Goal: Task Accomplishment & Management: Manage account settings

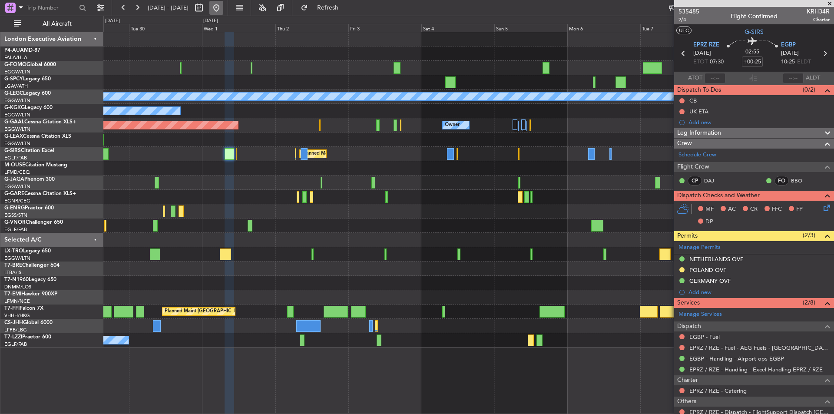
click at [223, 7] on button at bounding box center [216, 8] width 14 height 14
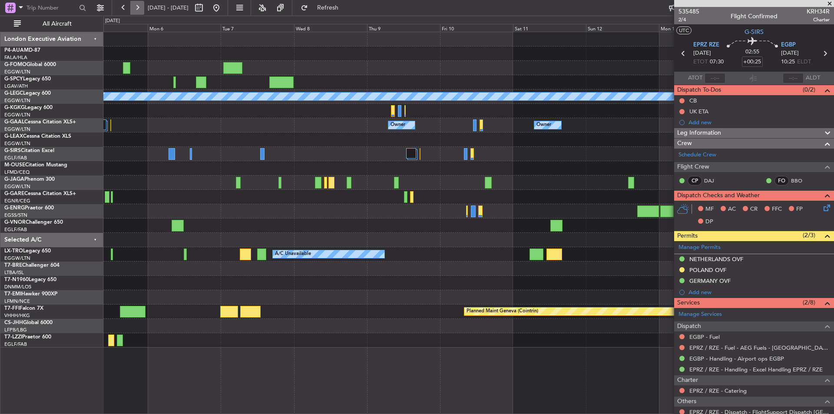
click at [140, 8] on button at bounding box center [137, 8] width 14 height 14
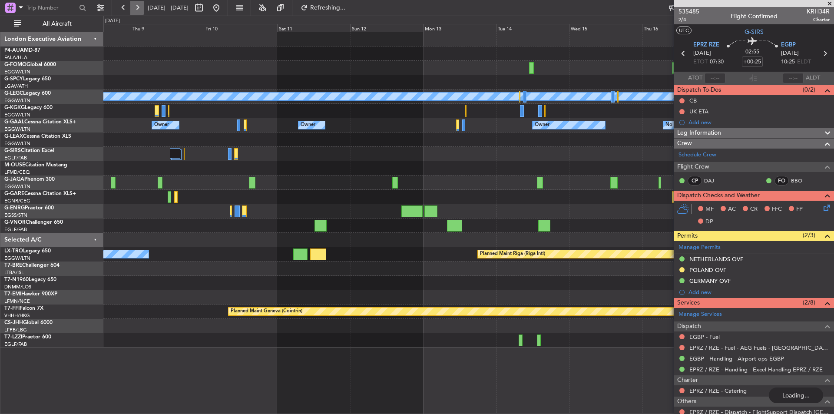
click at [140, 8] on button at bounding box center [137, 8] width 14 height 14
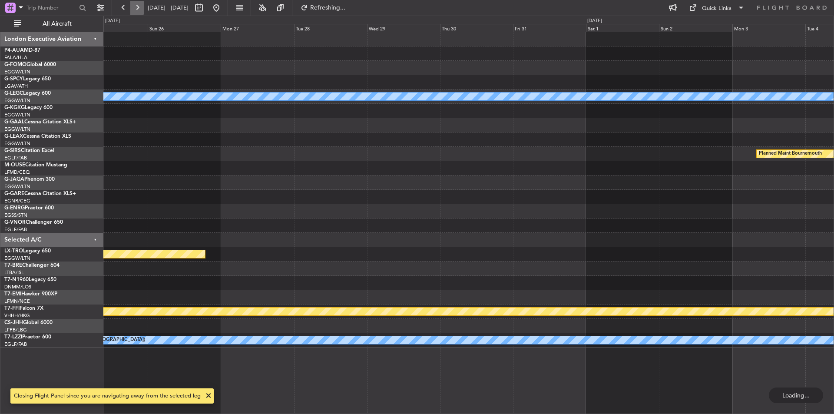
click at [140, 8] on button at bounding box center [137, 8] width 14 height 14
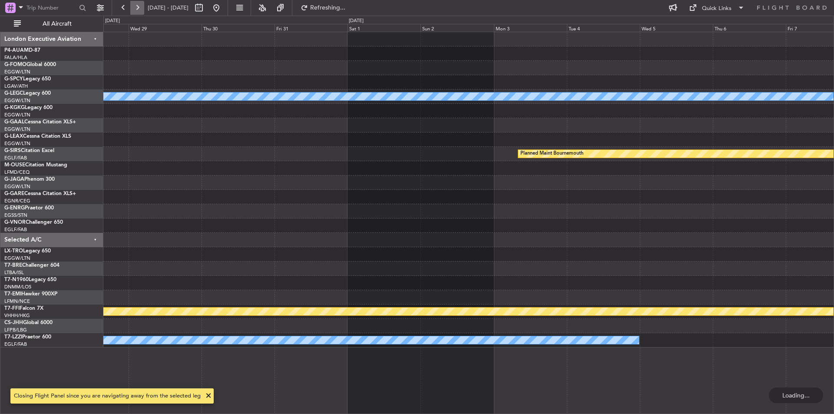
click at [140, 8] on button at bounding box center [137, 8] width 14 height 14
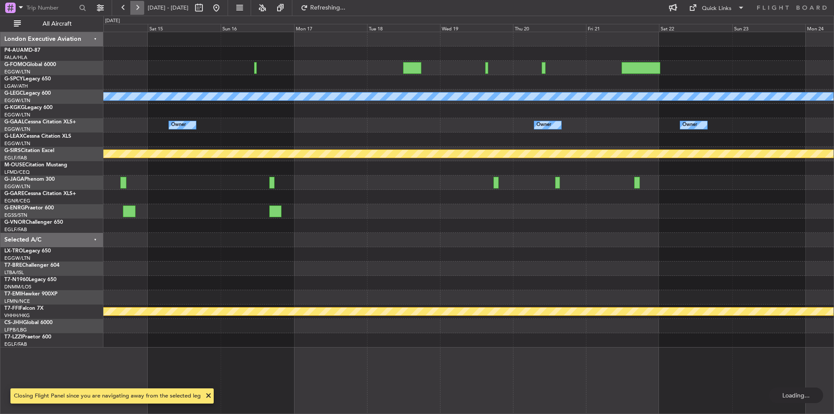
click at [140, 8] on button at bounding box center [137, 8] width 14 height 14
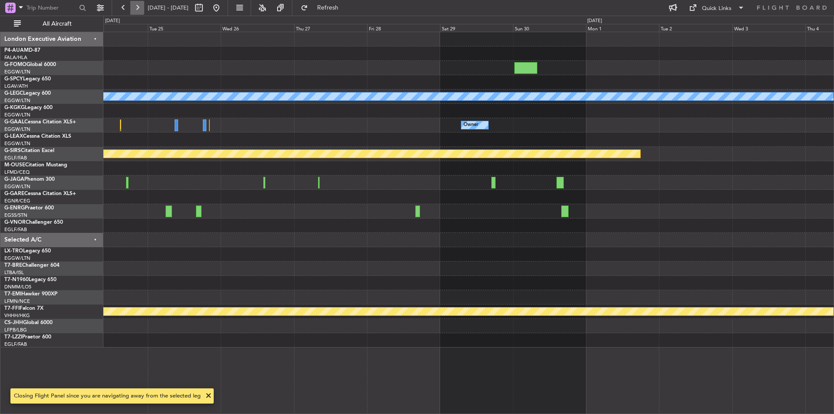
click at [140, 8] on button at bounding box center [137, 8] width 14 height 14
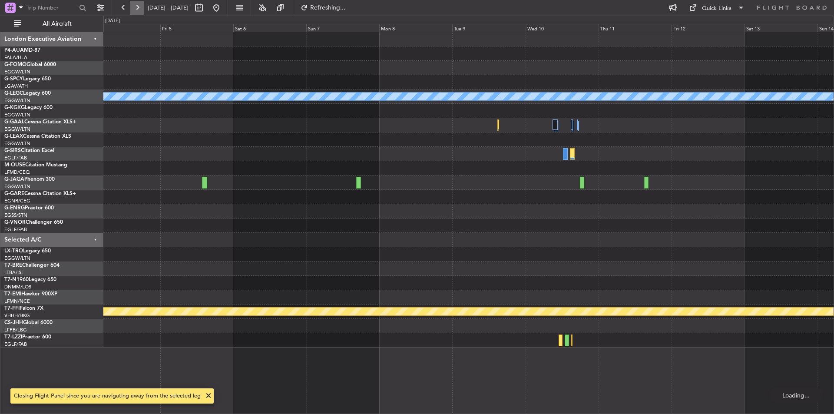
click at [140, 8] on button at bounding box center [137, 8] width 14 height 14
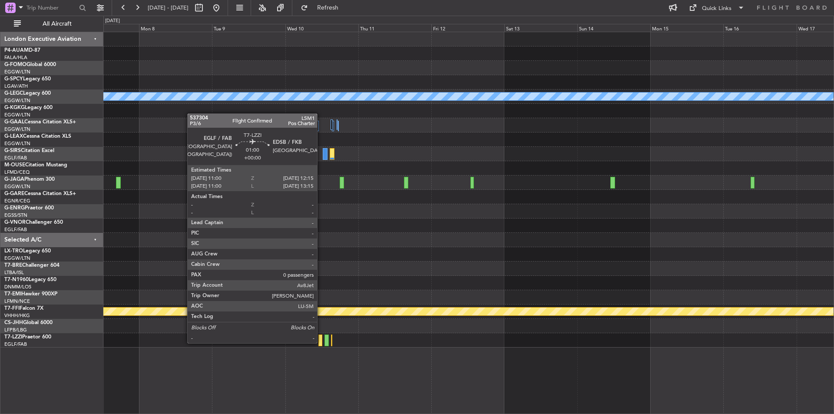
click at [321, 342] on div at bounding box center [320, 340] width 4 height 12
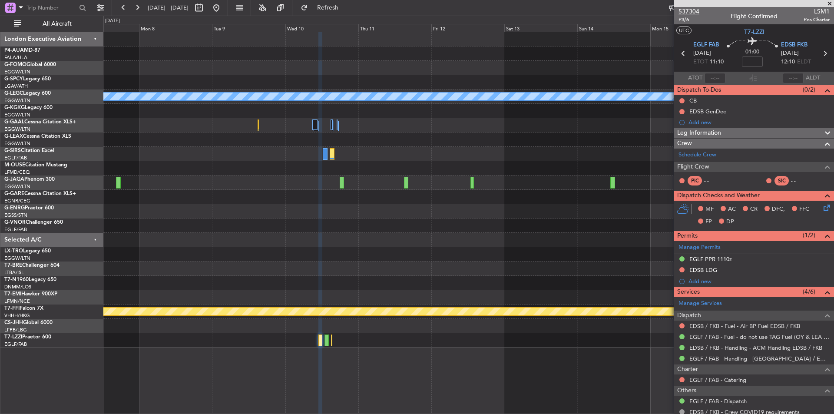
click at [695, 12] on span "537304" at bounding box center [689, 11] width 21 height 9
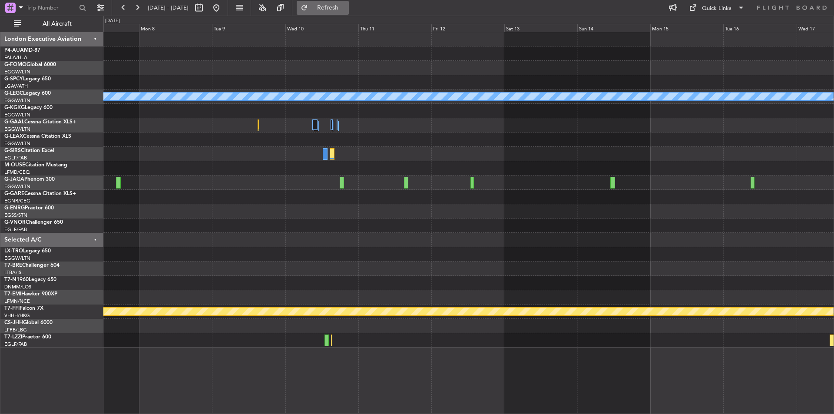
click at [346, 7] on span "Refresh" at bounding box center [328, 8] width 36 height 6
click at [223, 7] on button at bounding box center [216, 8] width 14 height 14
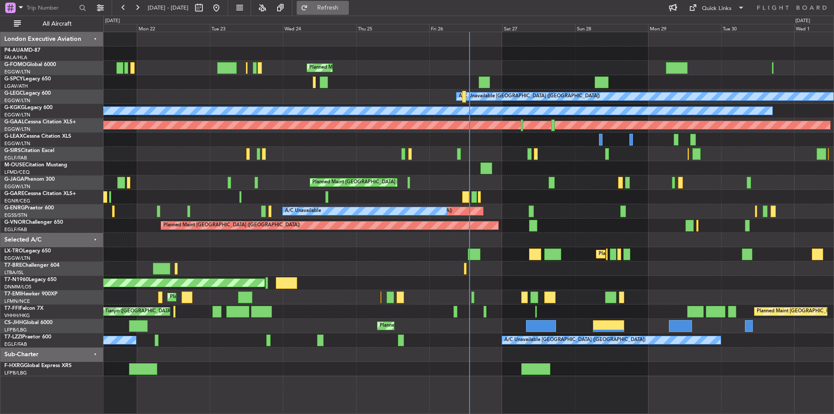
click at [346, 10] on span "Refresh" at bounding box center [328, 8] width 36 height 6
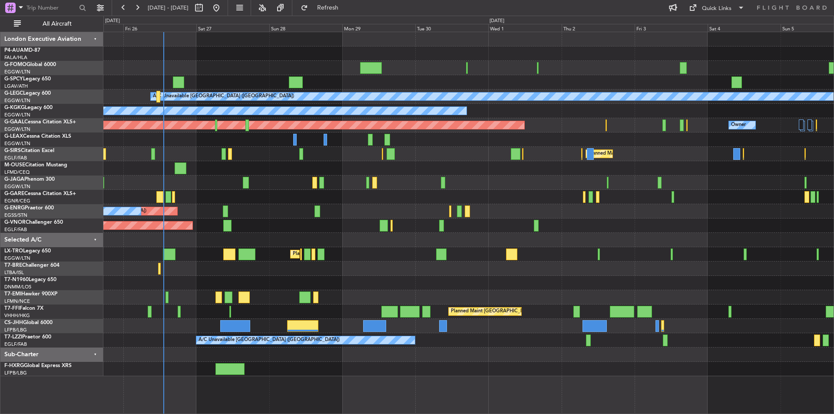
click at [332, 288] on div "AOG Maint London ([GEOGRAPHIC_DATA])" at bounding box center [468, 283] width 730 height 14
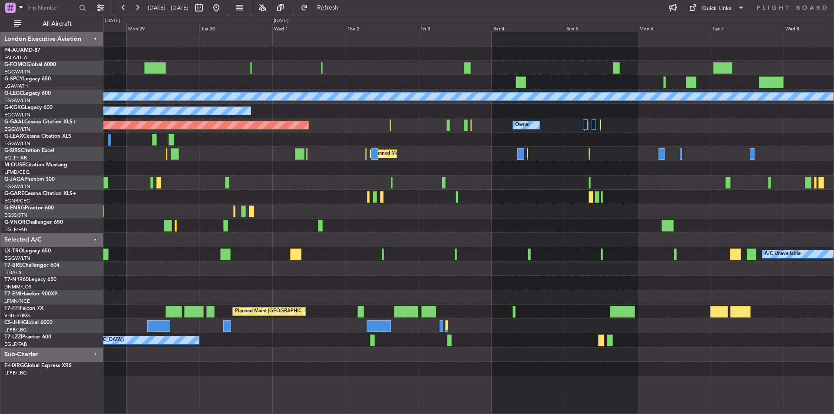
click at [242, 267] on div "A/C Unavailable [GEOGRAPHIC_DATA] ([GEOGRAPHIC_DATA]) A/C Unavailable [GEOGRAPH…" at bounding box center [468, 204] width 730 height 344
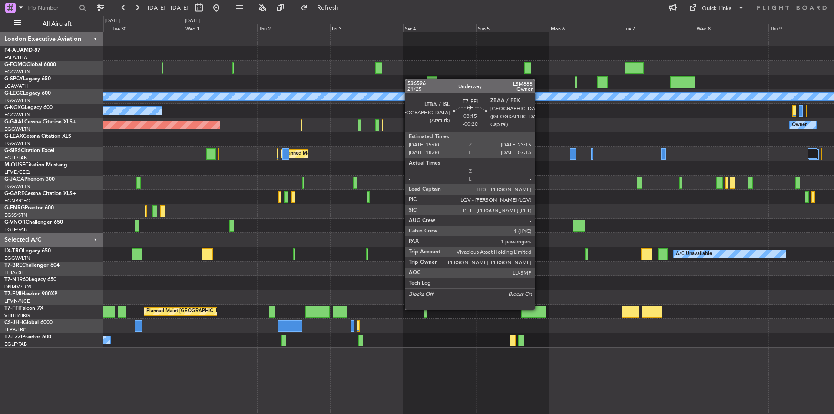
click at [539, 308] on div at bounding box center [533, 312] width 25 height 12
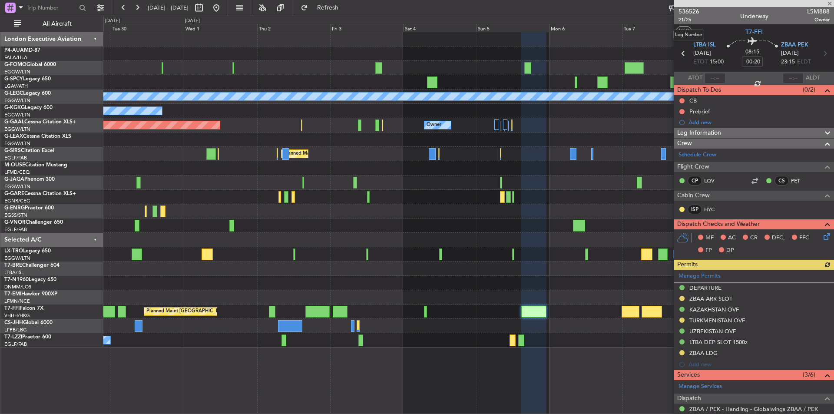
click at [682, 21] on span "21/25" at bounding box center [689, 19] width 21 height 7
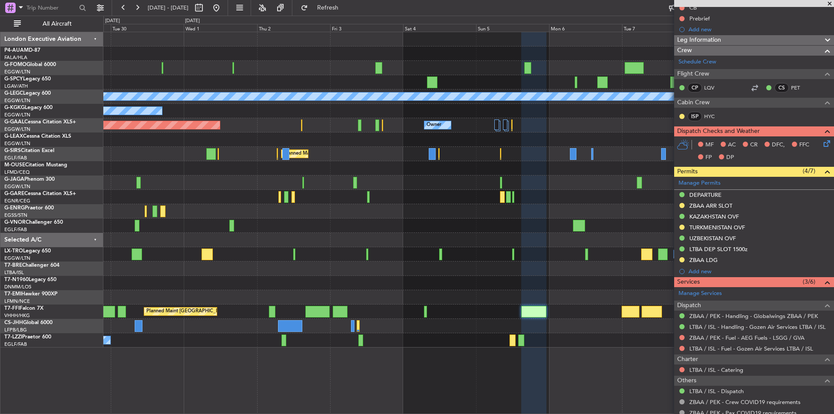
scroll to position [141, 0]
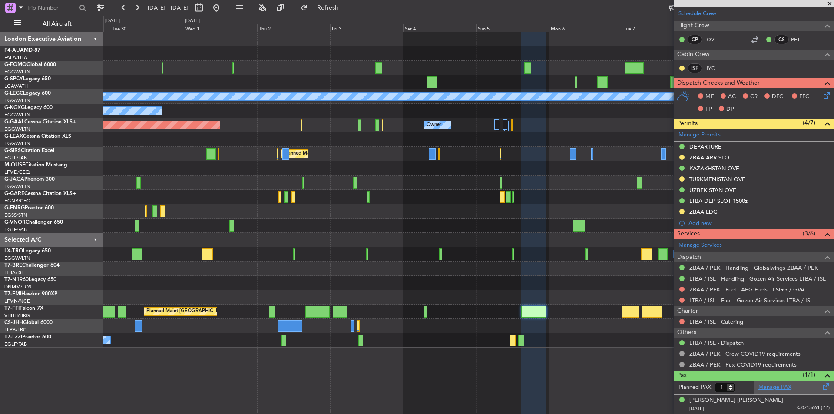
click at [758, 387] on link "Manage PAX" at bounding box center [774, 387] width 33 height 9
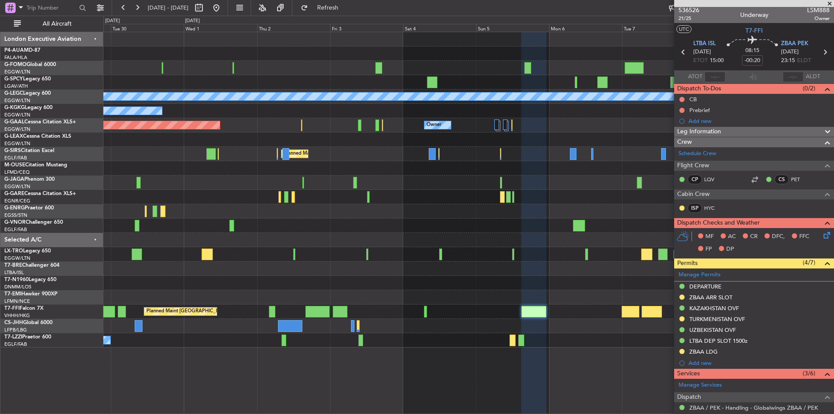
scroll to position [0, 0]
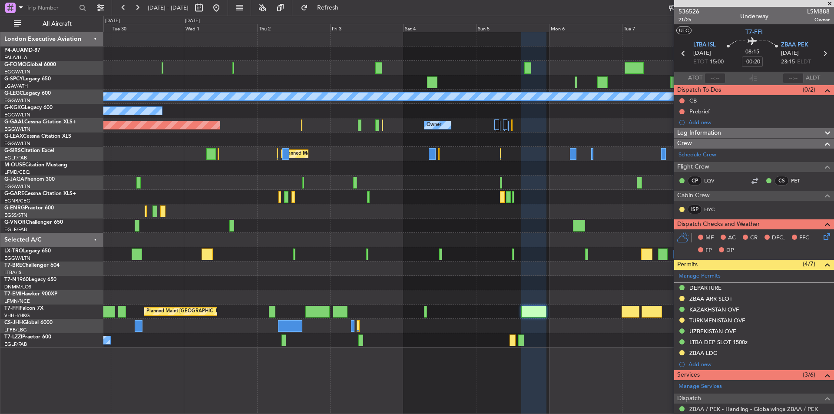
click at [693, 17] on span "21/25" at bounding box center [689, 19] width 21 height 7
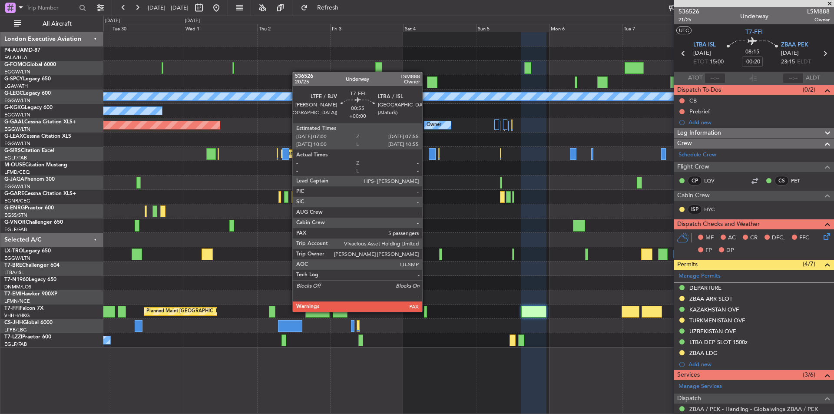
click at [426, 311] on div at bounding box center [425, 312] width 3 height 12
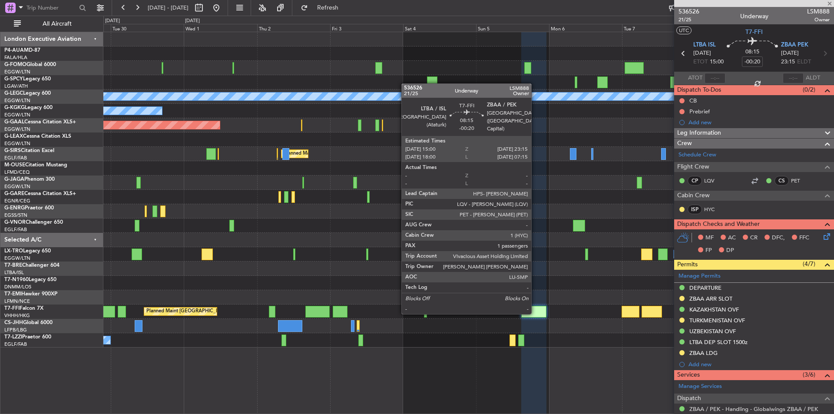
type input "5"
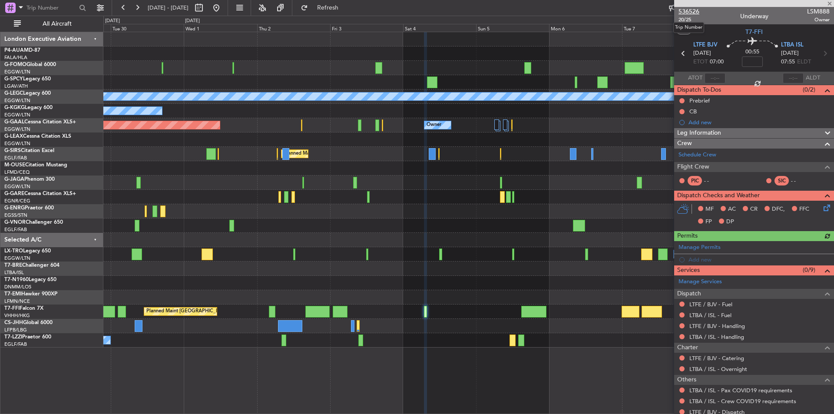
click at [688, 8] on span "536526" at bounding box center [689, 11] width 21 height 9
click at [346, 10] on span "Refresh" at bounding box center [328, 8] width 36 height 6
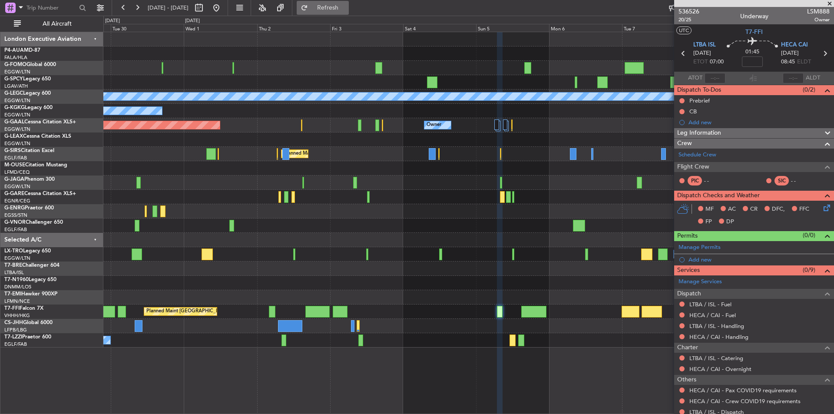
click at [349, 7] on button "Refresh" at bounding box center [323, 8] width 52 height 14
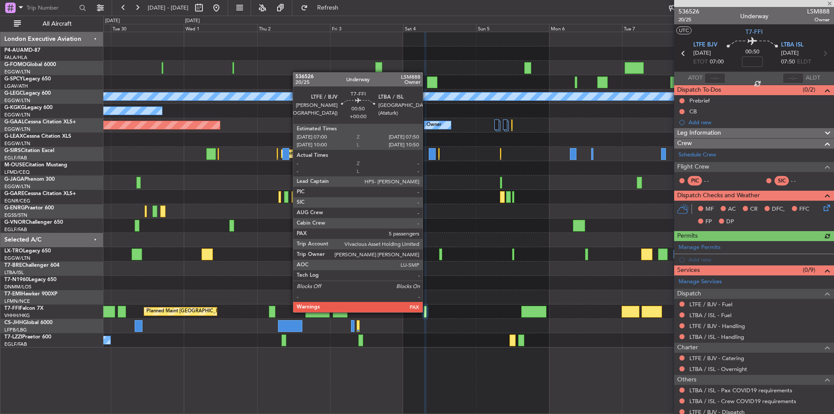
click at [427, 311] on div at bounding box center [425, 312] width 3 height 12
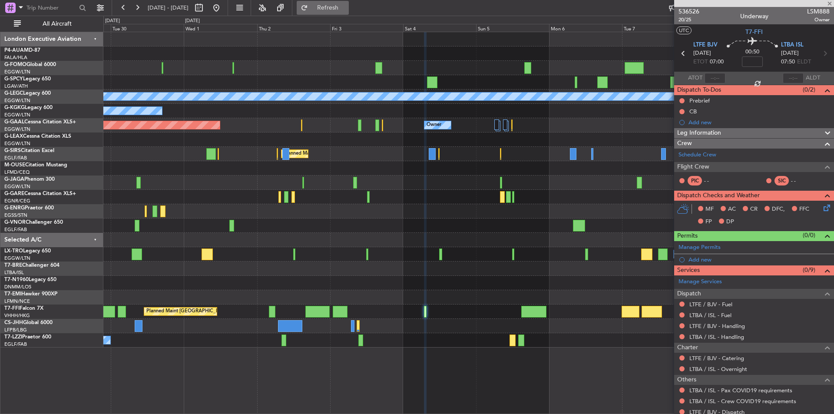
click at [349, 13] on button "Refresh" at bounding box center [323, 8] width 52 height 14
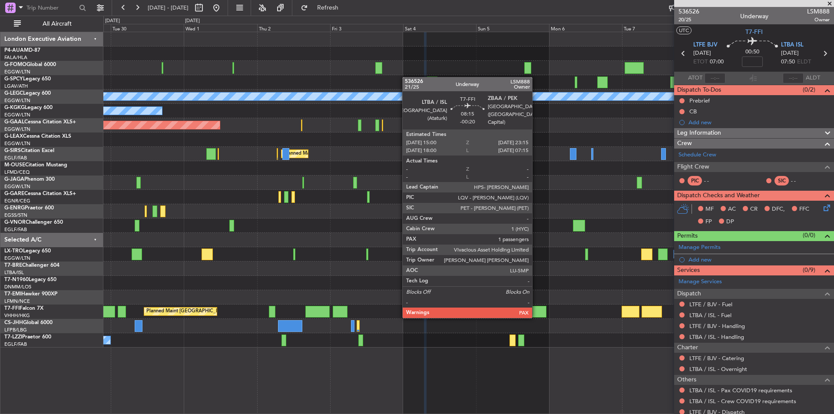
click at [536, 316] on div at bounding box center [533, 312] width 25 height 12
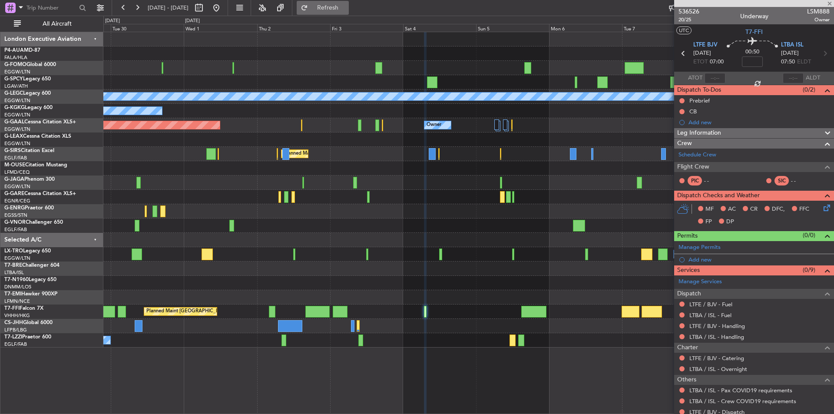
type input "-00:20"
type input "1"
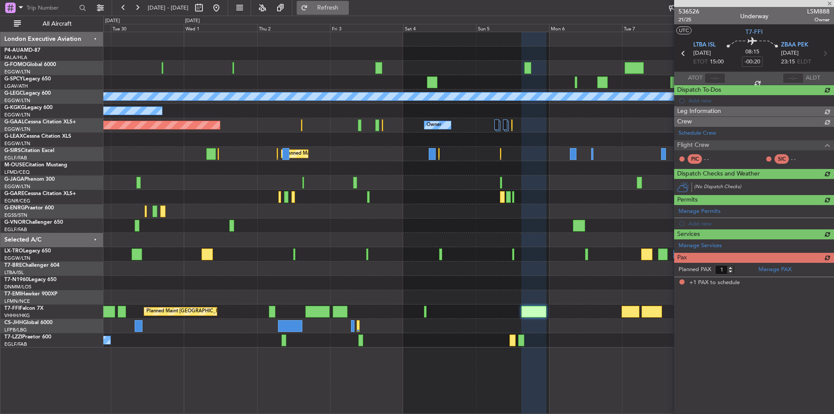
click at [346, 11] on span "Refresh" at bounding box center [328, 8] width 36 height 6
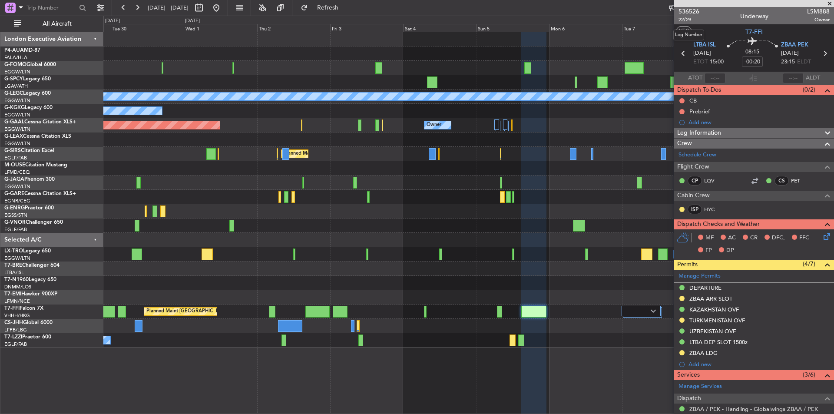
click at [686, 20] on span "22/29" at bounding box center [689, 19] width 21 height 7
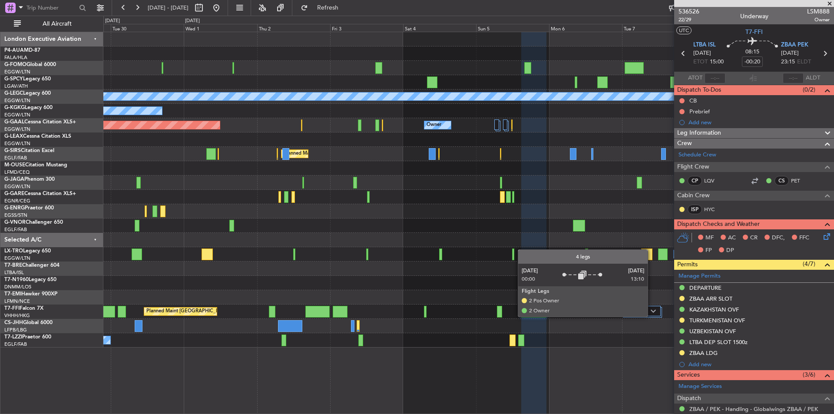
click at [652, 316] on div at bounding box center [641, 311] width 39 height 10
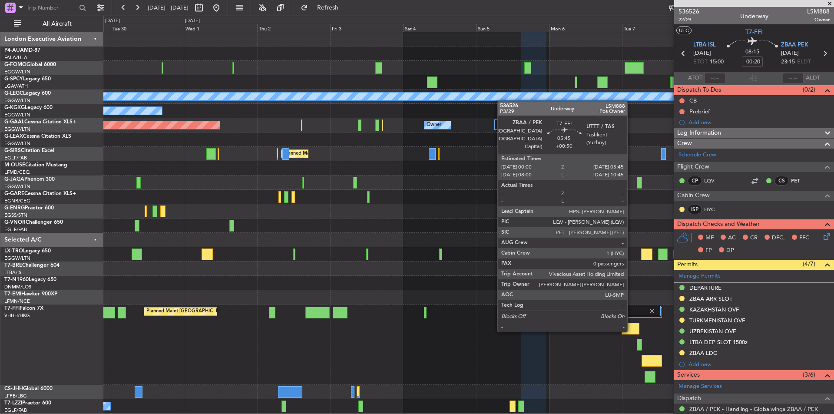
click at [631, 330] on div at bounding box center [631, 329] width 18 height 12
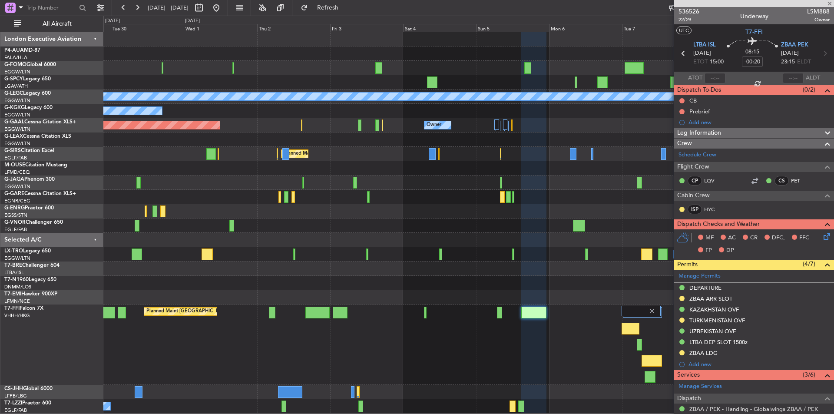
type input "+00:50"
type input "0"
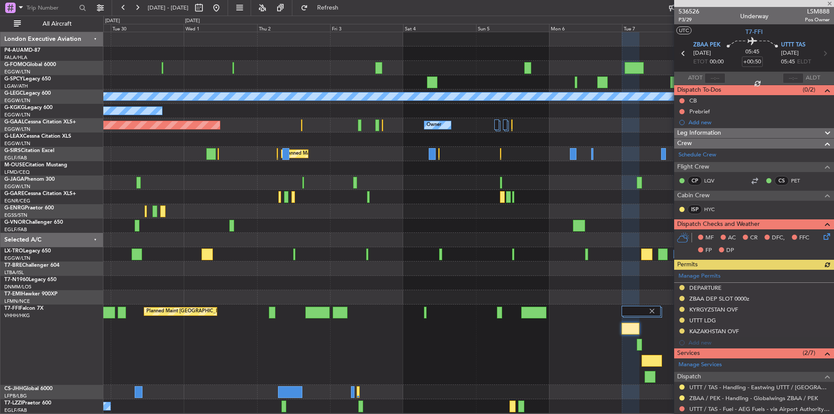
click at [685, 20] on mat-tooltip-component "Trip Number" at bounding box center [688, 27] width 43 height 23
click at [686, 19] on span "P3/29" at bounding box center [689, 19] width 21 height 7
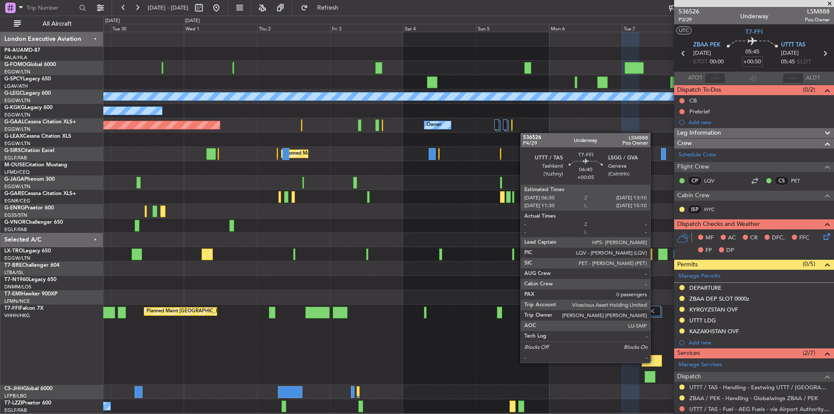
click at [654, 362] on div at bounding box center [652, 361] width 20 height 12
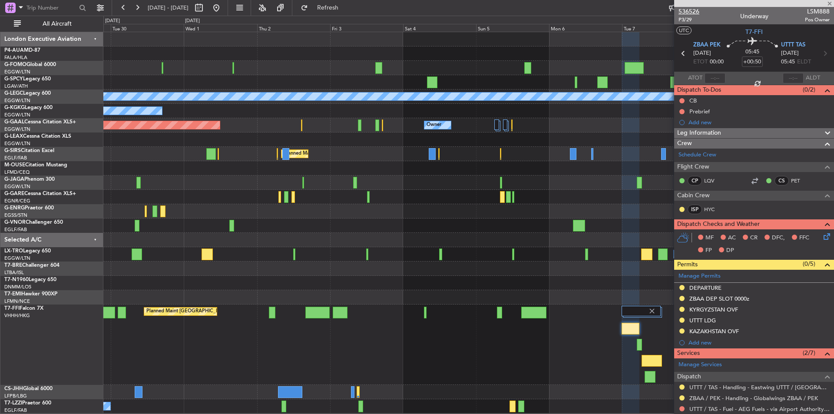
type input "+00:05"
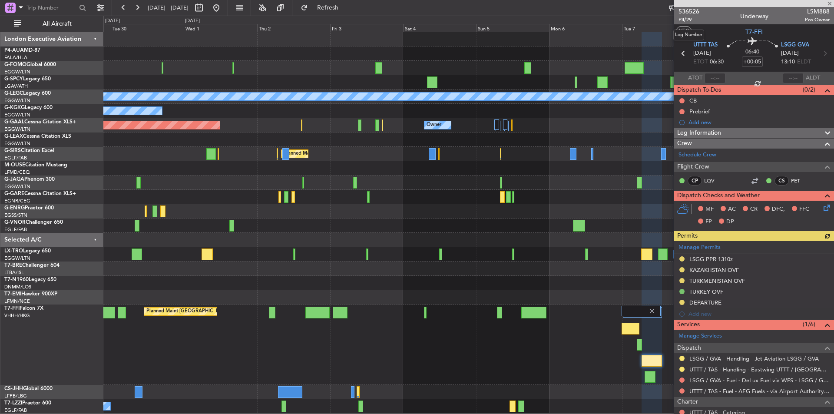
click at [689, 23] on span "P4/29" at bounding box center [689, 19] width 21 height 7
click at [338, 9] on span "Refresh" at bounding box center [328, 8] width 36 height 6
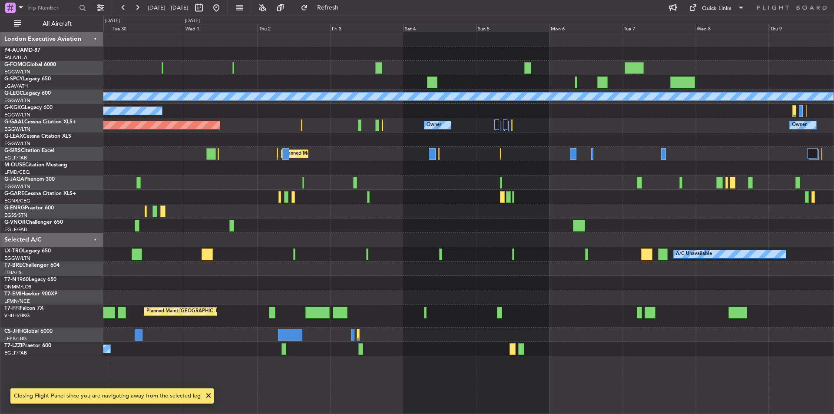
click at [112, 342] on div "A/C Unavailable London (Luton) A/C Unavailable Istanbul (Ataturk) Planned Maint…" at bounding box center [417, 215] width 834 height 398
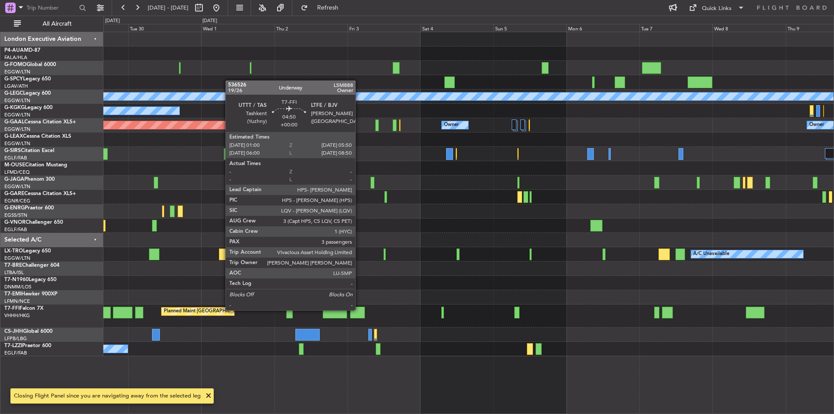
click at [359, 309] on div at bounding box center [357, 313] width 15 height 12
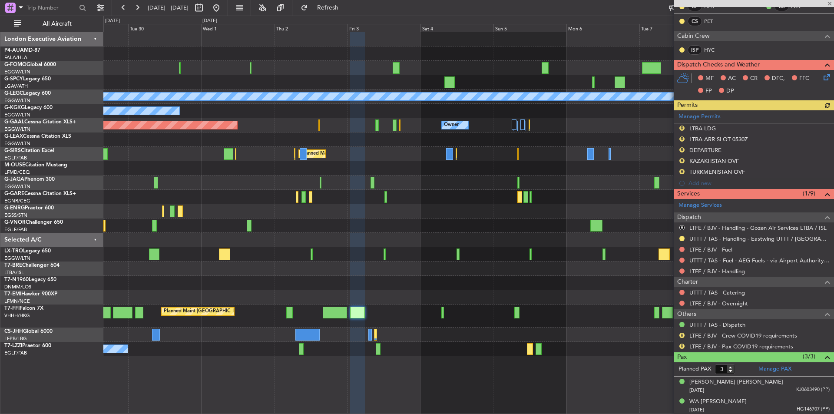
scroll to position [196, 0]
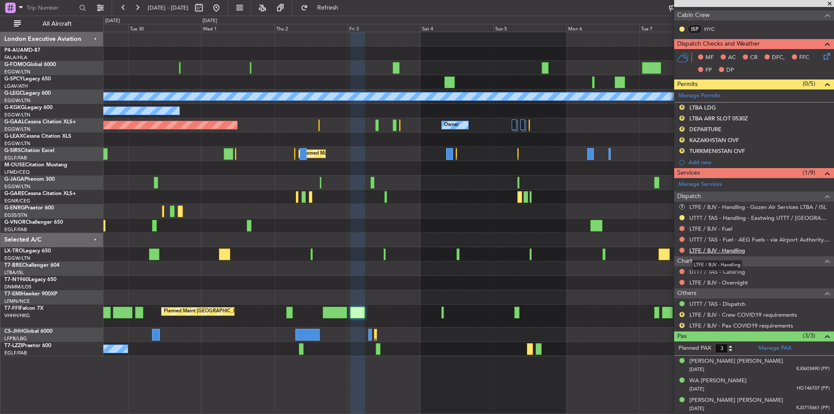
click at [732, 252] on link "LTFE / BJV - Handling" at bounding box center [717, 250] width 56 height 7
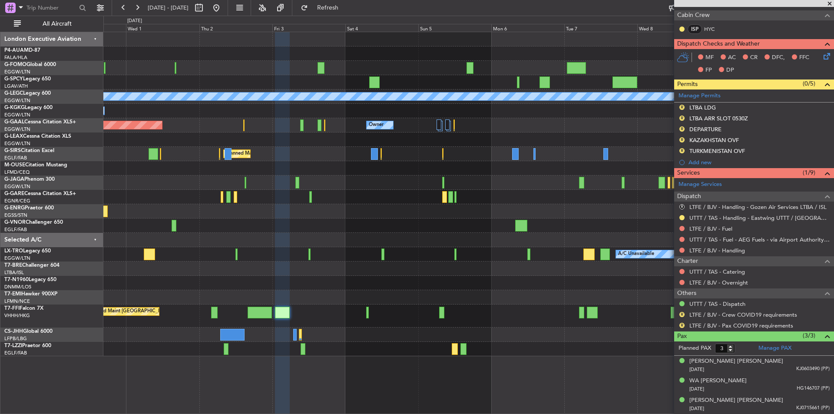
click at [430, 126] on div "A/C Unavailable London (Luton) A/C Unavailable Istanbul (Ataturk) Planned Maint…" at bounding box center [468, 194] width 730 height 324
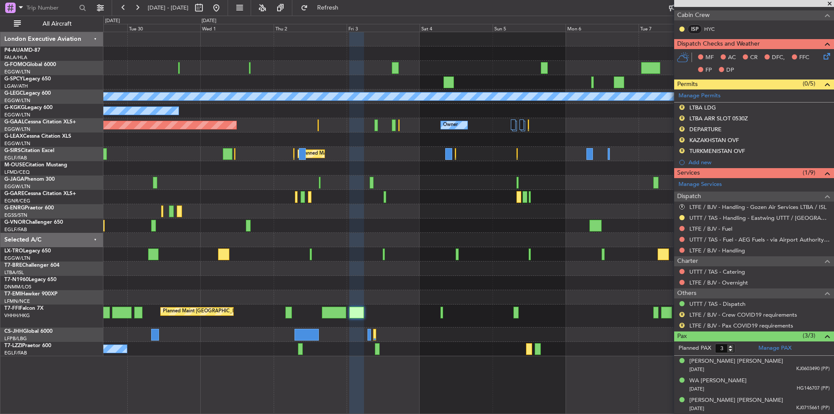
click at [255, 198] on div "A/C Unavailable London (Luton) A/C Unavailable Istanbul (Ataturk) Planned Maint…" at bounding box center [468, 194] width 730 height 324
click at [339, 7] on span "Refresh" at bounding box center [328, 8] width 36 height 6
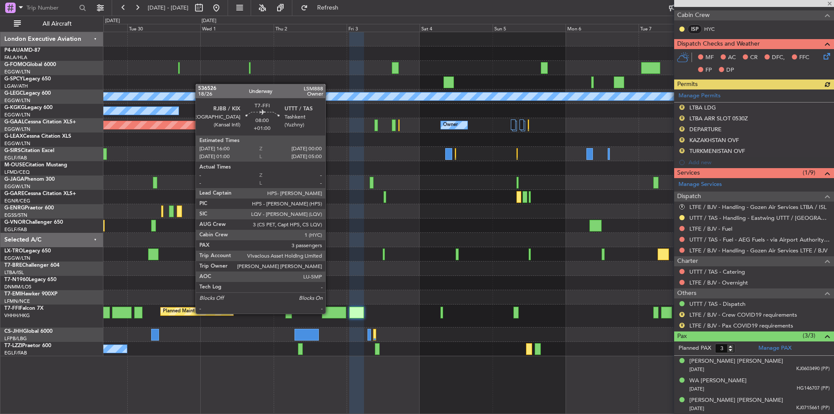
click at [329, 313] on div at bounding box center [334, 313] width 25 height 12
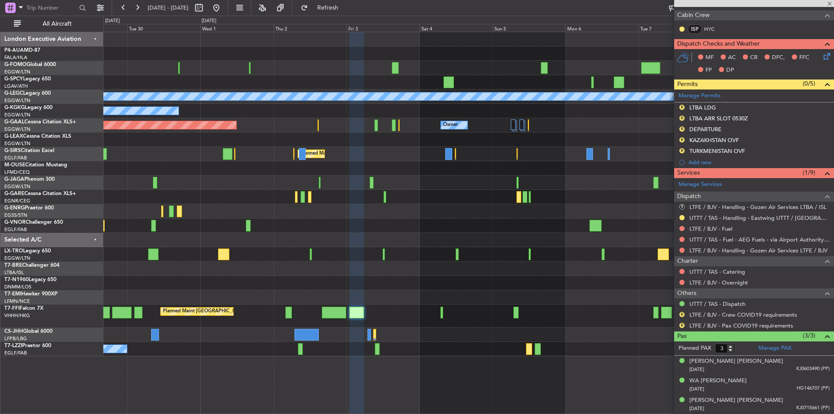
type input "+01:00"
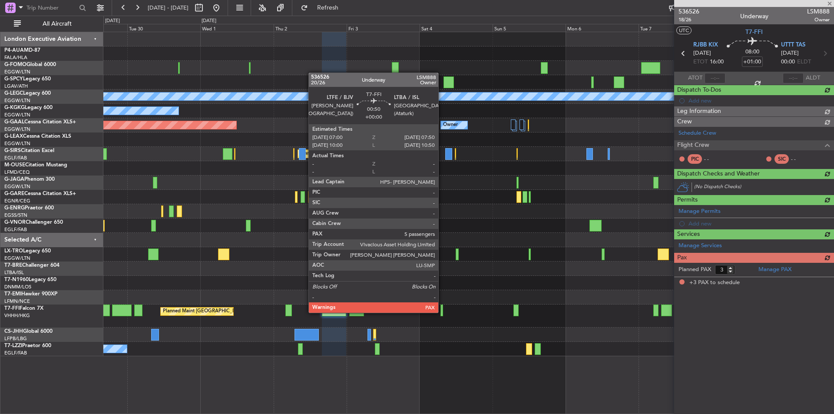
scroll to position [0, 0]
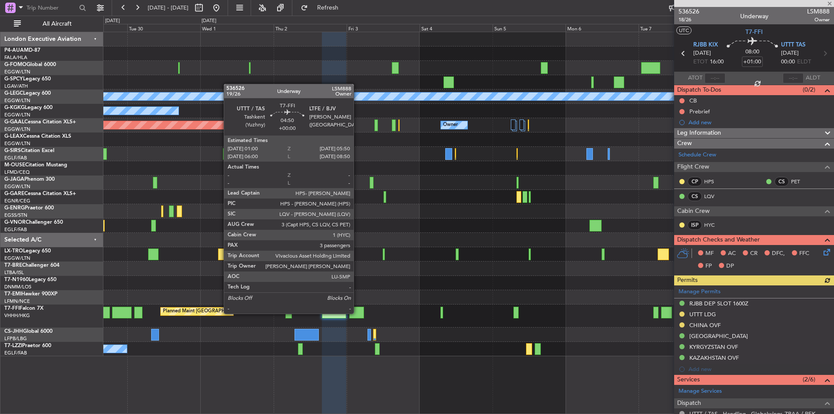
click at [358, 313] on div at bounding box center [356, 313] width 15 height 12
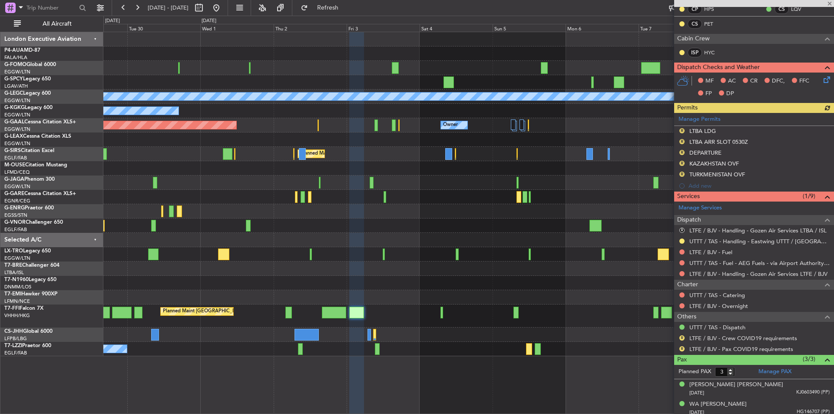
scroll to position [174, 0]
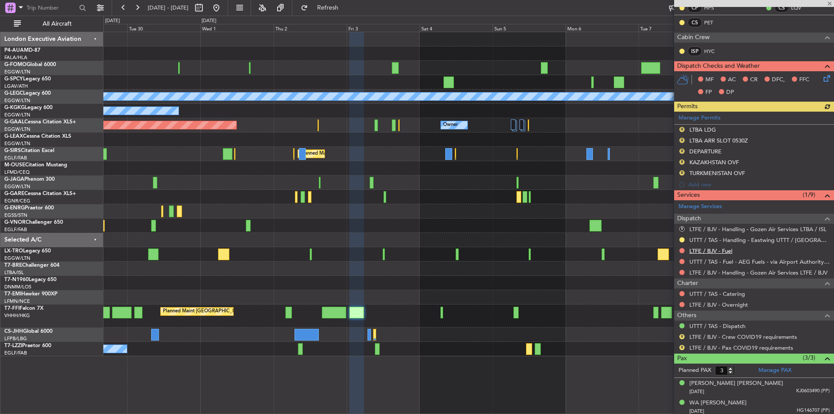
click at [725, 253] on link "LTFE / BJV - Fuel" at bounding box center [710, 250] width 43 height 7
click at [342, 10] on span "Refresh" at bounding box center [328, 8] width 36 height 6
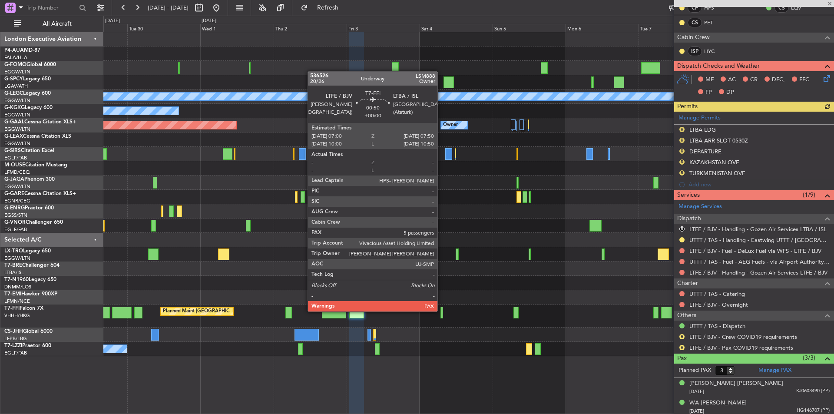
click at [441, 311] on div at bounding box center [441, 313] width 3 height 12
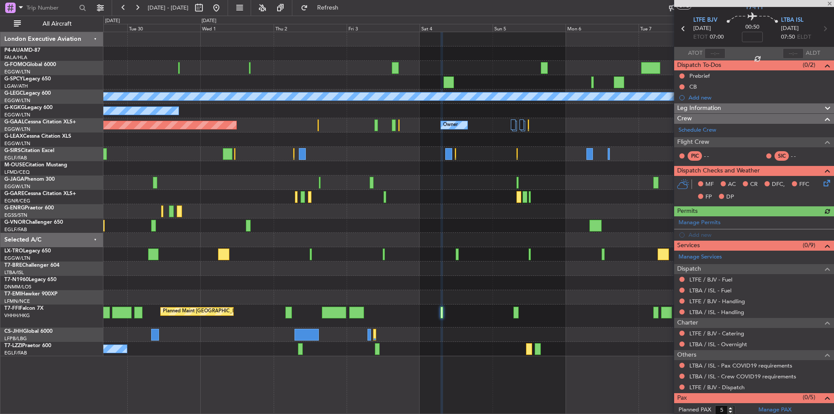
scroll to position [39, 0]
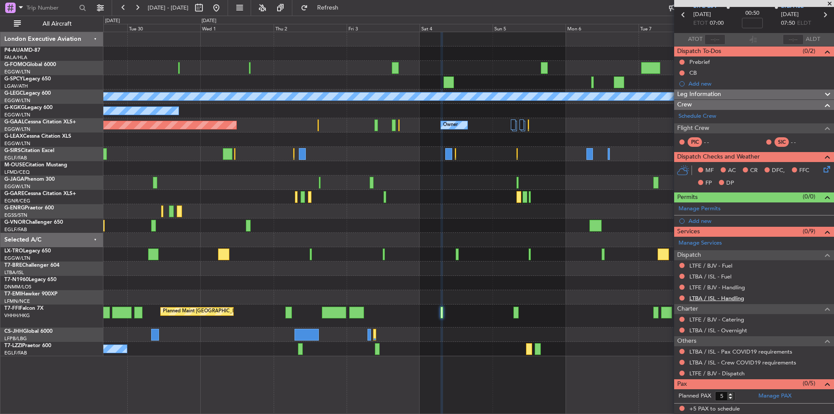
click at [700, 295] on link "LTBA / ISL - Handling" at bounding box center [716, 298] width 55 height 7
click at [721, 285] on link "LTFE / BJV - Handling" at bounding box center [717, 287] width 56 height 7
click at [348, 1] on button "Refresh" at bounding box center [323, 8] width 52 height 14
click at [714, 273] on link "LTBA / ISL - Fuel" at bounding box center [710, 276] width 42 height 7
click at [346, 9] on span "Refresh" at bounding box center [328, 8] width 36 height 6
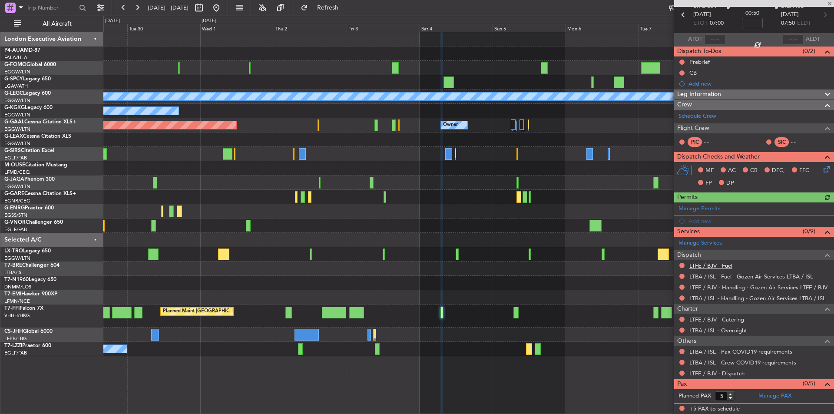
click at [709, 264] on link "LTFE / BJV - Fuel" at bounding box center [710, 265] width 43 height 7
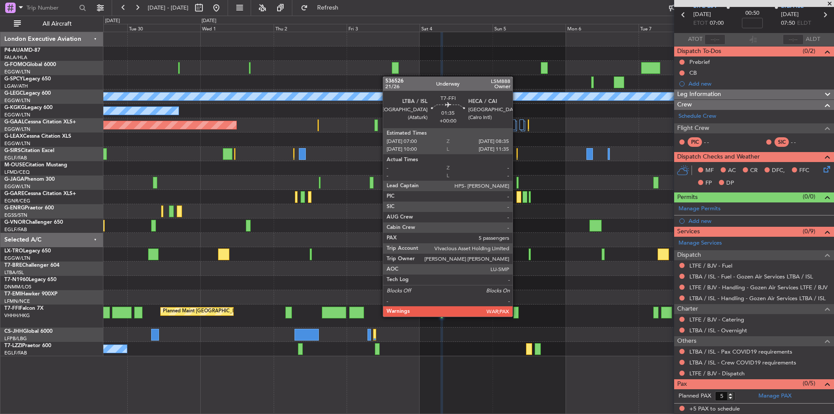
click at [517, 316] on div at bounding box center [515, 313] width 5 height 12
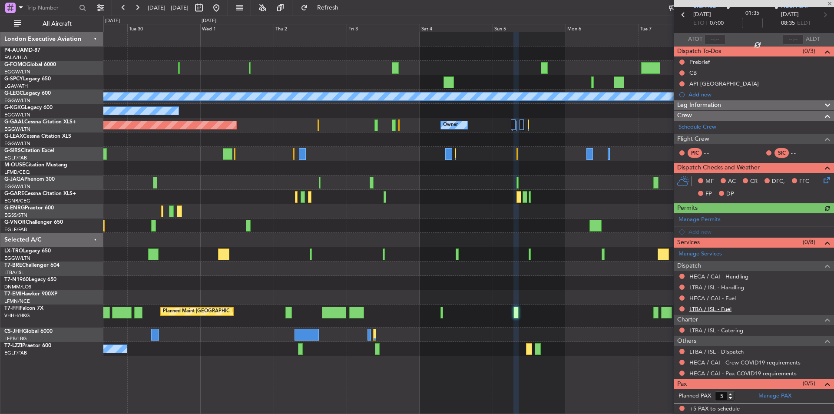
click at [709, 308] on link "LTBA / ISL - Fuel" at bounding box center [710, 308] width 42 height 7
click at [332, 10] on button "Refresh" at bounding box center [323, 8] width 52 height 14
click at [709, 289] on link "LTBA / ISL - Handling" at bounding box center [716, 287] width 55 height 7
click at [330, 3] on button "Refresh" at bounding box center [323, 8] width 52 height 14
click at [715, 296] on link "HECA / CAI - Fuel" at bounding box center [712, 298] width 46 height 7
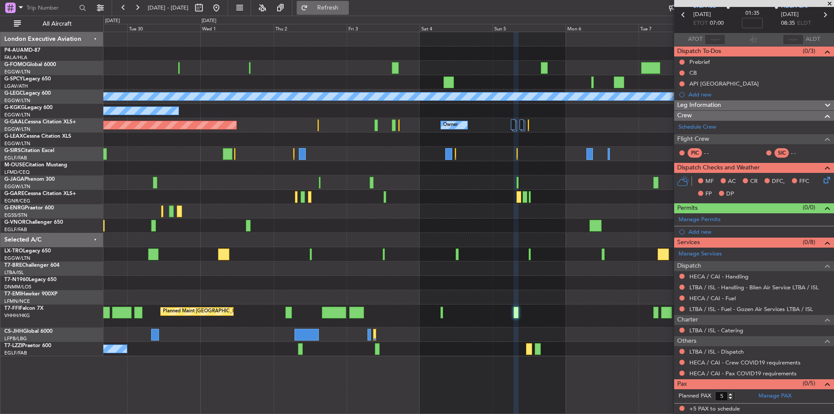
click at [349, 13] on button "Refresh" at bounding box center [323, 8] width 52 height 14
click at [723, 273] on link "HECA / CAI - Handling" at bounding box center [718, 276] width 59 height 7
click at [723, 295] on link "HECA / CAI - Fuel - Tiger Aviation Svcs HECA / CAI" at bounding box center [755, 298] width 133 height 7
click at [332, 4] on button "Refresh" at bounding box center [323, 8] width 52 height 14
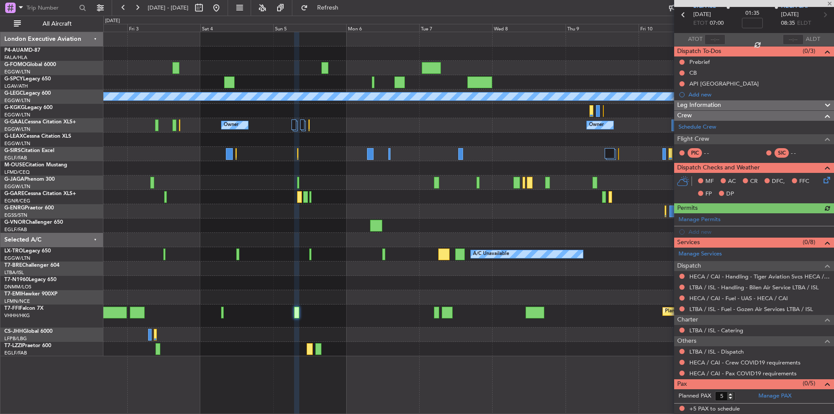
click at [374, 291] on div "A/C Unavailable London (Luton) A/C Unavailable Istanbul (Ataturk) Owner Owner O…" at bounding box center [468, 194] width 730 height 324
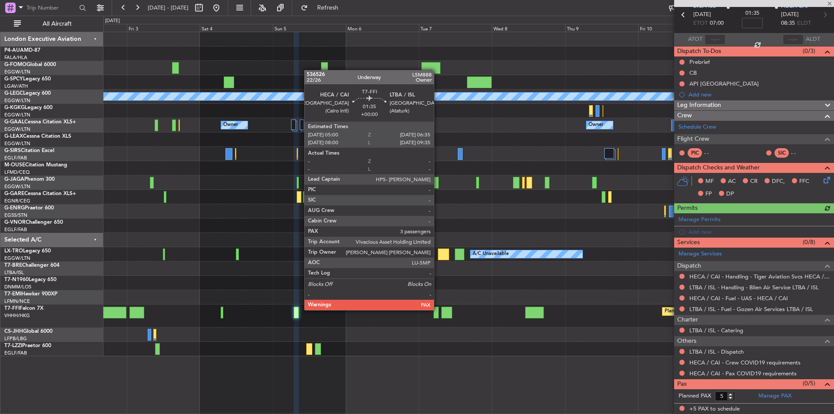
click at [438, 309] on div at bounding box center [436, 313] width 5 height 12
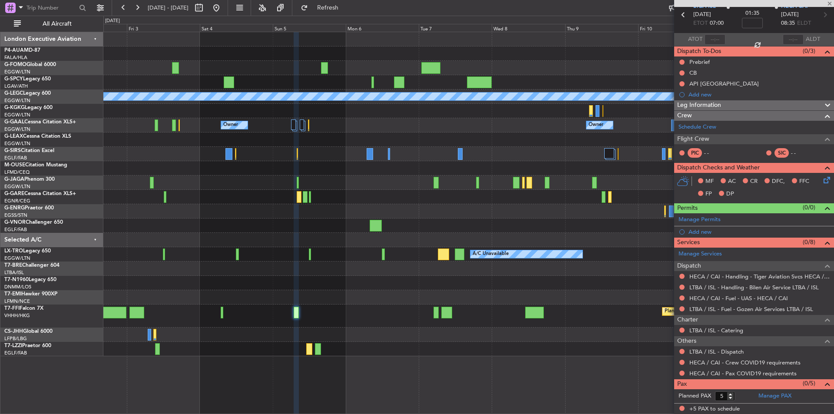
type input "3"
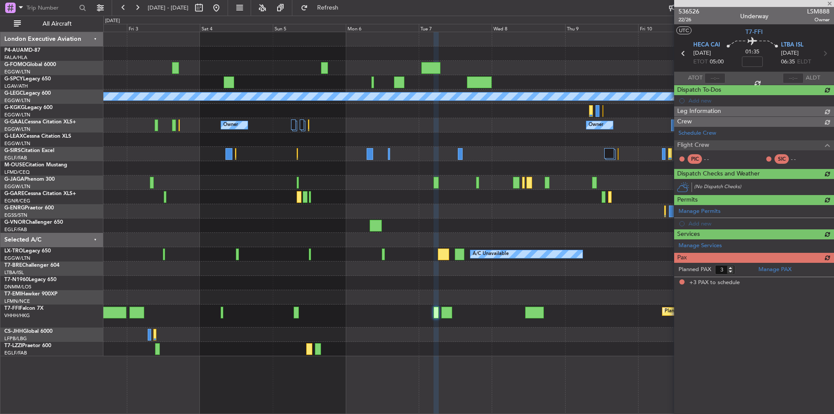
scroll to position [0, 0]
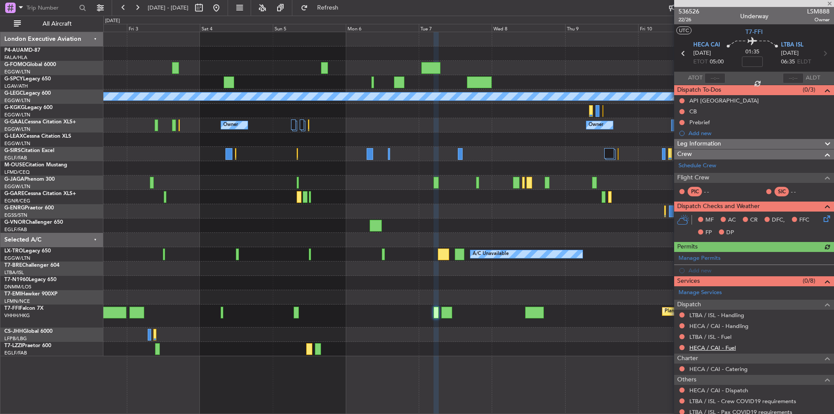
click at [721, 347] on link "HECA / CAI - Fuel" at bounding box center [712, 347] width 46 height 7
click at [715, 336] on link "LTBA / ISL - Fuel" at bounding box center [710, 336] width 42 height 7
click at [718, 328] on link "HECA / CAI - Handling" at bounding box center [718, 325] width 59 height 7
click at [705, 316] on link "LTBA / ISL - Handling" at bounding box center [716, 314] width 55 height 7
click at [342, 10] on span "Refresh" at bounding box center [328, 8] width 36 height 6
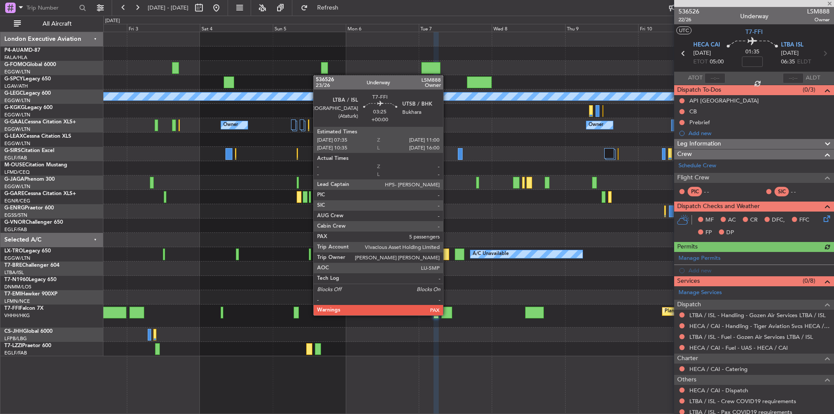
click at [447, 315] on div at bounding box center [446, 313] width 10 height 12
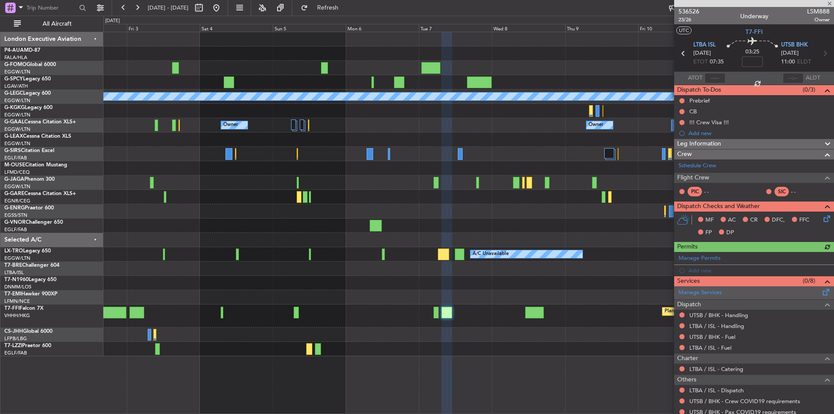
scroll to position [39, 0]
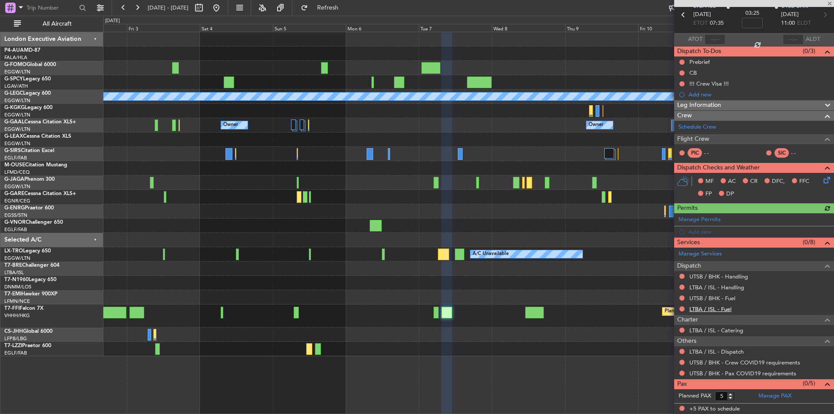
click at [702, 310] on link "LTBA / ISL - Fuel" at bounding box center [710, 308] width 42 height 7
click at [708, 297] on link "UTSB / BHK - Fuel" at bounding box center [712, 298] width 46 height 7
click at [715, 286] on link "LTBA / ISL - Handling" at bounding box center [716, 287] width 55 height 7
click at [710, 271] on div "UTSB / BHK - Handling" at bounding box center [754, 276] width 160 height 11
click at [710, 275] on link "UTSB / BHK - Handling" at bounding box center [718, 276] width 59 height 7
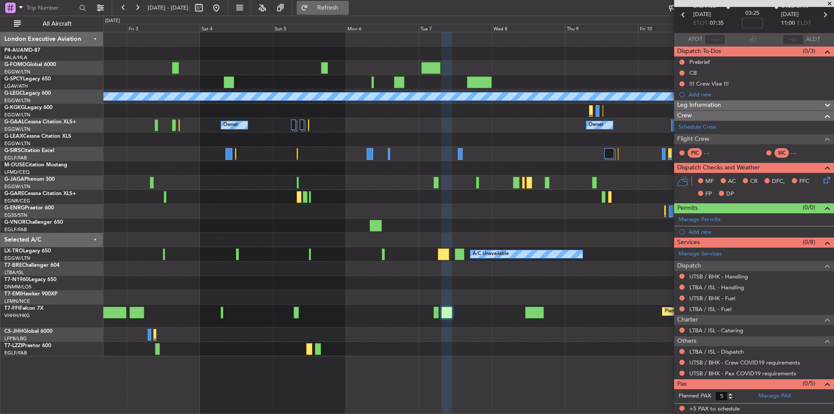
click at [349, 4] on button "Refresh" at bounding box center [323, 8] width 52 height 14
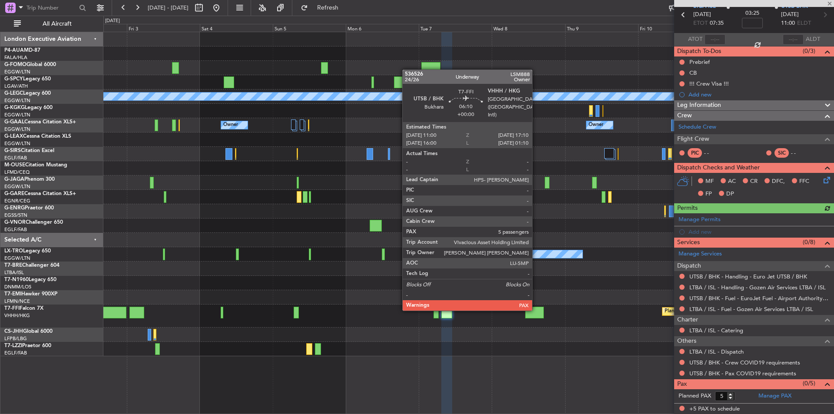
click at [536, 310] on div at bounding box center [534, 313] width 19 height 12
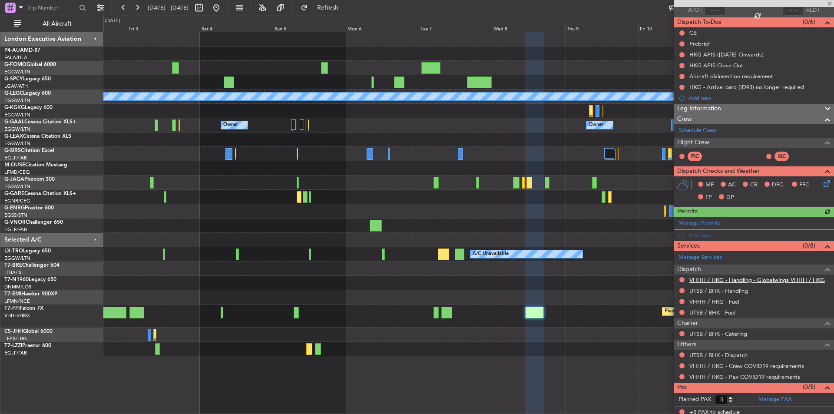
scroll to position [71, 0]
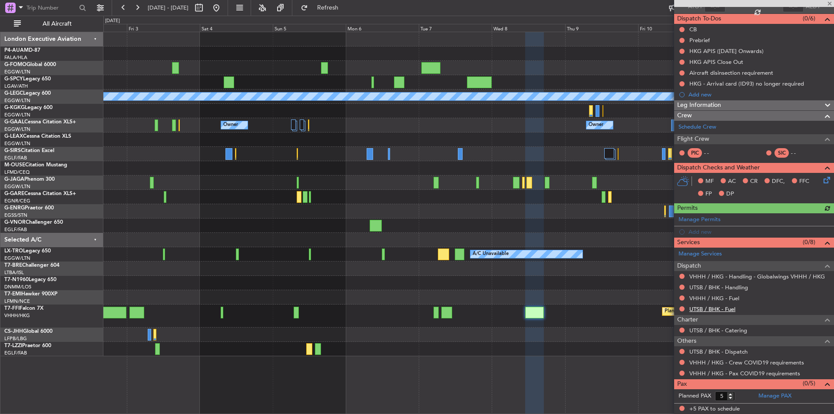
click at [713, 309] on link "UTSB / BHK - Fuel" at bounding box center [712, 308] width 46 height 7
click at [346, 6] on span "Refresh" at bounding box center [328, 8] width 36 height 6
click at [702, 299] on div "UTSB / BHK - Handling" at bounding box center [718, 302] width 53 height 11
click at [706, 299] on link "VHHH / HKG - Fuel" at bounding box center [714, 298] width 50 height 7
click at [724, 284] on link "UTSB / BHK - Handling" at bounding box center [718, 287] width 59 height 7
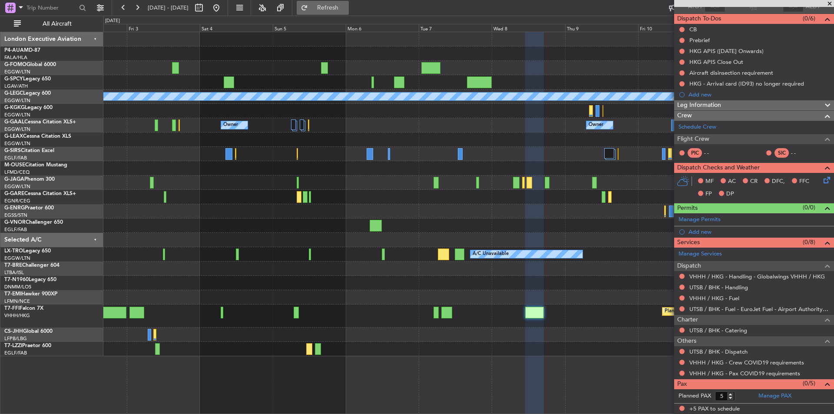
click at [339, 8] on span "Refresh" at bounding box center [328, 8] width 36 height 6
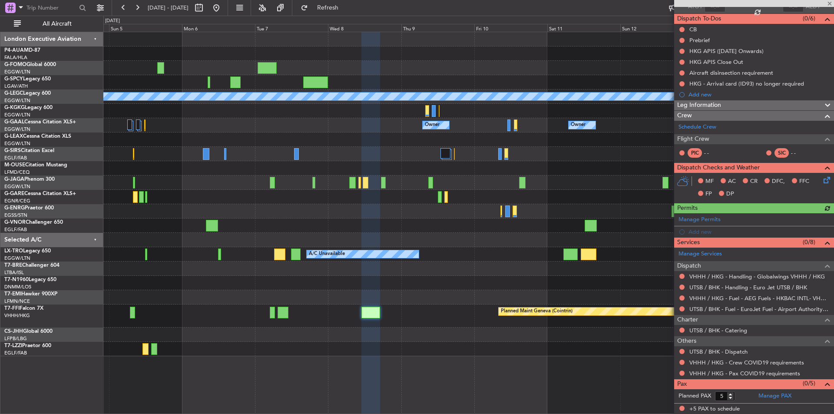
click at [442, 325] on div "A/C Unavailable London (Luton) Owner Owner Owner Owner Owner No Crew A/C Unavai…" at bounding box center [468, 194] width 730 height 324
click at [830, 2] on span at bounding box center [829, 4] width 9 height 8
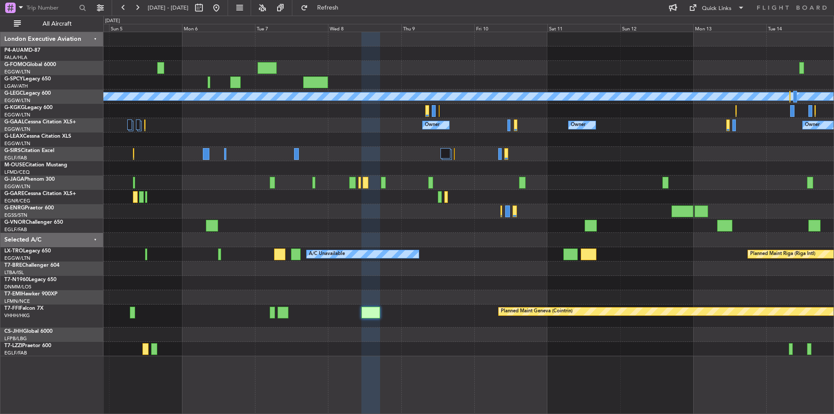
type input "0"
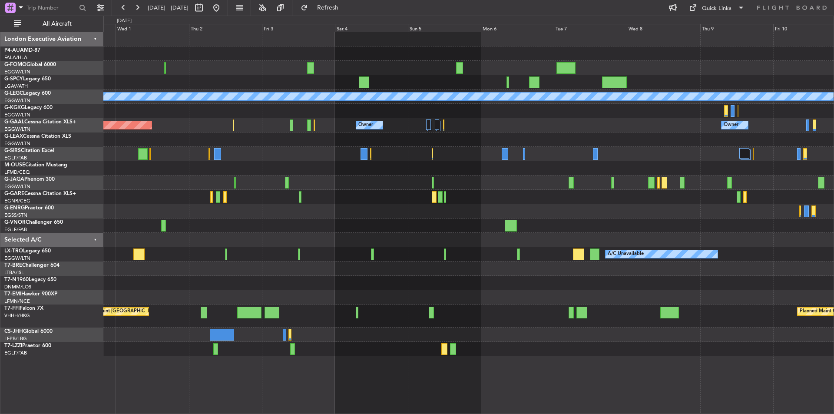
click at [481, 358] on div "A/C Unavailable London (Luton) A/C Unavailable Istanbul (Ataturk) Owner Owner P…" at bounding box center [468, 223] width 731 height 382
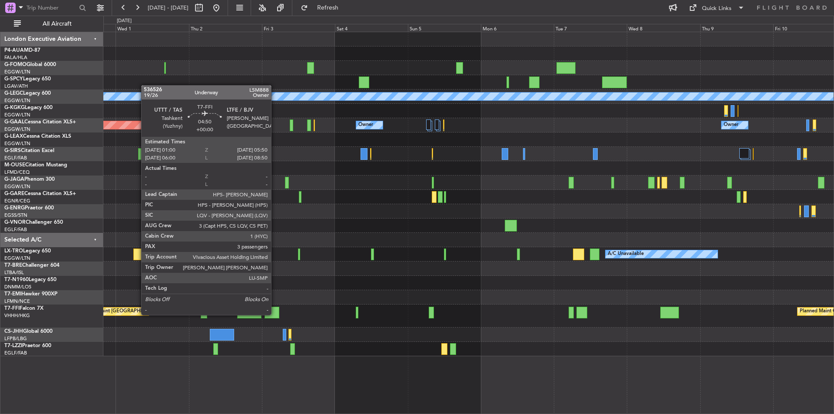
click at [275, 314] on div at bounding box center [272, 313] width 15 height 12
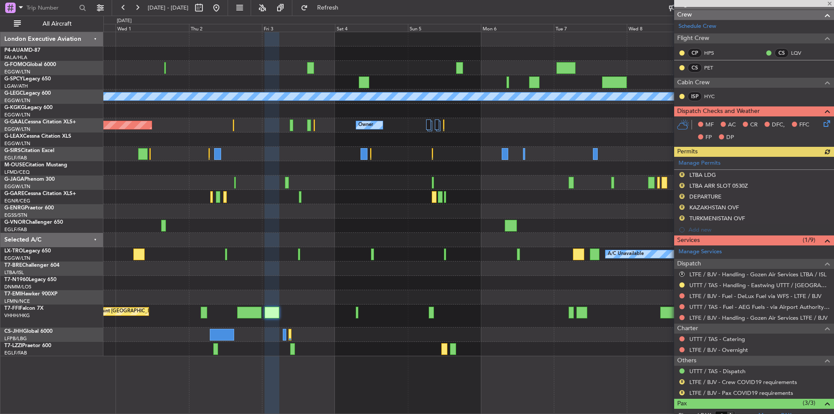
scroll to position [196, 0]
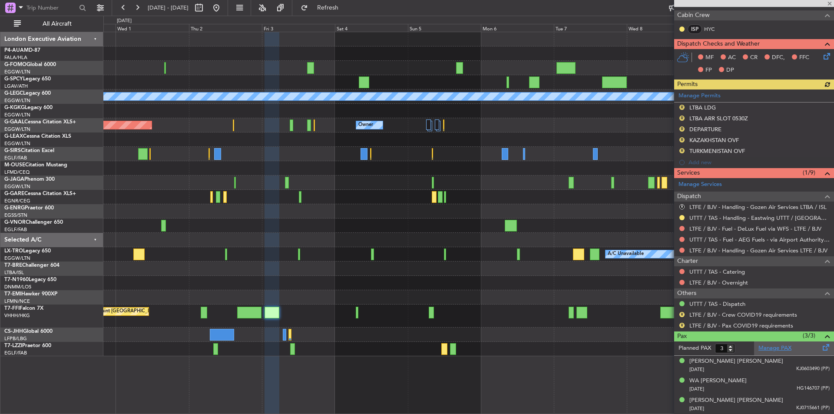
click at [779, 351] on link "Manage PAX" at bounding box center [774, 348] width 33 height 9
click at [346, 9] on span "Refresh" at bounding box center [328, 8] width 36 height 6
type input "5"
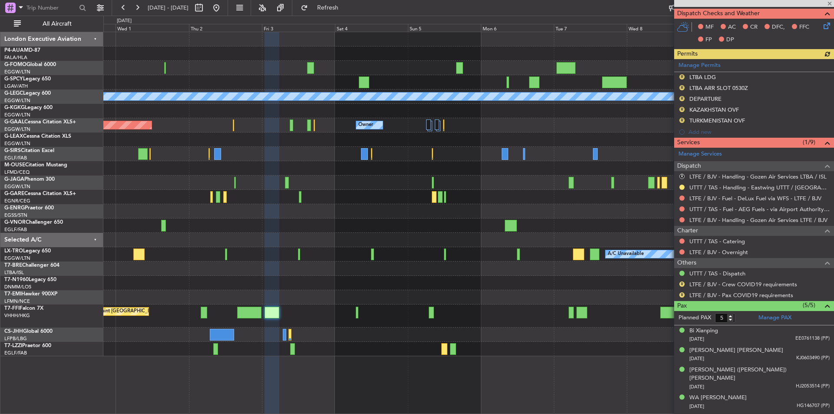
scroll to position [235, 0]
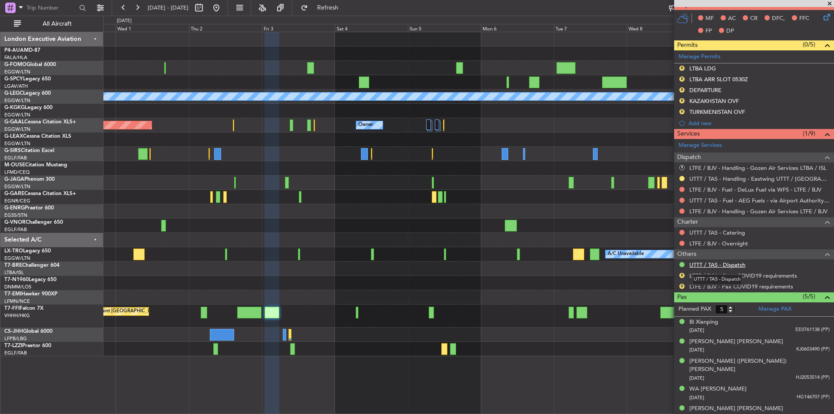
click at [718, 266] on link "UTTT / TAS - Dispatch" at bounding box center [717, 264] width 56 height 7
click at [326, 0] on fb-refresh-button "Refresh" at bounding box center [322, 8] width 61 height 16
click at [340, 2] on button "Refresh" at bounding box center [323, 8] width 52 height 14
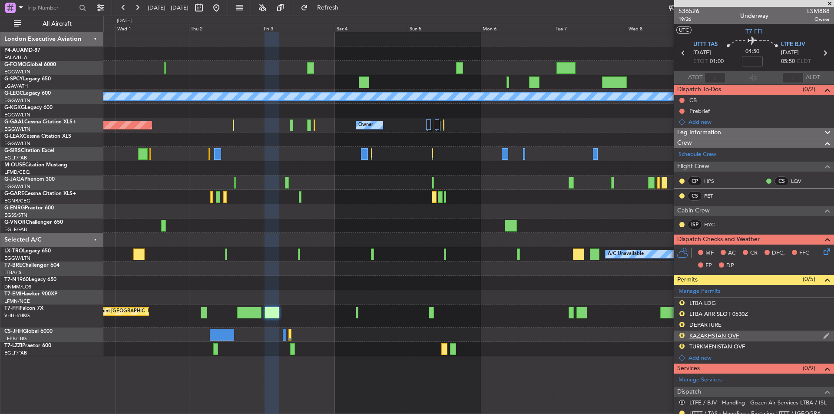
scroll to position [0, 0]
click at [688, 10] on span "536526" at bounding box center [689, 11] width 21 height 9
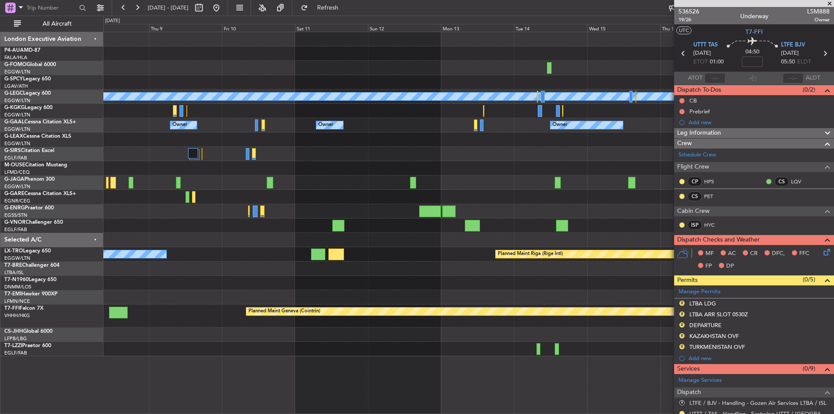
click at [52, 252] on div "A/C Unavailable London (Luton) Owner Owner Owner Owner No Crew Owner Planned Ma…" at bounding box center [417, 215] width 834 height 398
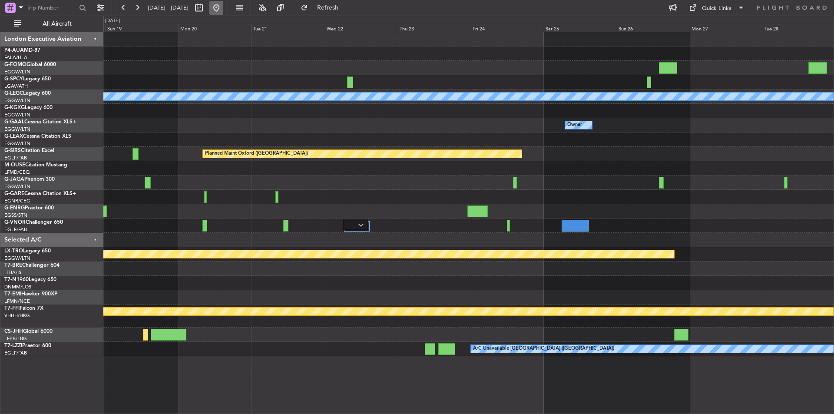
click at [223, 10] on button at bounding box center [216, 8] width 14 height 14
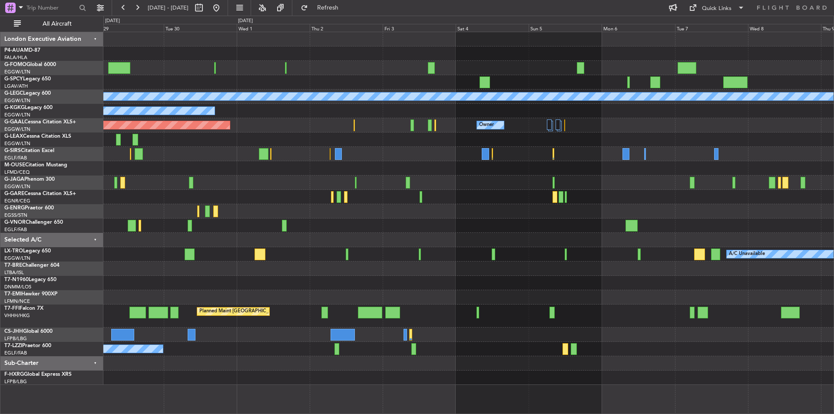
click at [104, 224] on div "A/C Unavailable London (Luton) A/C Unavailable Istanbul (Ataturk) Planned Maint…" at bounding box center [468, 208] width 730 height 353
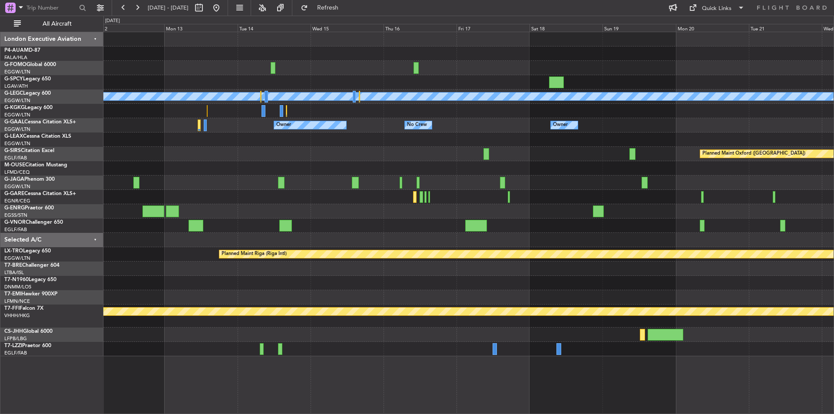
click at [380, 302] on div "A/C Unavailable London (Luton) Owner Owner No Crew Owner Owner Planned Maint Ox…" at bounding box center [468, 194] width 730 height 324
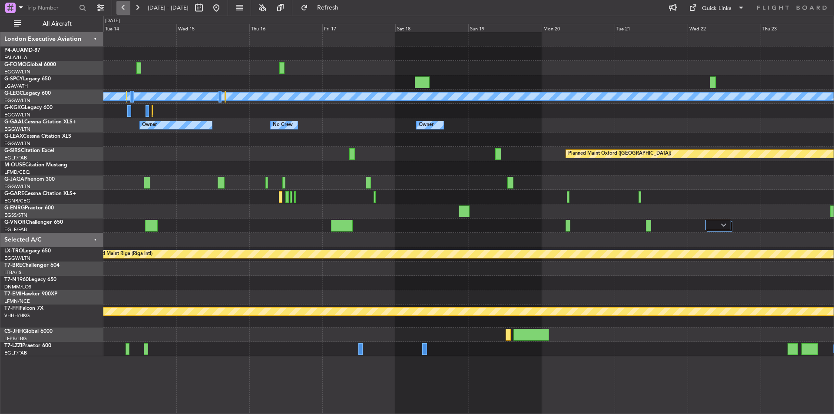
click at [123, 11] on button at bounding box center [123, 8] width 14 height 14
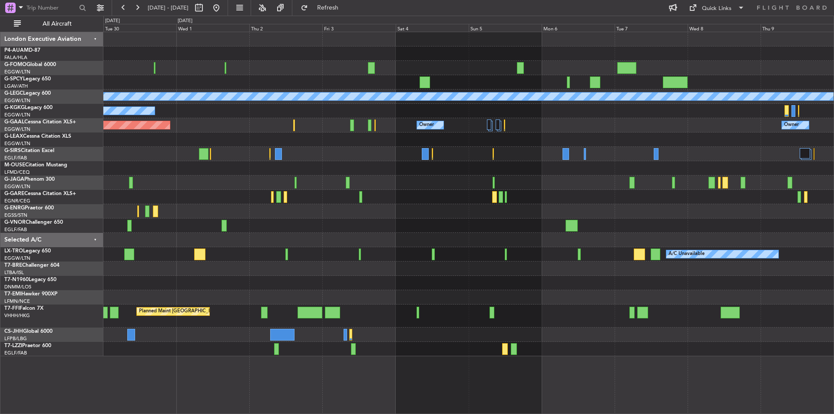
click at [643, 145] on div "A/C Unavailable London (Luton) A/C Unavailable Istanbul (Ataturk) Owner Owner P…" at bounding box center [468, 194] width 730 height 324
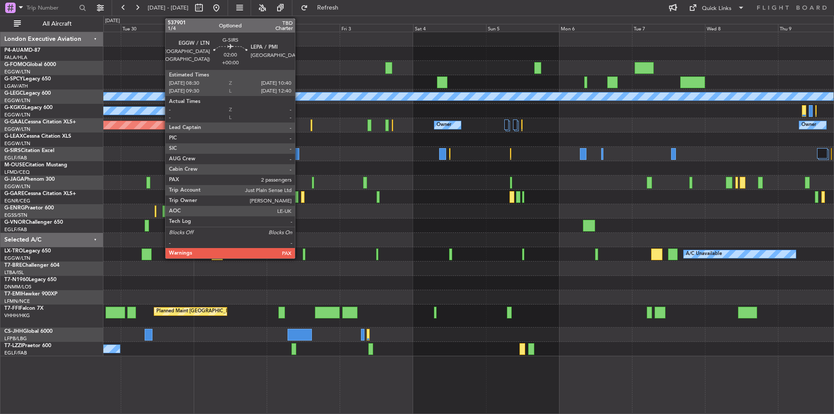
click at [299, 156] on div at bounding box center [295, 154] width 7 height 12
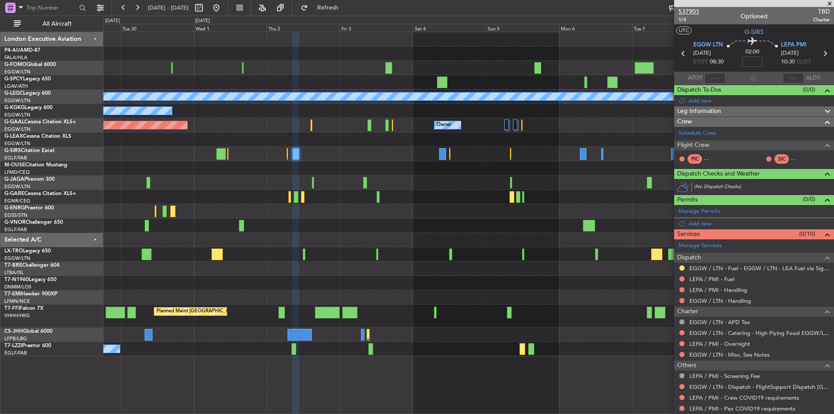
click at [682, 13] on span "537901" at bounding box center [689, 11] width 21 height 9
click at [346, 7] on span "Refresh" at bounding box center [328, 8] width 36 height 6
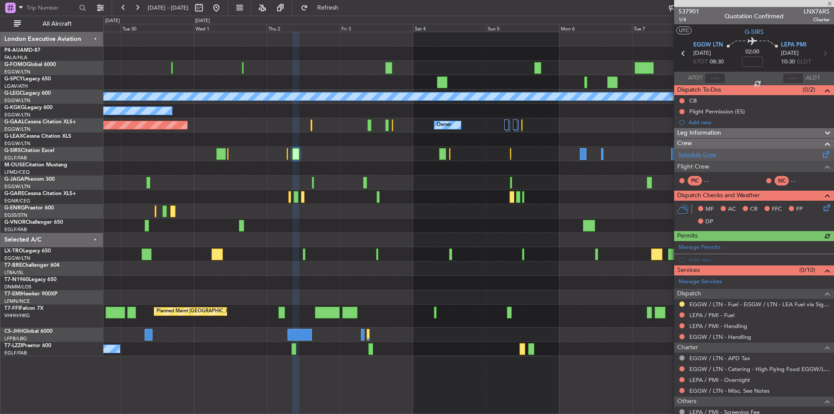
click at [692, 152] on link "Schedule Crew" at bounding box center [698, 155] width 38 height 9
click at [346, 10] on span "Refresh" at bounding box center [328, 8] width 36 height 6
click at [734, 338] on link "EGGW / LTN - Handling" at bounding box center [720, 336] width 62 height 7
click at [719, 328] on link "LEPA / PMI - Handling" at bounding box center [718, 325] width 58 height 7
click at [710, 316] on link "LEPA / PMI - Fuel" at bounding box center [711, 314] width 45 height 7
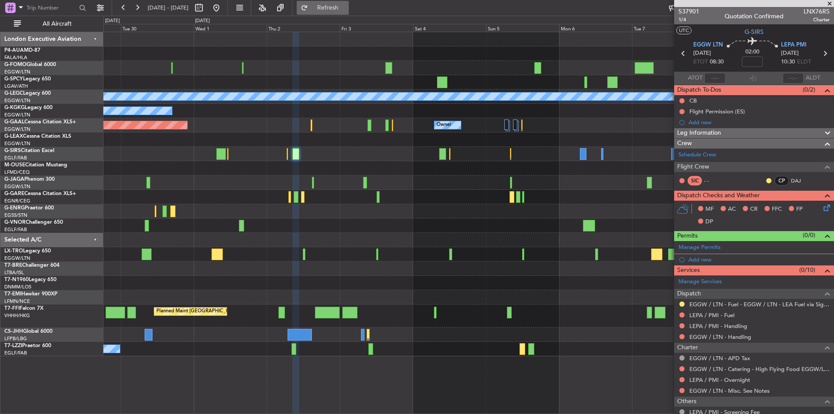
click at [346, 10] on span "Refresh" at bounding box center [328, 8] width 36 height 6
click at [286, 152] on div "Planned Maint [GEOGRAPHIC_DATA] ([GEOGRAPHIC_DATA])" at bounding box center [468, 154] width 730 height 14
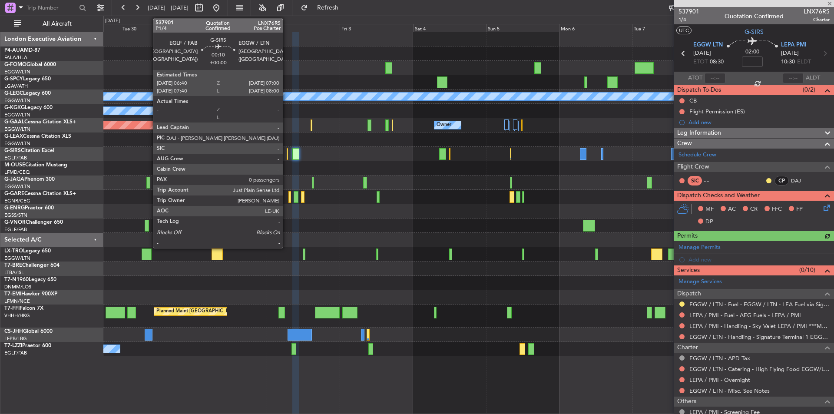
click at [287, 152] on div at bounding box center [287, 154] width 1 height 12
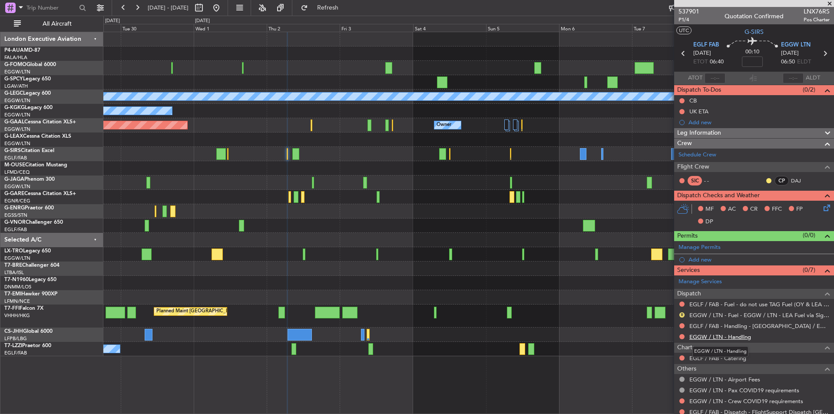
click at [718, 335] on link "EGGW / LTN - Handling" at bounding box center [720, 336] width 62 height 7
click at [339, 3] on button "Refresh" at bounding box center [323, 8] width 52 height 14
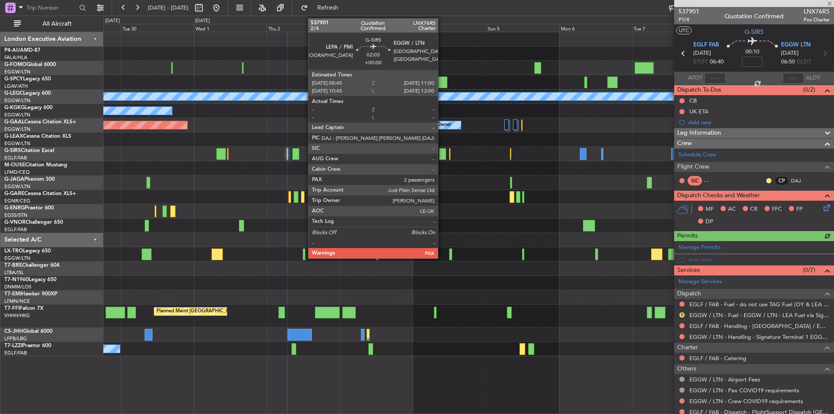
click at [442, 152] on div at bounding box center [442, 154] width 7 height 12
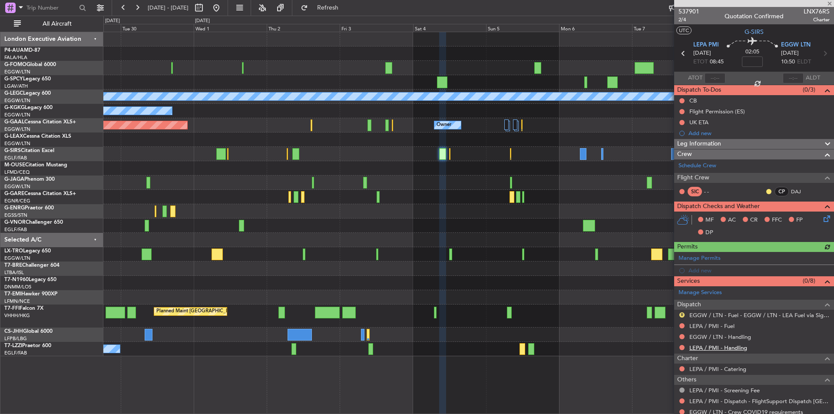
click at [707, 349] on link "LEPA / PMI - Handling" at bounding box center [718, 347] width 58 height 7
click at [346, 5] on span "Refresh" at bounding box center [328, 8] width 36 height 6
click at [712, 334] on link "EGGW / LTN - Handling" at bounding box center [720, 336] width 62 height 7
click at [713, 326] on link "LEPA / PMI - Fuel" at bounding box center [711, 325] width 45 height 7
click at [341, 15] on fb-refresh-button "Refresh" at bounding box center [322, 8] width 61 height 16
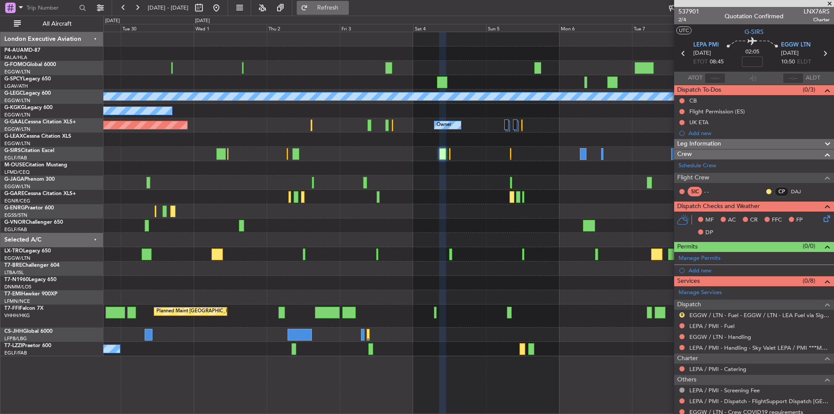
click at [340, 12] on button "Refresh" at bounding box center [323, 8] width 52 height 14
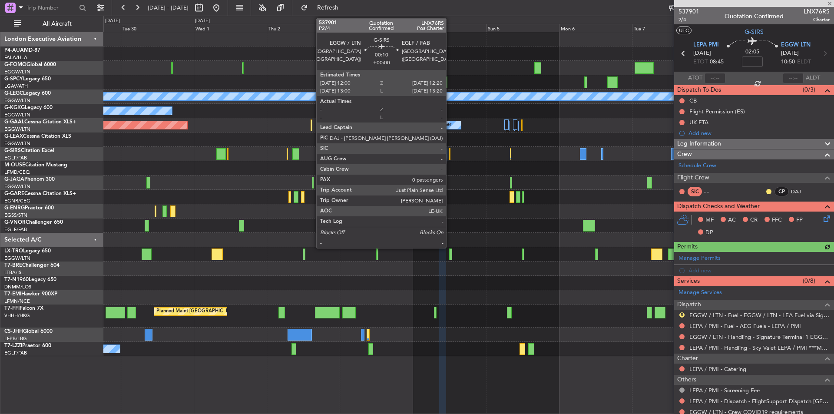
click at [450, 152] on div at bounding box center [449, 154] width 1 height 12
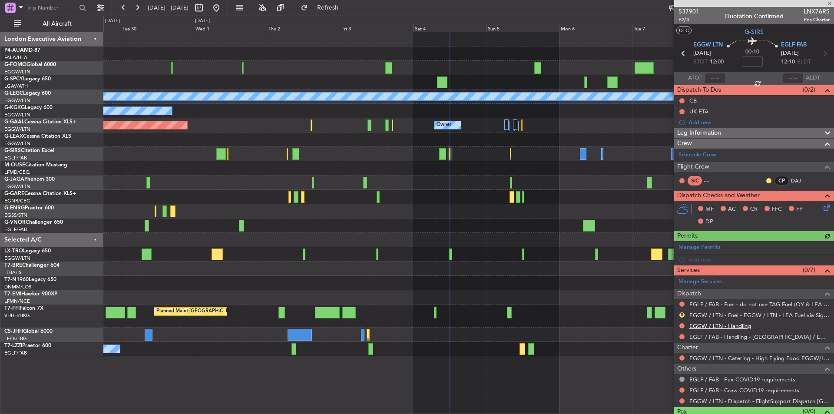
click at [742, 327] on link "EGGW / LTN - Handling" at bounding box center [720, 325] width 62 height 7
click at [346, 8] on span "Refresh" at bounding box center [328, 8] width 36 height 6
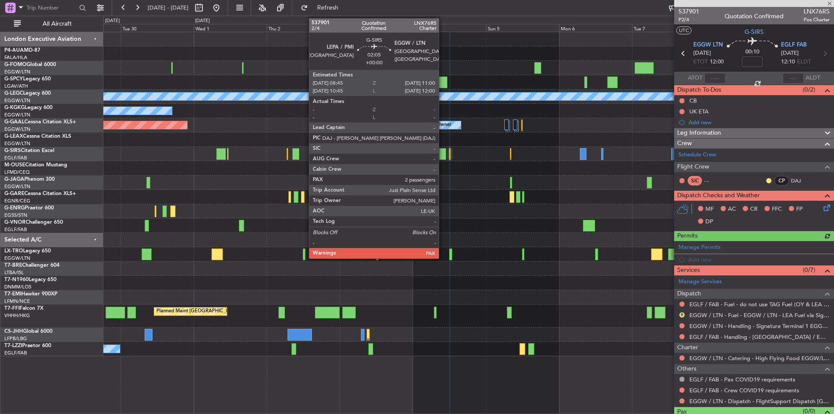
click at [443, 152] on div at bounding box center [442, 154] width 7 height 12
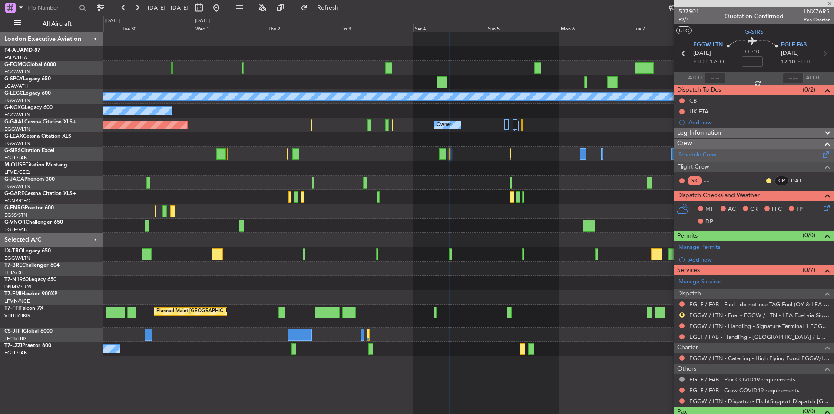
type input "2"
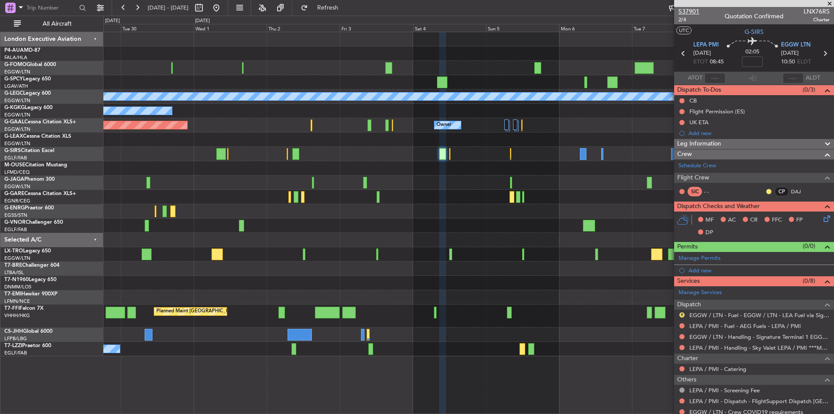
click at [680, 8] on span "537901" at bounding box center [689, 11] width 21 height 9
click at [686, 13] on span "537901" at bounding box center [689, 11] width 21 height 9
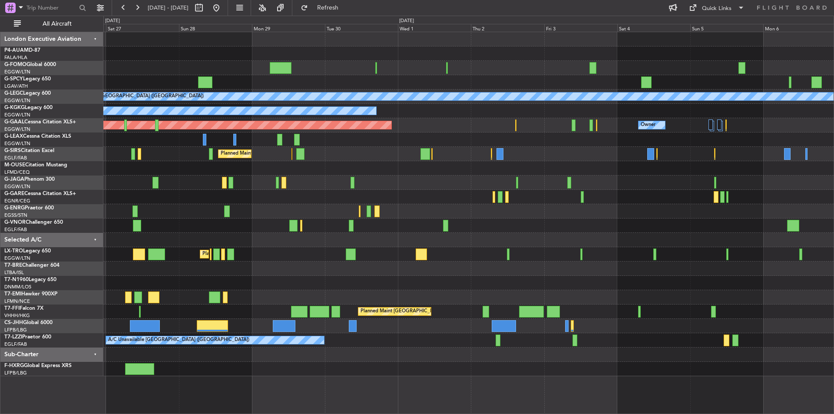
click at [278, 301] on div "Planned Maint London (Luton) A/C Unavailable London (Luton) A/C Unavailable Ist…" at bounding box center [468, 204] width 730 height 344
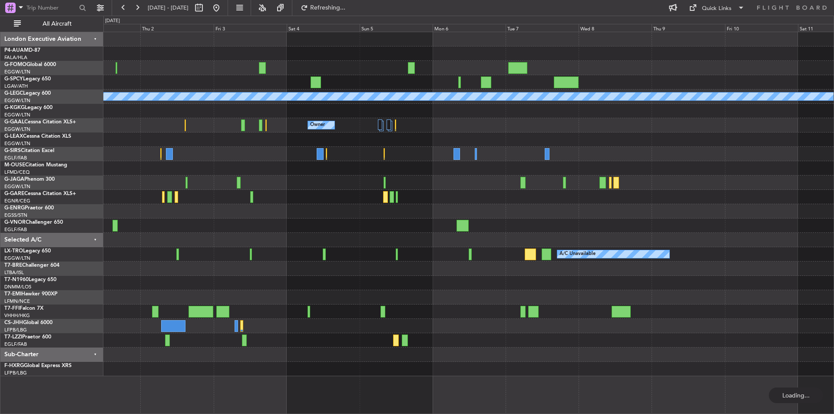
click at [145, 308] on div "A/C Unavailable London (Luton) A/C Unavailable Istanbul (Ataturk) Owner Planned…" at bounding box center [468, 204] width 730 height 344
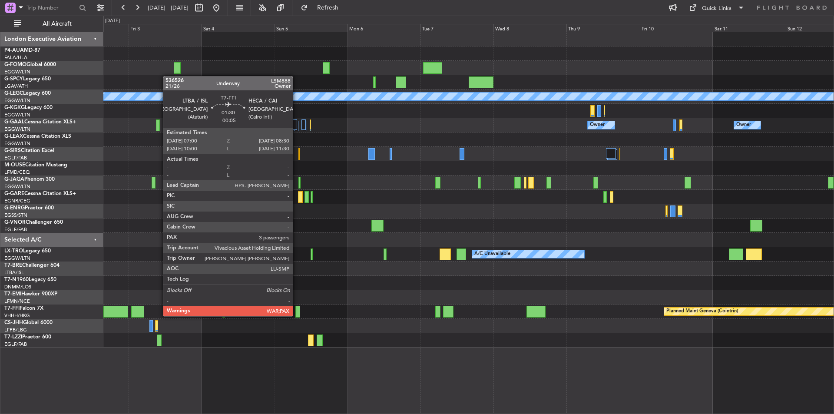
click at [297, 315] on div at bounding box center [297, 312] width 5 height 12
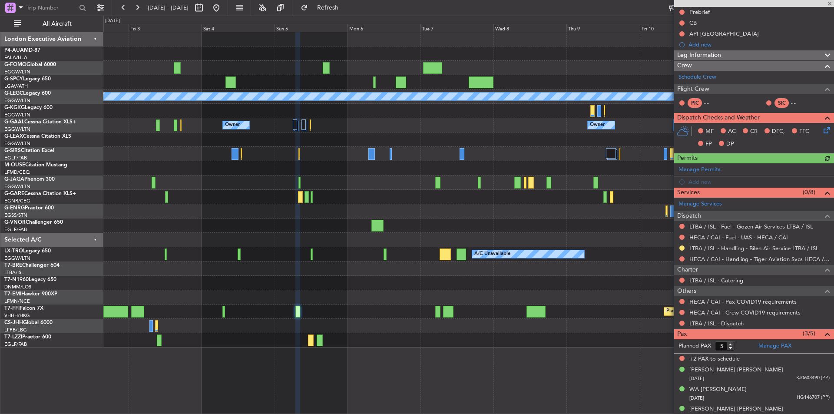
scroll to position [97, 0]
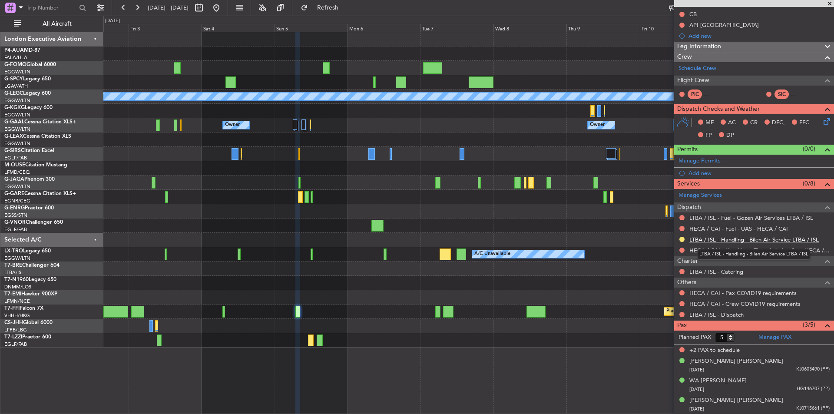
click at [738, 240] on link "LTBA / ISL - Handling - Bilen Air Service LTBA / ISL" at bounding box center [753, 239] width 129 height 7
click at [346, 11] on span "Refresh" at bounding box center [328, 8] width 36 height 6
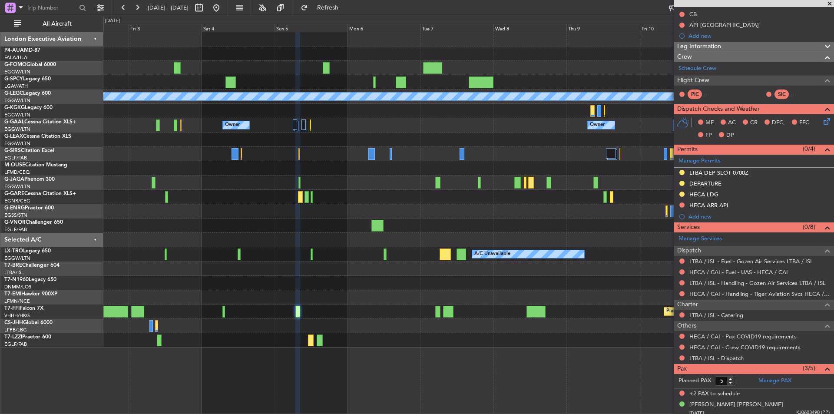
click at [831, 5] on span at bounding box center [829, 4] width 9 height 8
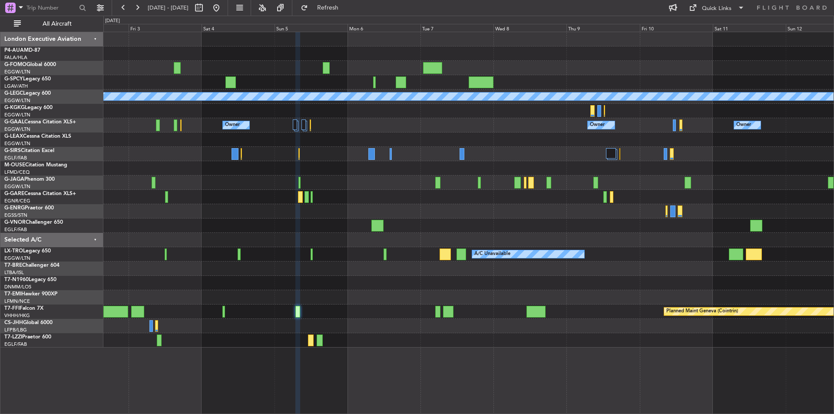
type input "0"
click at [223, 3] on button at bounding box center [216, 8] width 14 height 14
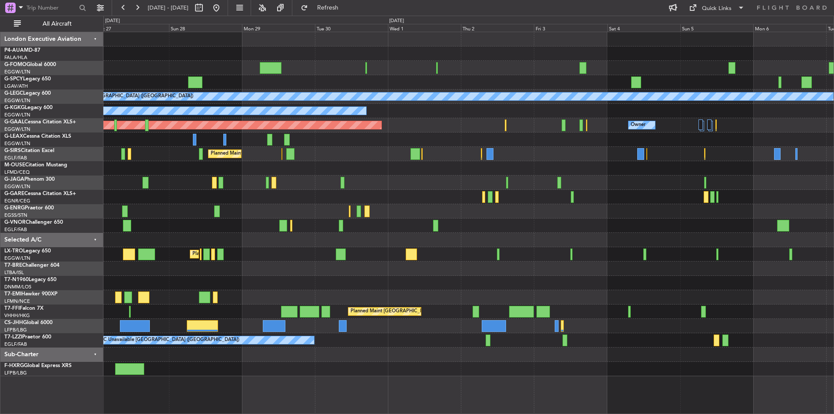
click at [281, 171] on div at bounding box center [468, 168] width 730 height 14
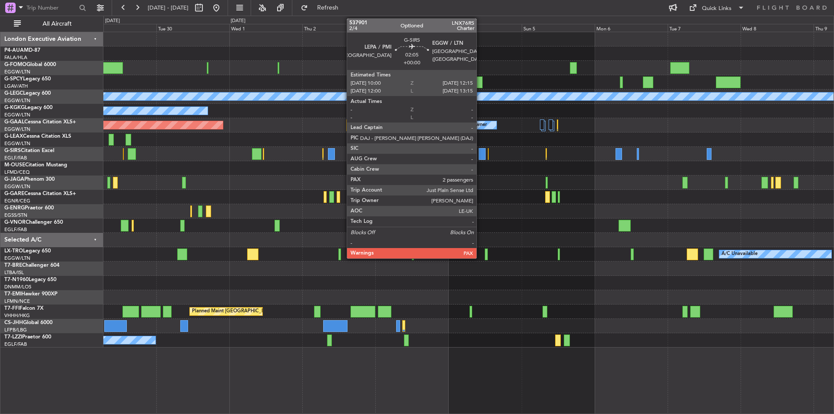
click at [480, 155] on div at bounding box center [482, 154] width 7 height 12
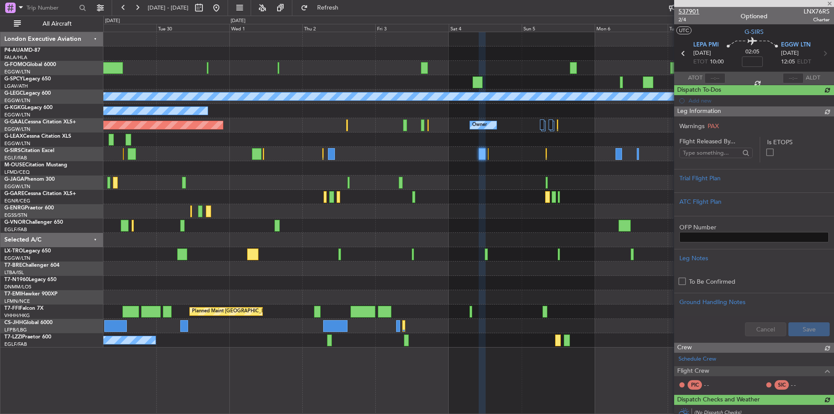
click at [688, 12] on span "537901" at bounding box center [689, 11] width 21 height 9
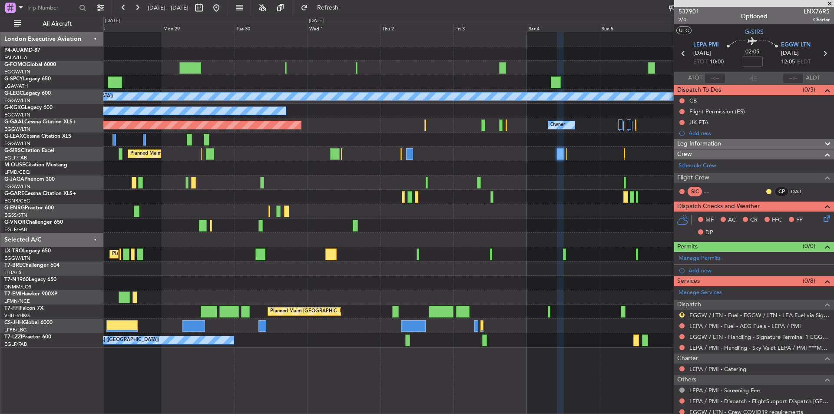
click at [597, 253] on div "A/C Unavailable [GEOGRAPHIC_DATA] ([GEOGRAPHIC_DATA]) A/C Unavailable [GEOGRAPH…" at bounding box center [468, 189] width 730 height 315
click at [223, 7] on button at bounding box center [216, 8] width 14 height 14
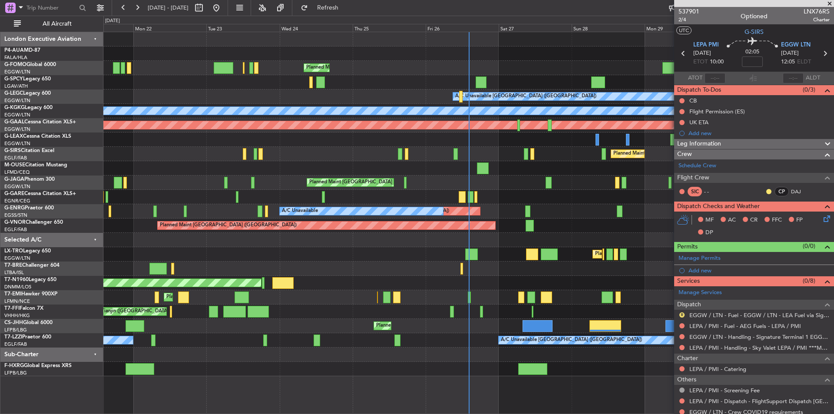
click at [829, 0] on span at bounding box center [829, 4] width 9 height 8
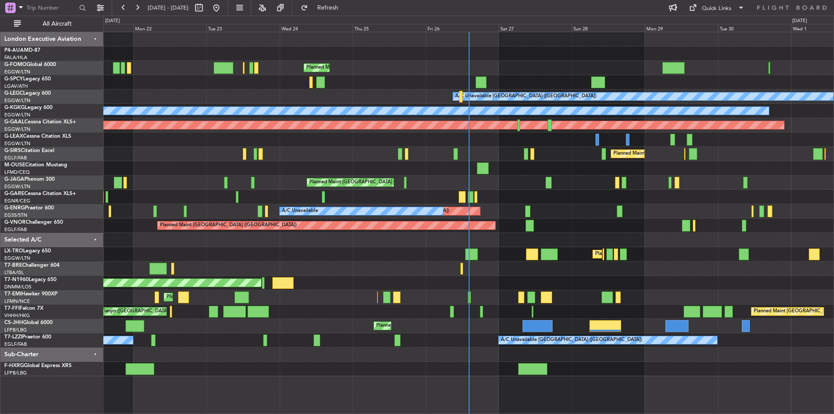
type input "0"
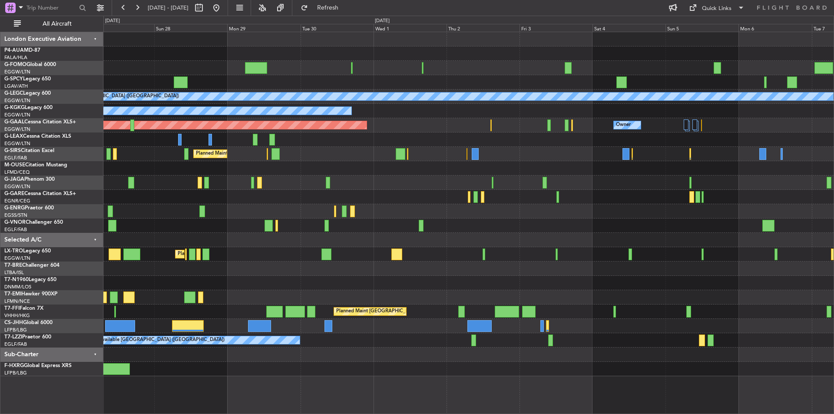
click at [257, 191] on div "A/C Unavailable London (Luton) A/C Unavailable Istanbul (Ataturk) Planned Maint…" at bounding box center [468, 204] width 730 height 344
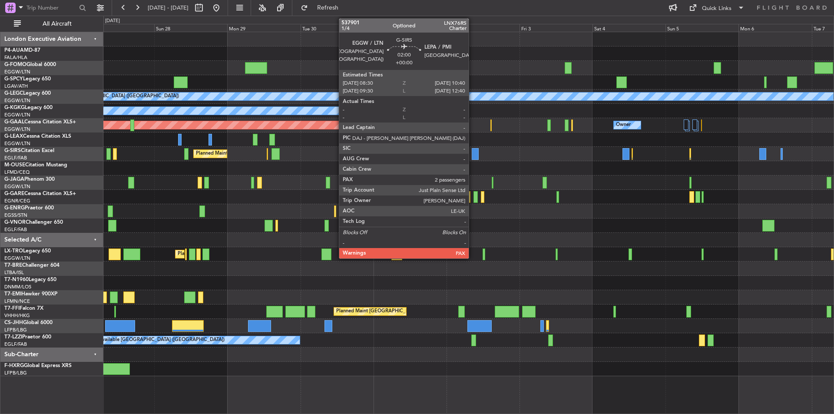
click at [473, 153] on div at bounding box center [475, 154] width 7 height 12
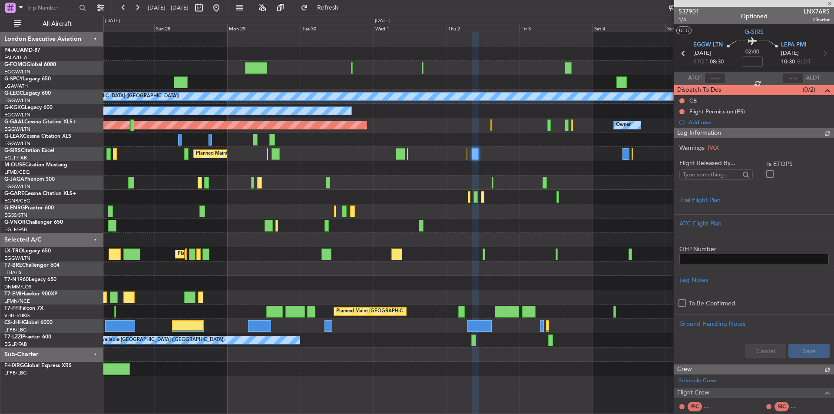
click at [692, 10] on span "537901" at bounding box center [689, 11] width 21 height 9
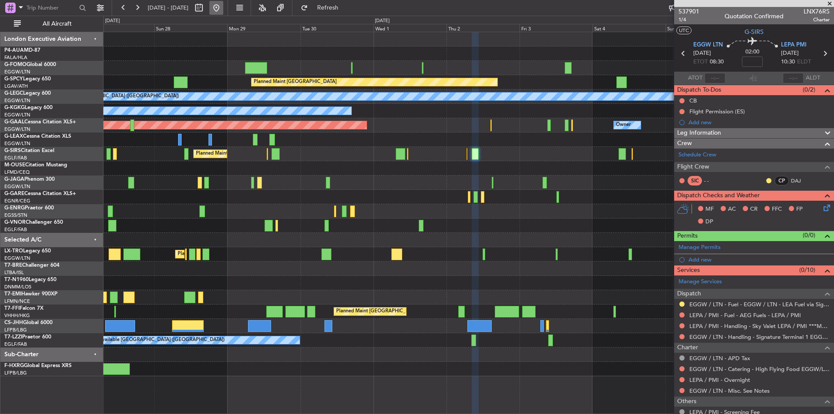
click at [223, 8] on button at bounding box center [216, 8] width 14 height 14
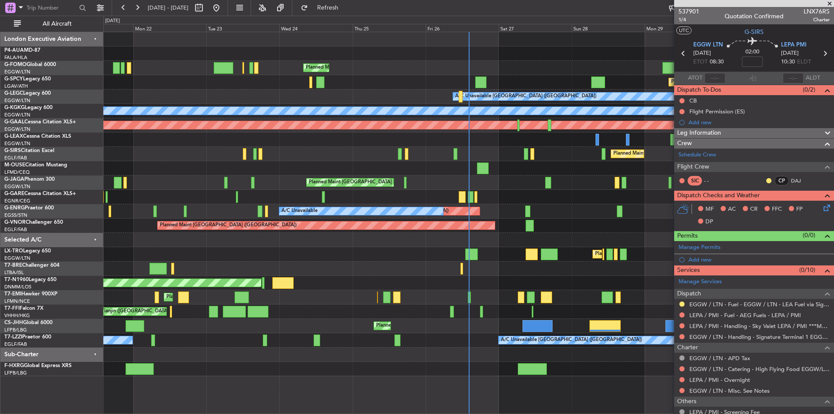
click at [829, 6] on span at bounding box center [829, 4] width 9 height 8
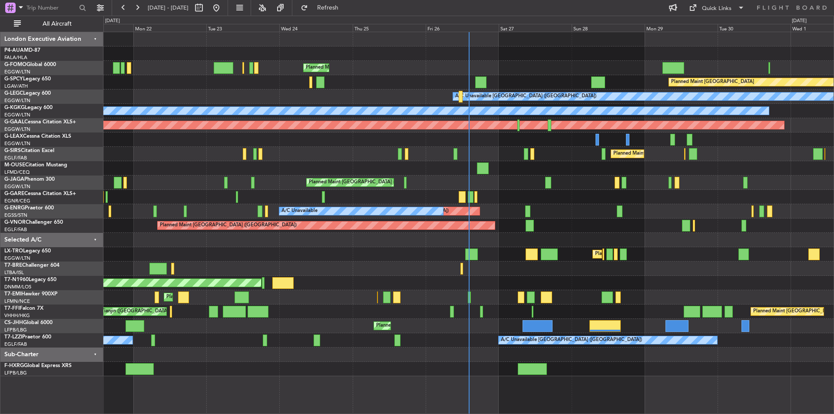
type input "0"
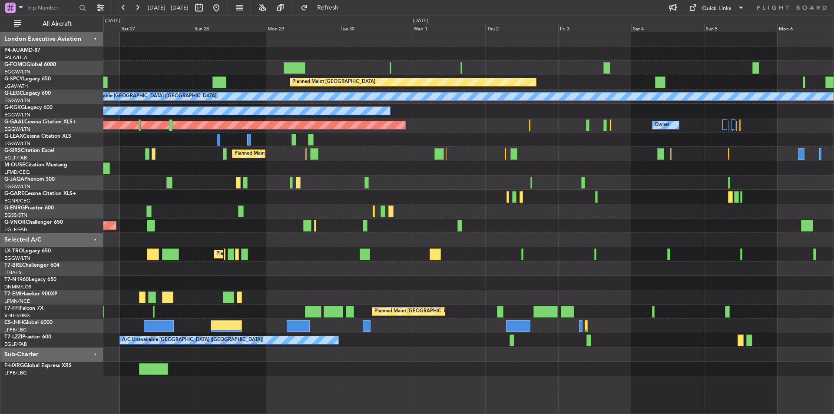
click at [231, 317] on div "Planned Maint [GEOGRAPHIC_DATA] ([GEOGRAPHIC_DATA])" at bounding box center [468, 312] width 730 height 14
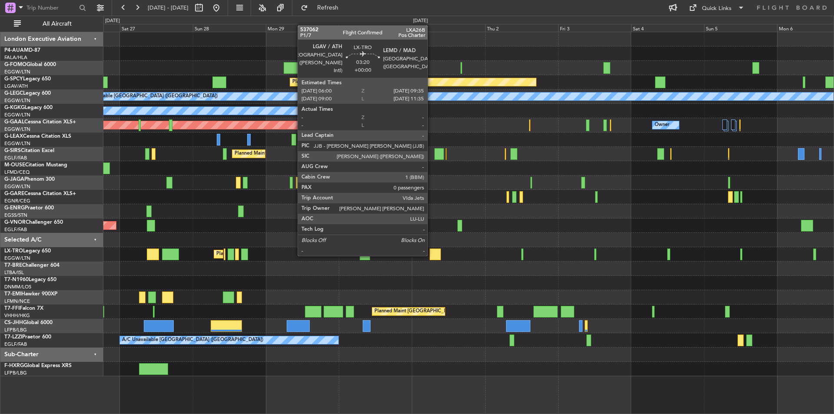
click at [431, 255] on div at bounding box center [435, 254] width 11 height 12
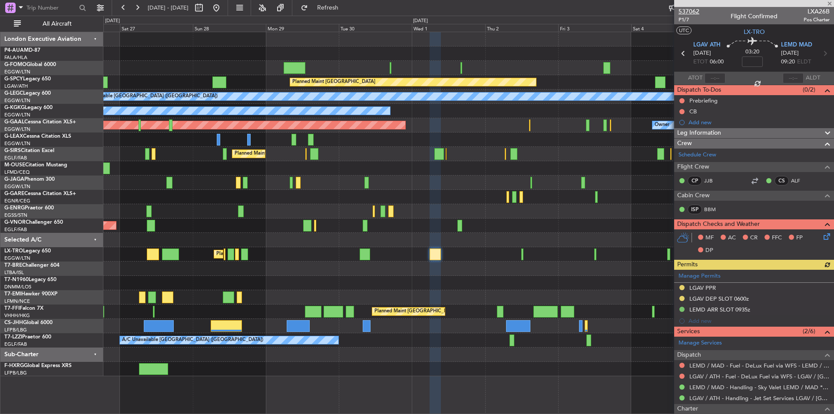
click at [696, 10] on span "537062" at bounding box center [689, 11] width 21 height 9
click at [346, 7] on span "Refresh" at bounding box center [328, 8] width 36 height 6
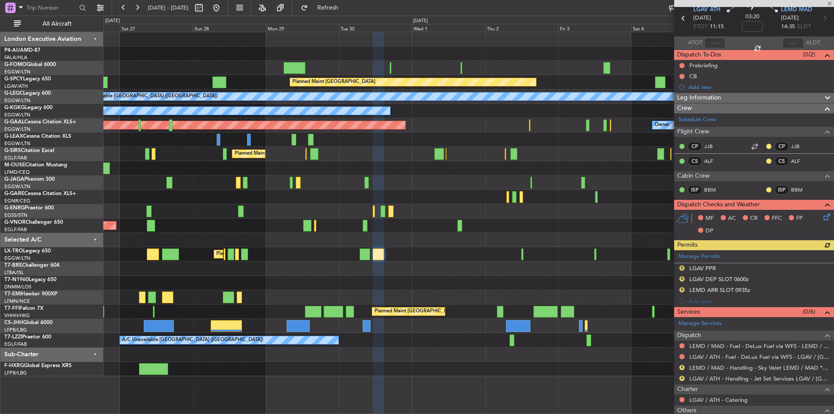
scroll to position [105, 0]
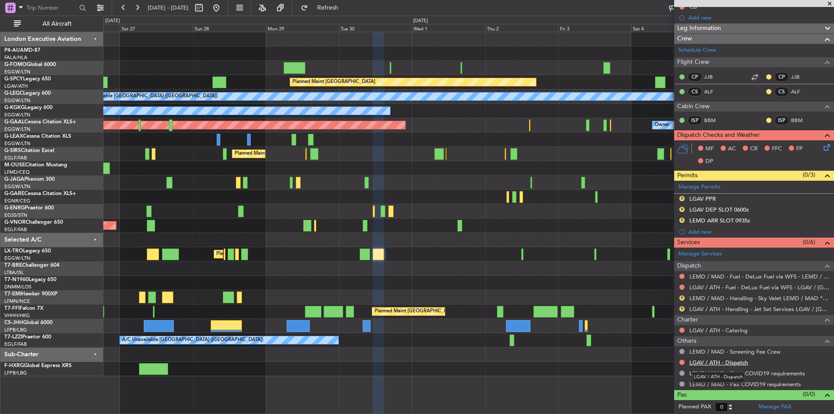
click at [719, 360] on link "LGAV / ATH - Dispatch" at bounding box center [718, 362] width 59 height 7
click at [829, 2] on span at bounding box center [829, 4] width 9 height 8
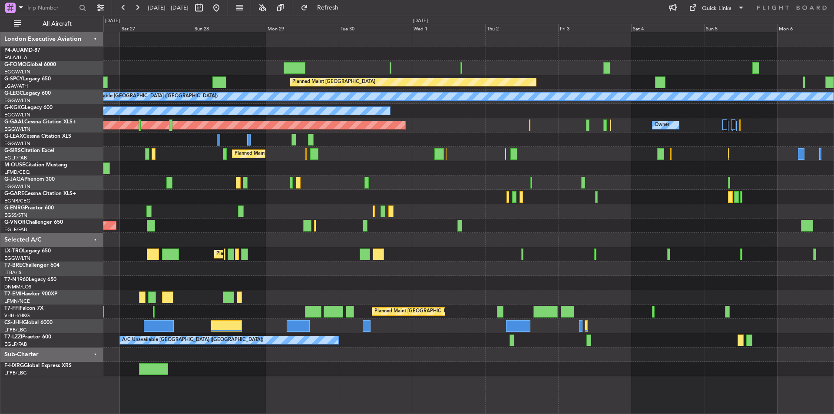
scroll to position [0, 0]
click at [132, 7] on button at bounding box center [137, 8] width 14 height 14
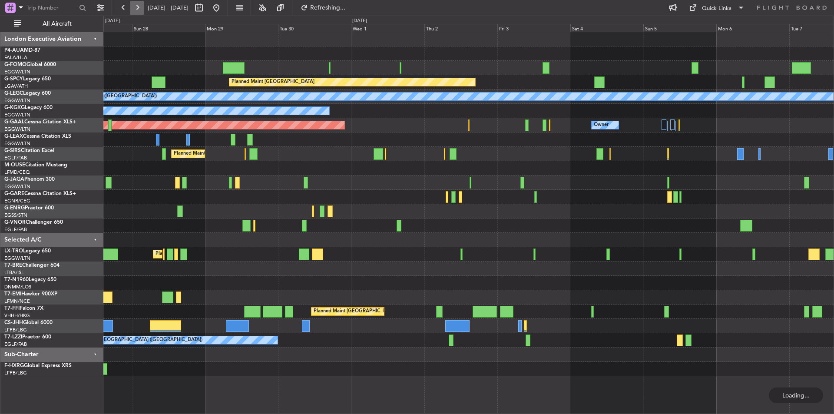
click at [132, 7] on button at bounding box center [137, 8] width 14 height 14
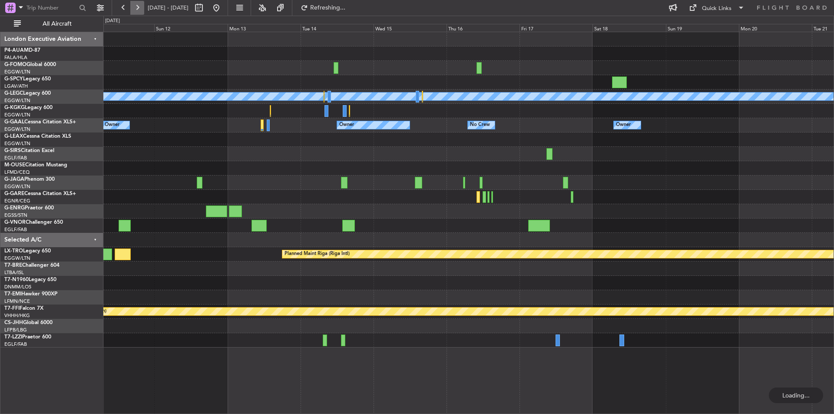
click at [132, 7] on button at bounding box center [137, 8] width 14 height 14
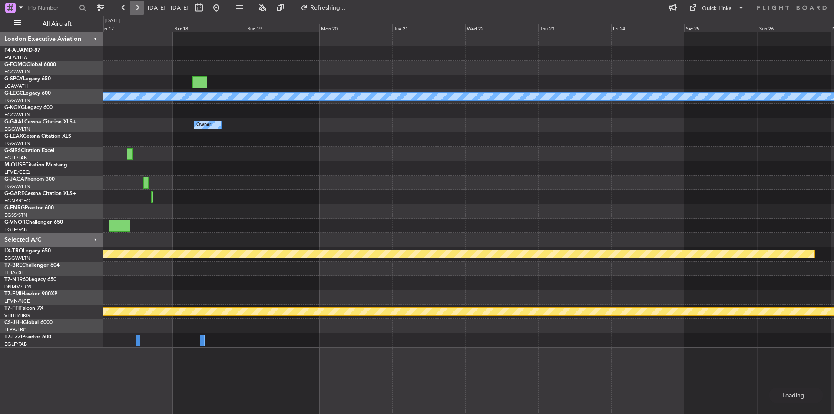
click at [132, 7] on button at bounding box center [137, 8] width 14 height 14
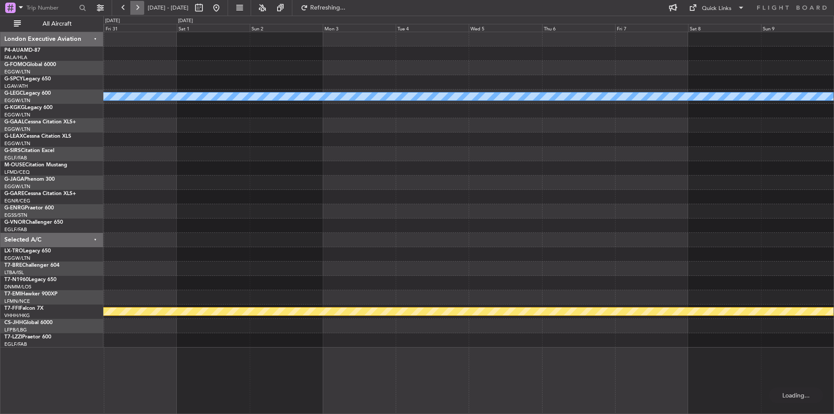
click at [132, 7] on button at bounding box center [137, 8] width 14 height 14
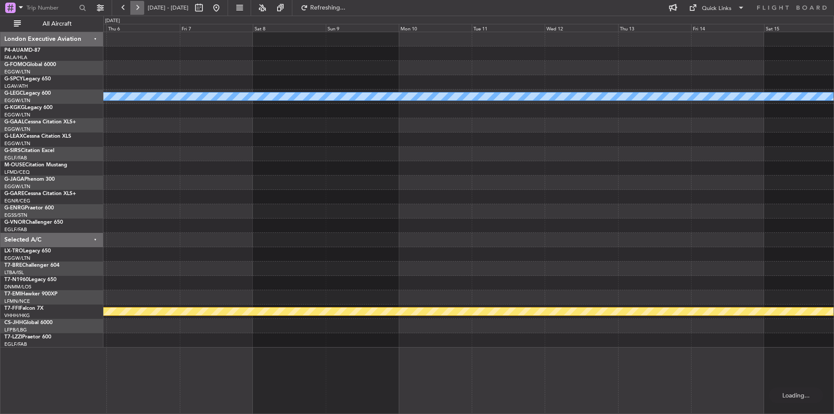
click at [132, 7] on button at bounding box center [137, 8] width 14 height 14
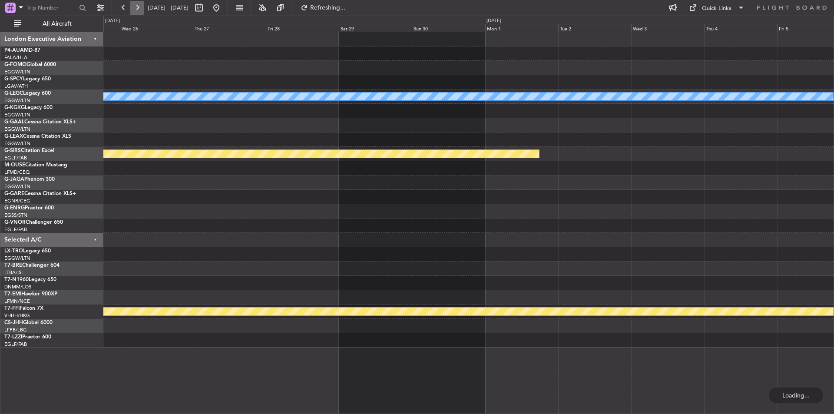
click at [132, 7] on button at bounding box center [137, 8] width 14 height 14
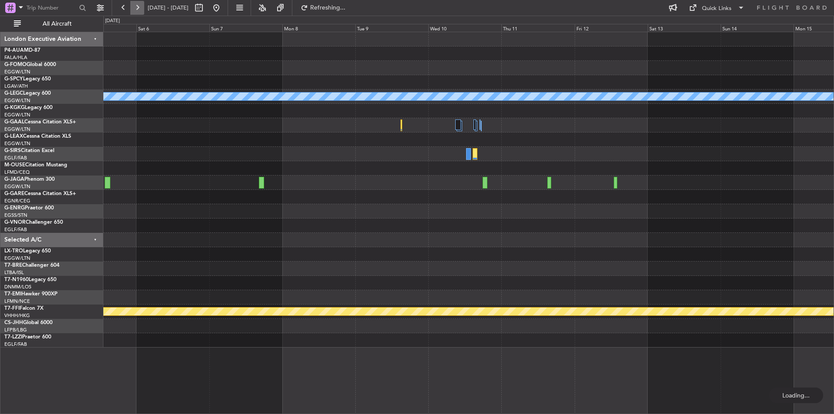
click at [132, 7] on button at bounding box center [137, 8] width 14 height 14
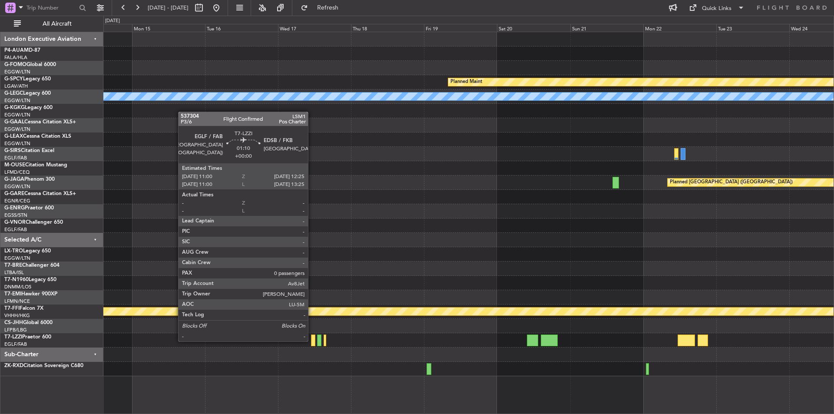
click at [312, 341] on div at bounding box center [313, 340] width 4 height 12
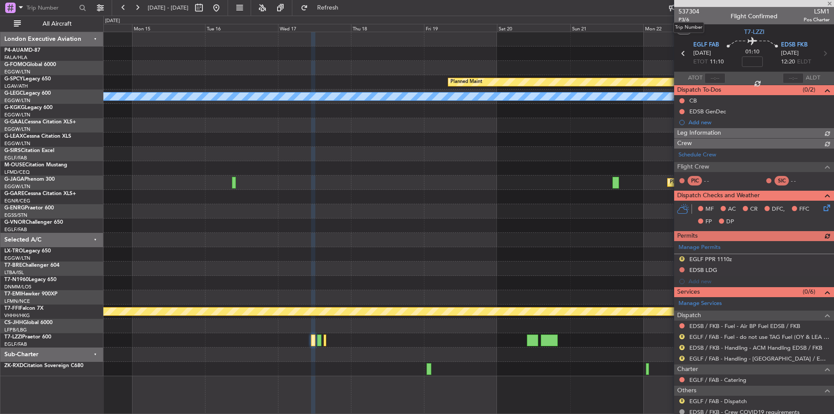
click at [688, 12] on span "537304" at bounding box center [689, 11] width 21 height 9
click at [342, 7] on span "Refresh" at bounding box center [328, 8] width 36 height 6
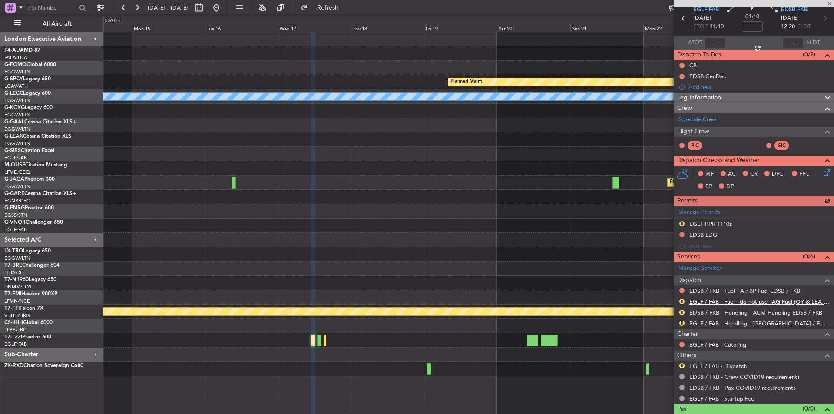
scroll to position [50, 0]
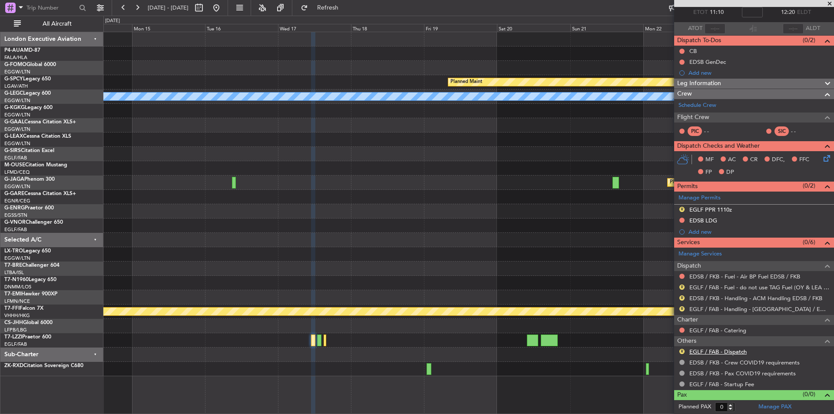
click at [732, 351] on link "EGLF / FAB - Dispatch" at bounding box center [717, 351] width 57 height 7
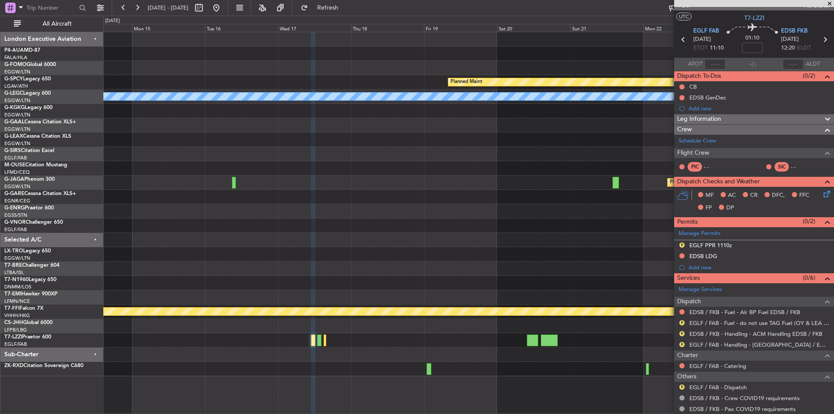
scroll to position [0, 0]
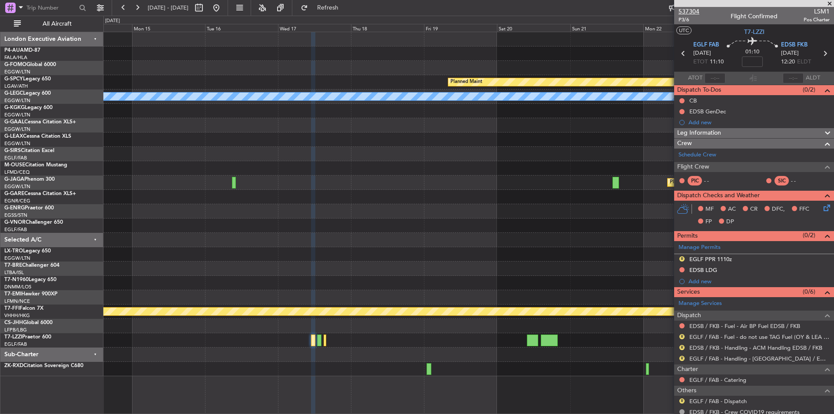
click at [690, 10] on span "537304" at bounding box center [689, 11] width 21 height 9
click at [223, 11] on button at bounding box center [216, 8] width 14 height 14
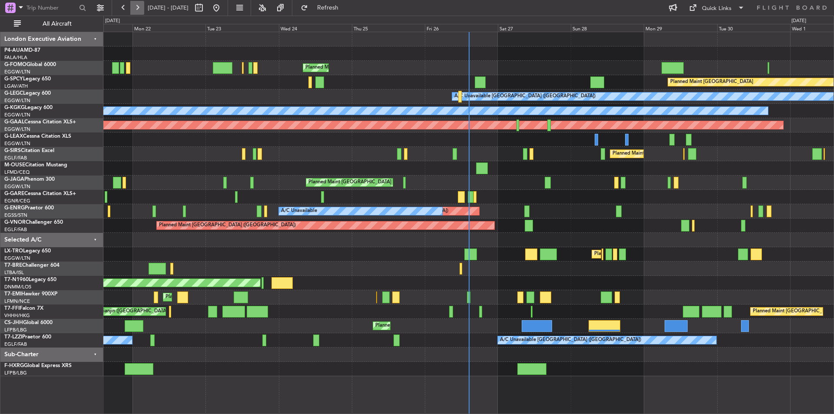
click at [143, 10] on button at bounding box center [137, 8] width 14 height 14
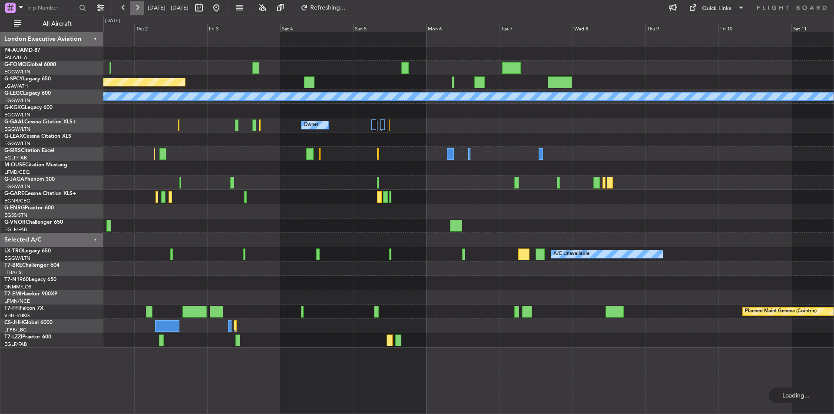
click at [143, 10] on button at bounding box center [137, 8] width 14 height 14
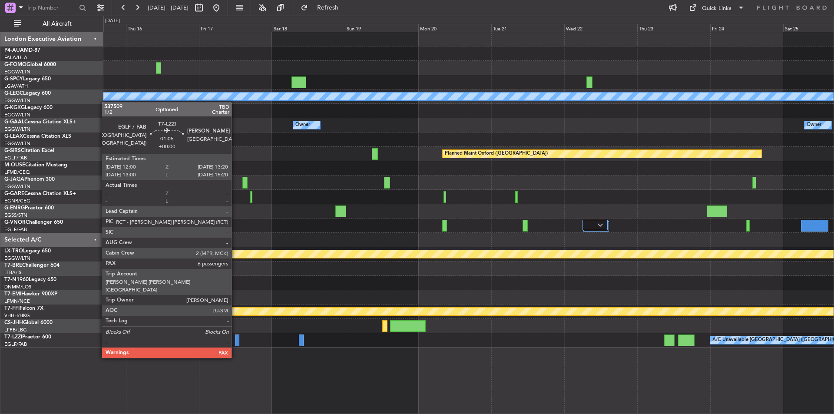
click at [235, 341] on div at bounding box center [237, 340] width 4 height 12
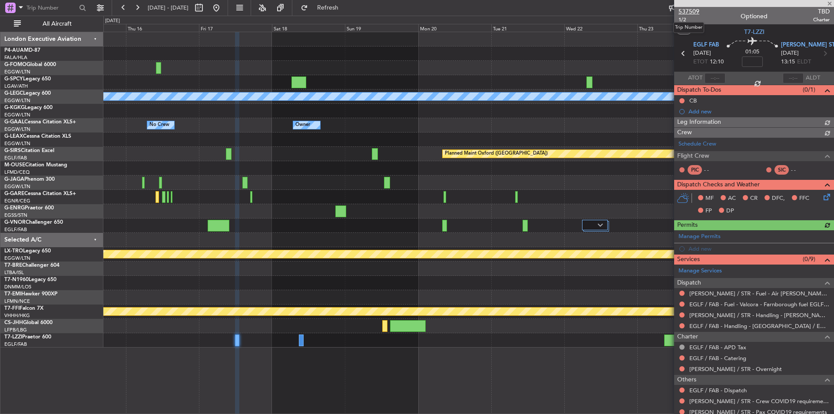
click at [686, 10] on span "537509" at bounding box center [689, 11] width 21 height 9
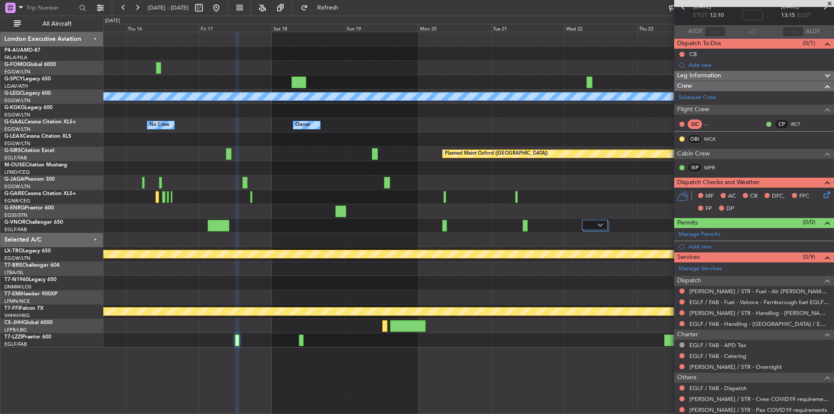
scroll to position [94, 0]
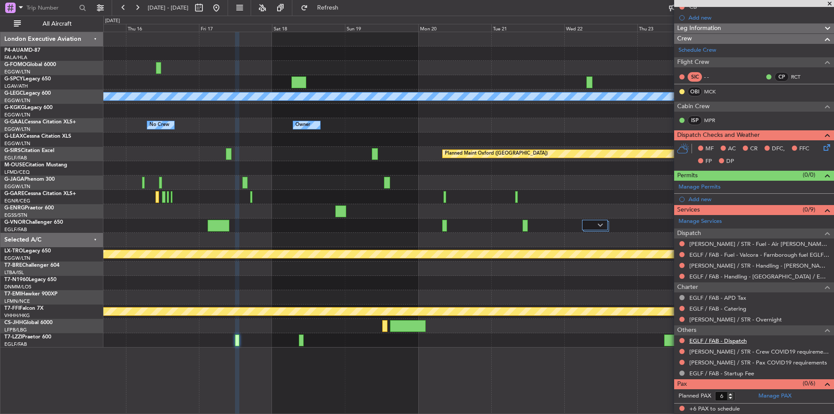
click at [722, 339] on link "EGLF / FAB - Dispatch" at bounding box center [717, 340] width 57 height 7
click at [345, 9] on span "Refresh" at bounding box center [328, 8] width 36 height 6
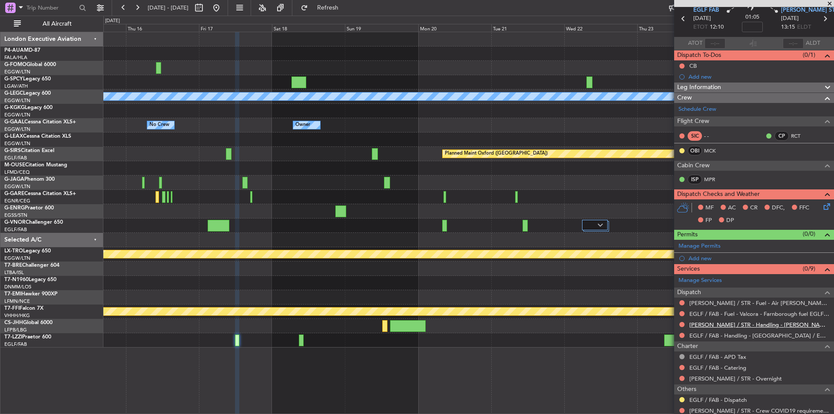
scroll to position [0, 0]
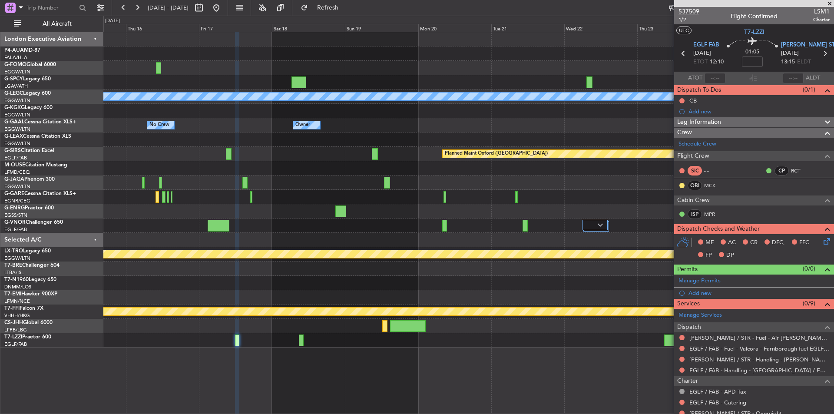
click at [686, 10] on span "537509" at bounding box center [689, 11] width 21 height 9
click at [124, 7] on button at bounding box center [123, 8] width 14 height 14
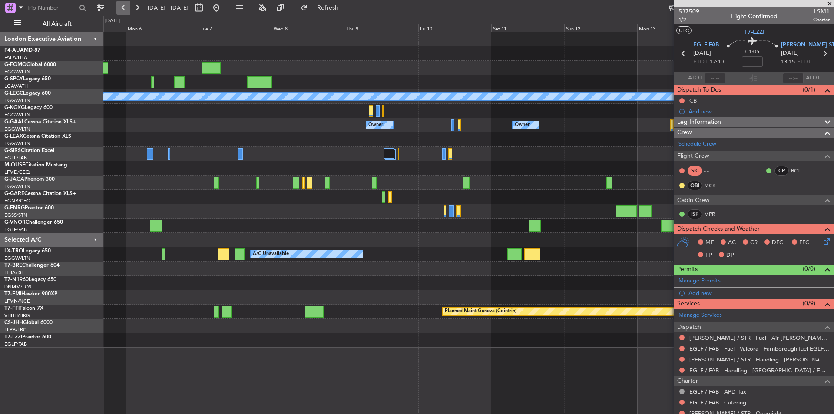
click at [124, 7] on button at bounding box center [123, 8] width 14 height 14
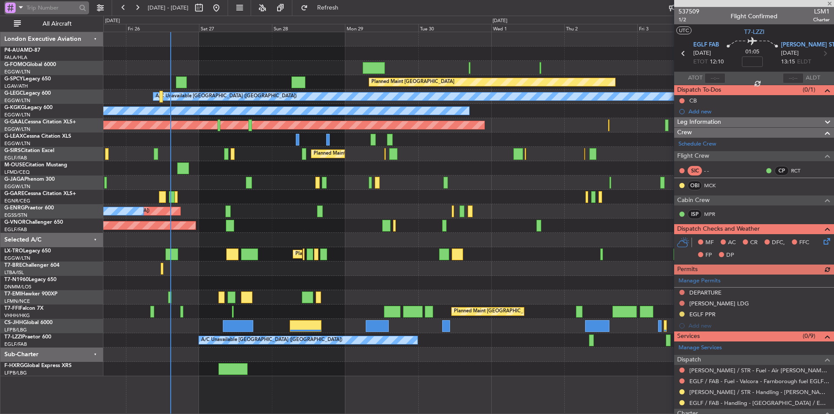
click at [44, 11] on input "text" at bounding box center [51, 7] width 50 height 13
paste input "536695"
type input "536695"
click at [86, 7] on div at bounding box center [82, 7] width 13 height 13
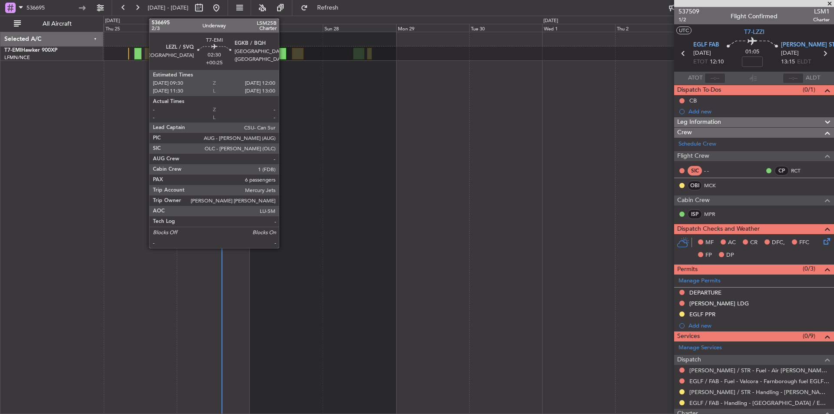
click at [283, 53] on div at bounding box center [282, 54] width 8 height 12
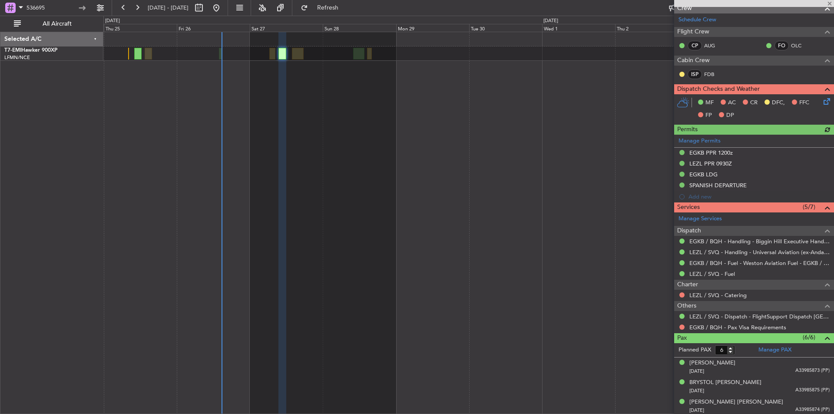
scroll to position [174, 0]
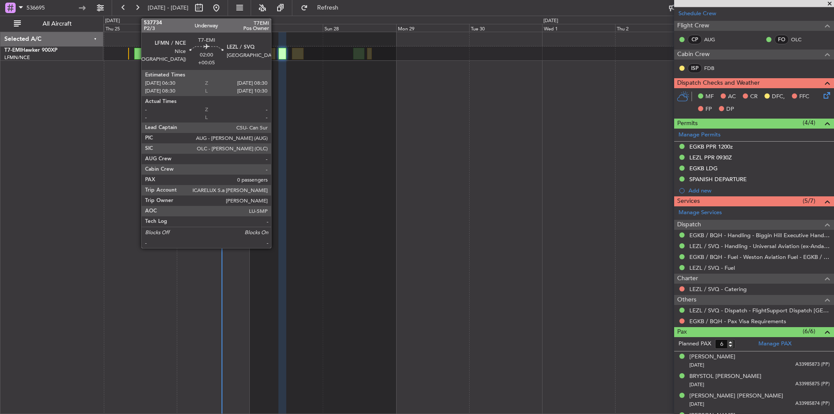
click at [275, 51] on div at bounding box center [272, 54] width 7 height 12
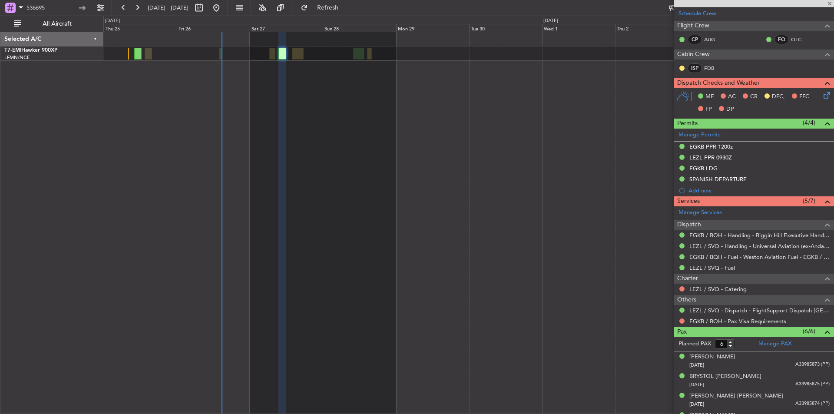
type input "+00:05"
type input "0"
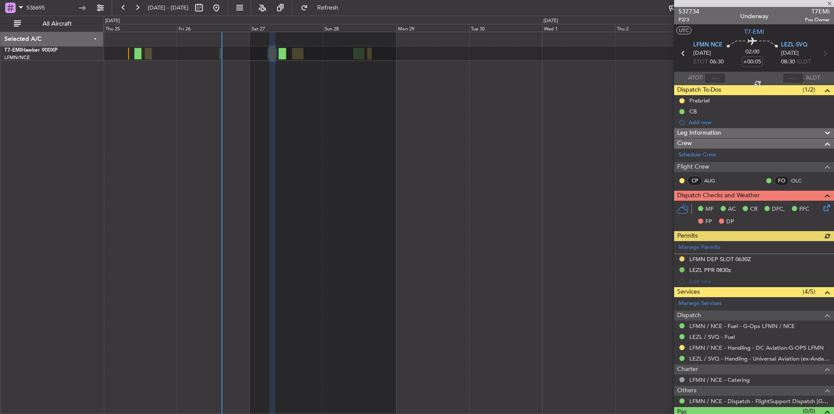
scroll to position [17, 0]
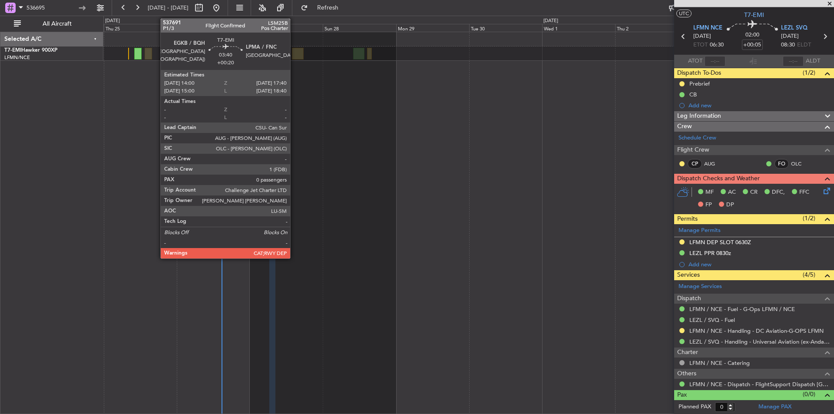
click at [294, 55] on div at bounding box center [297, 54] width 11 height 12
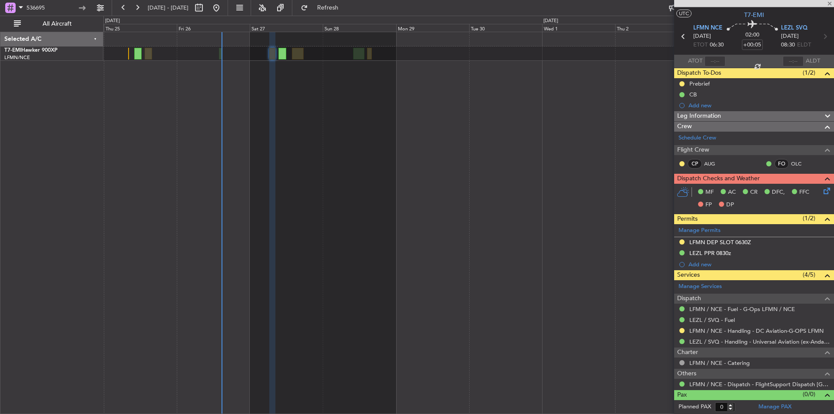
type input "+00:20"
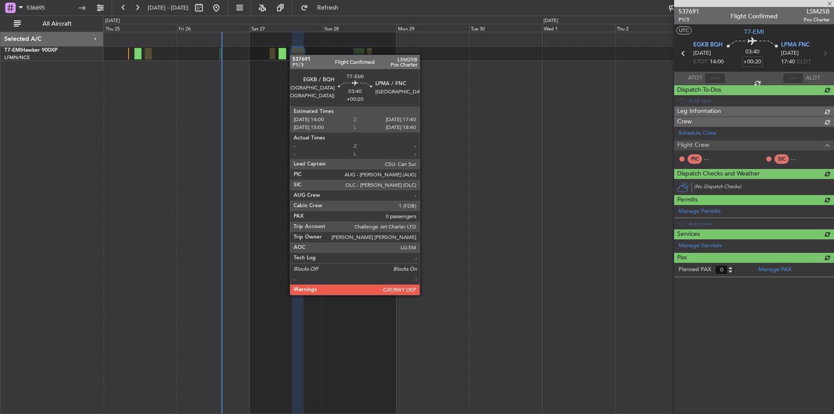
scroll to position [0, 0]
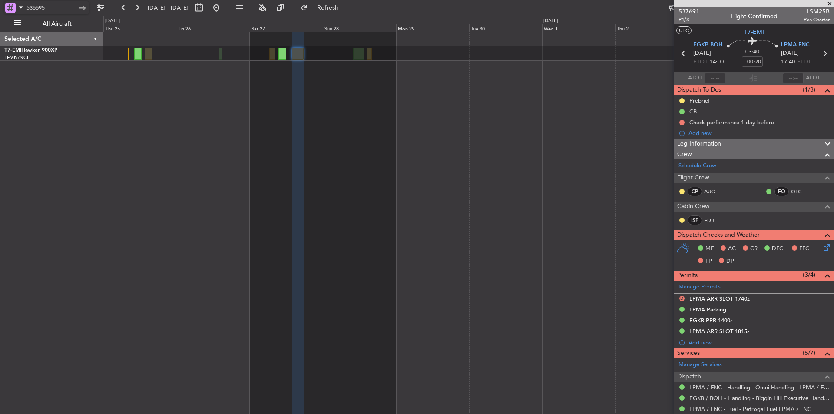
drag, startPoint x: 69, startPoint y: 5, endPoint x: 0, endPoint y: -9, distance: 70.5
click at [0, 0] on html "536695 25 Sep 2025 - 04 Oct 2025 Refresh Quick Links All Aircraft Planned Maint…" at bounding box center [417, 207] width 834 height 414
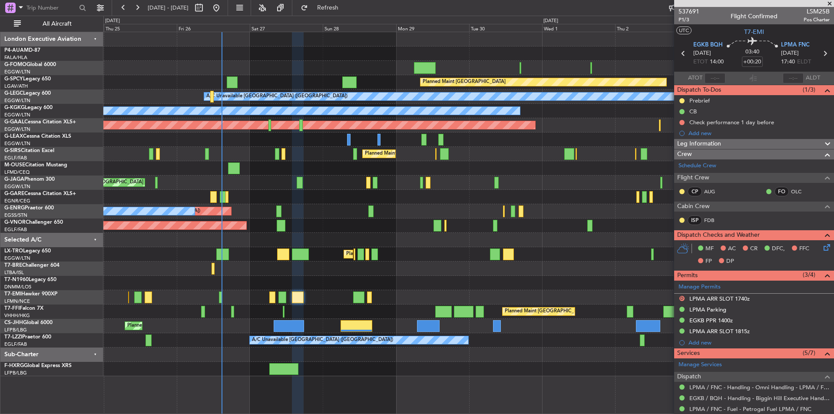
click at [828, 4] on span at bounding box center [829, 4] width 9 height 8
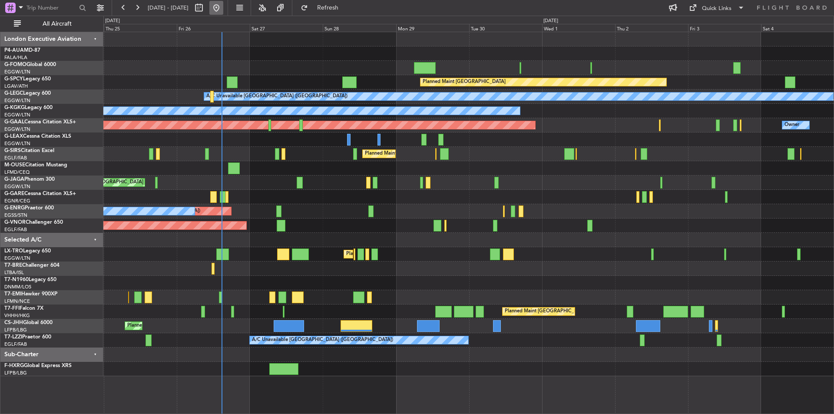
click at [223, 5] on button at bounding box center [216, 8] width 14 height 14
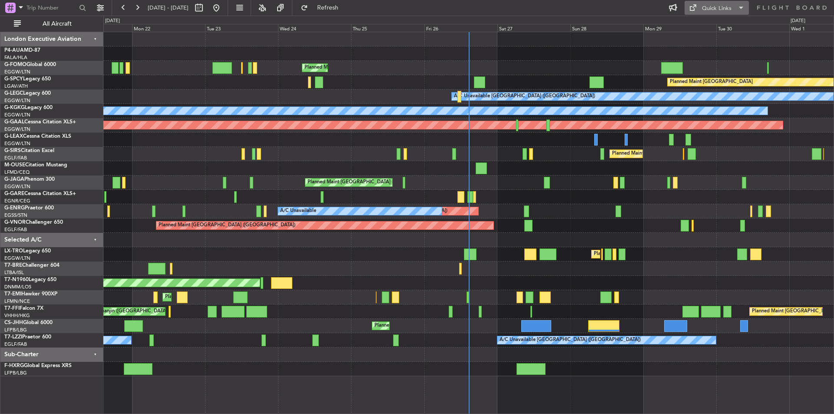
click at [735, 6] on button "Quick Links" at bounding box center [717, 8] width 64 height 14
click at [710, 28] on button "Trip Builder" at bounding box center [717, 28] width 65 height 21
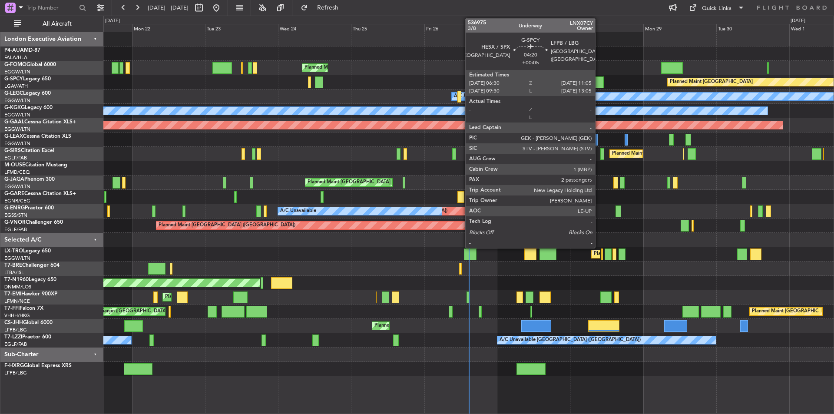
click at [599, 85] on div at bounding box center [596, 82] width 14 height 12
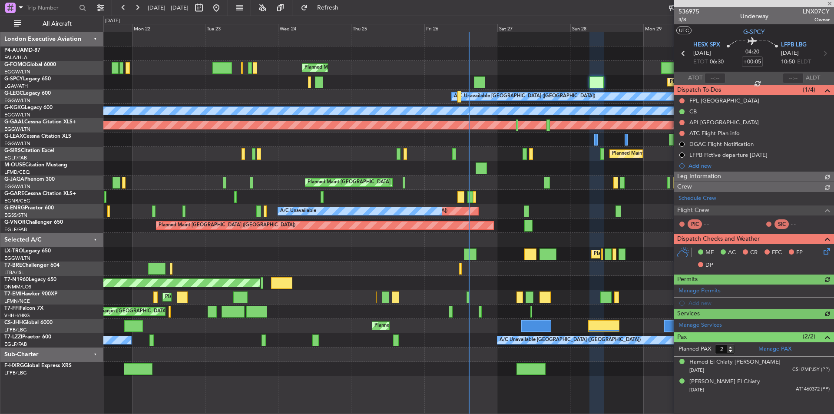
click at [689, 12] on span "536975" at bounding box center [689, 11] width 21 height 9
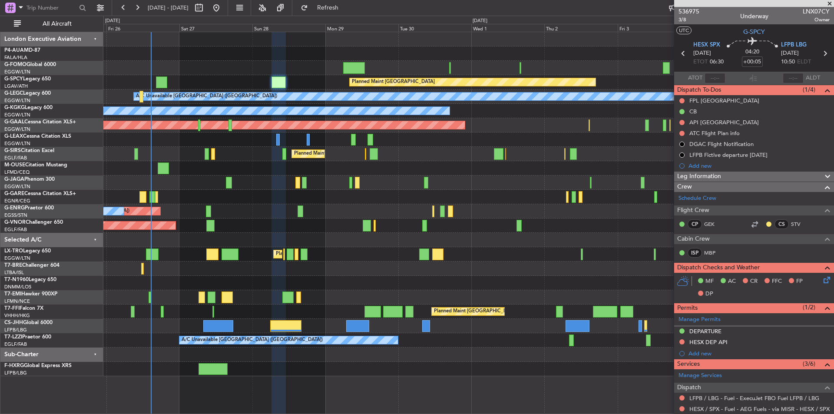
click at [293, 89] on div "Planned Maint London (Luton) Planned Maint Bremen A/C Unavailable London (Luton…" at bounding box center [468, 204] width 730 height 344
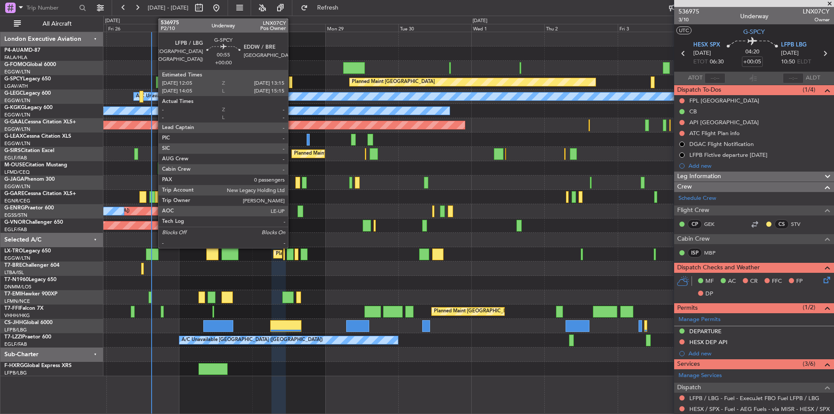
click at [292, 82] on div at bounding box center [291, 82] width 4 height 12
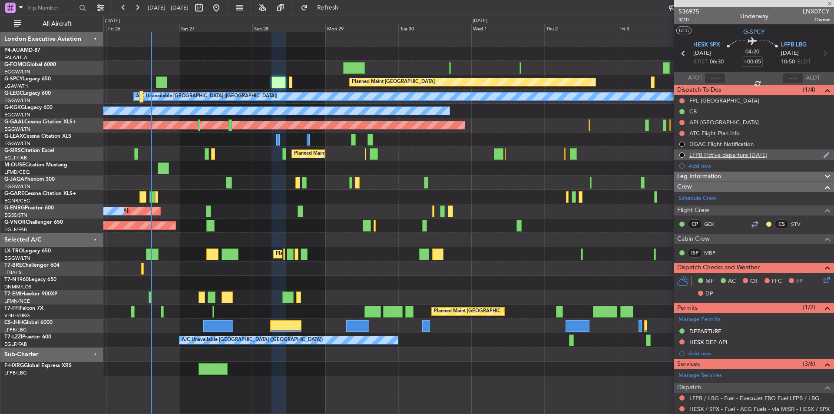
type input "0"
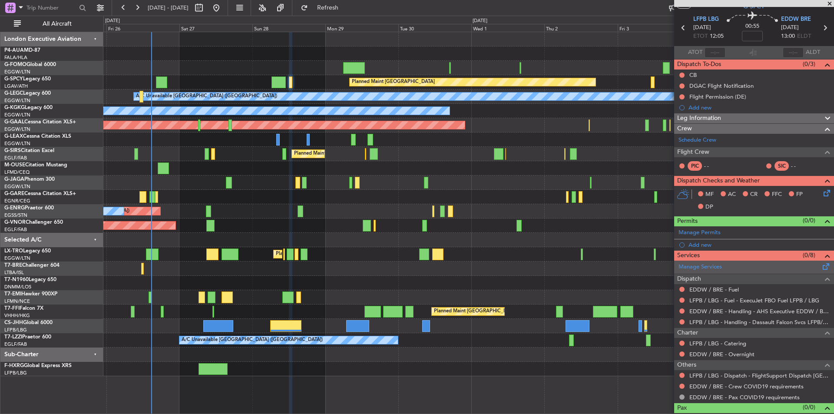
scroll to position [39, 0]
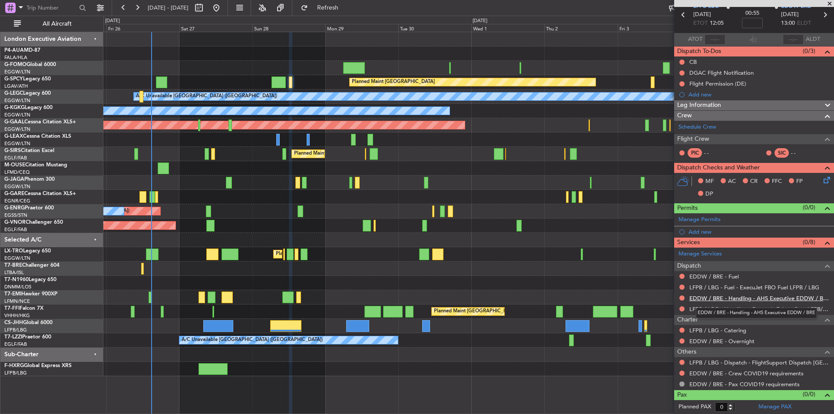
click at [750, 301] on link "EDDW / BRE - Handling - AHS Executive EDDW / BRE" at bounding box center [759, 298] width 140 height 7
click at [726, 273] on link "EDDW / BRE - Fuel" at bounding box center [714, 276] width 50 height 7
click at [346, 5] on span "Refresh" at bounding box center [328, 8] width 36 height 6
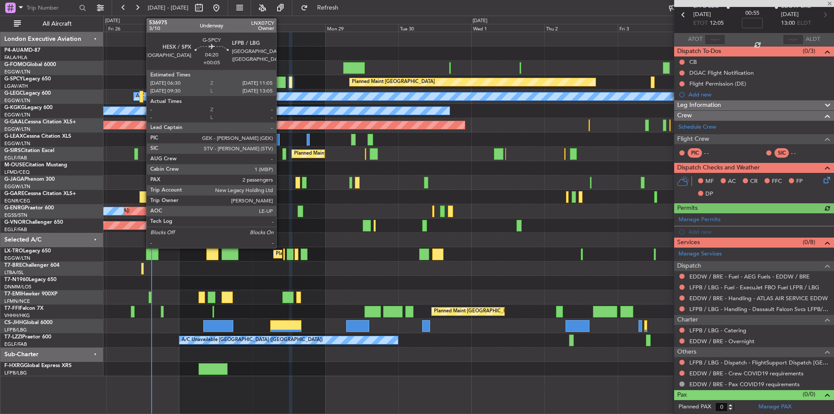
click at [280, 81] on div at bounding box center [279, 82] width 14 height 12
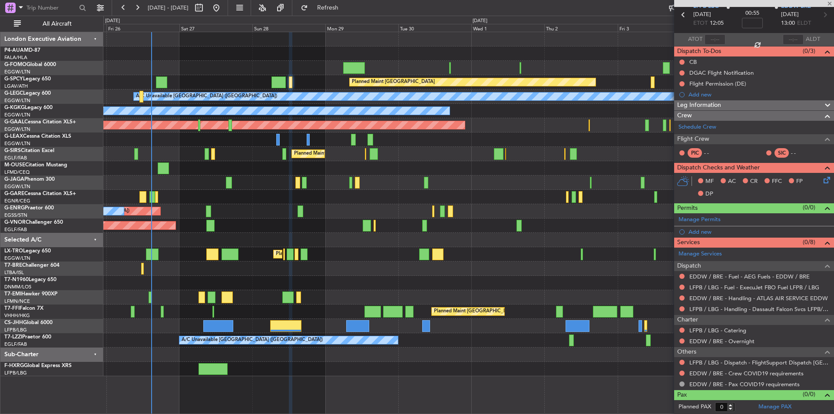
type input "+00:05"
type input "2"
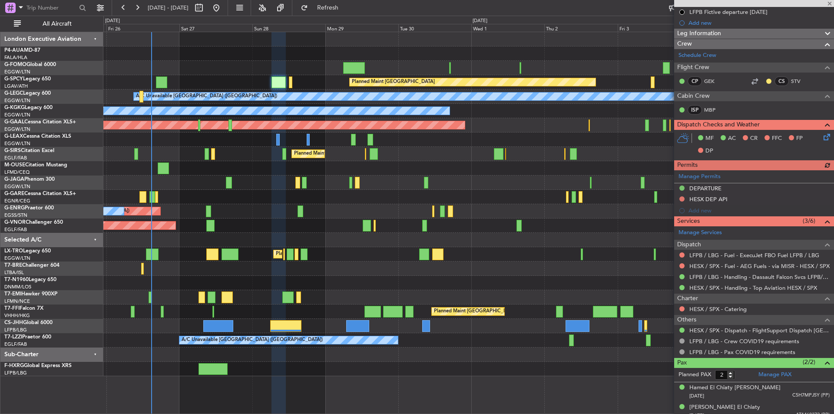
scroll to position [150, 0]
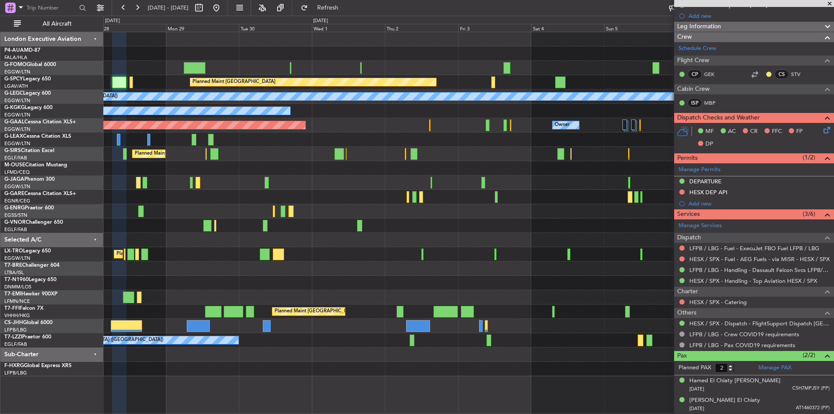
click at [367, 134] on div "Planned Maint Bremen A/C Unavailable London (Luton) A/C Unavailable Istanbul (A…" at bounding box center [468, 204] width 730 height 344
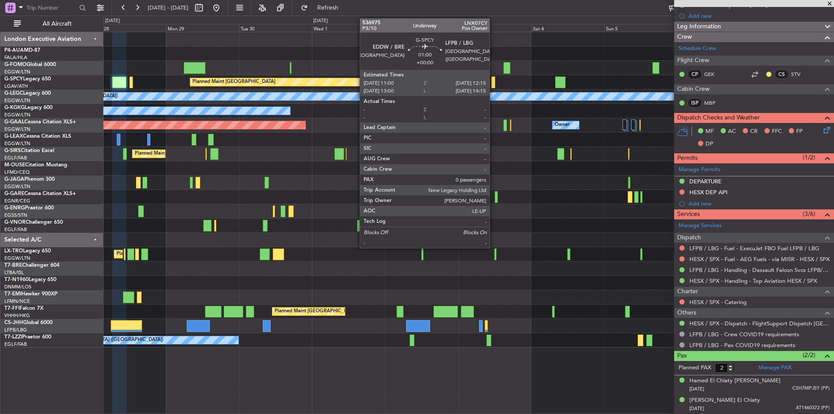
click at [493, 80] on div at bounding box center [493, 82] width 4 height 12
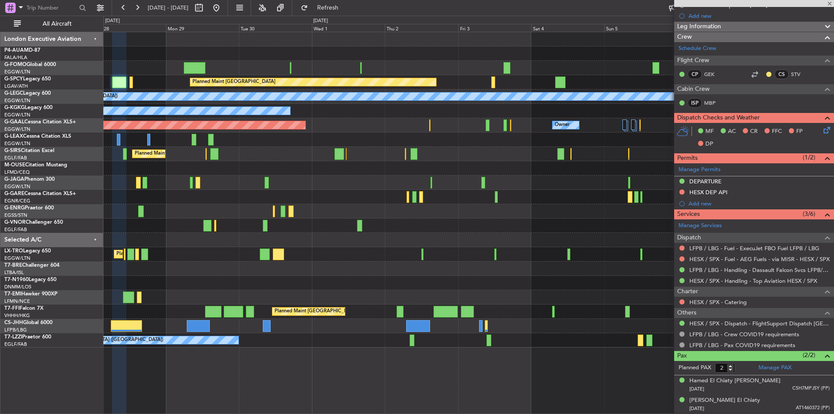
type input "0"
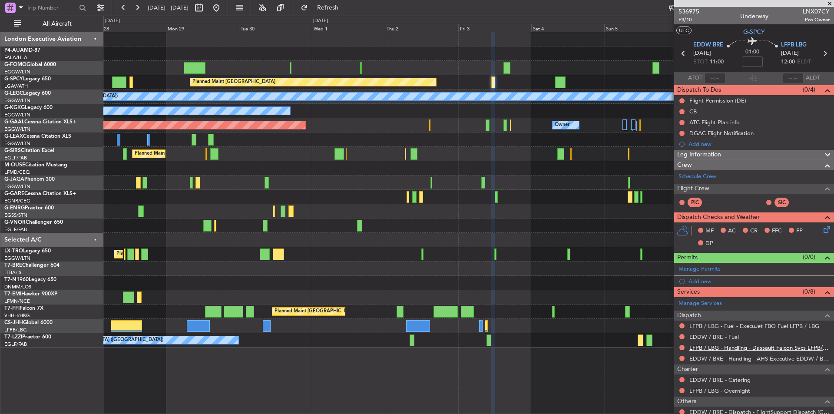
click at [747, 348] on link "LFPB / LBG - Handling - Dassault Falcon Svcs LFPB/LBG" at bounding box center [759, 347] width 140 height 7
click at [775, 357] on link "EDDW / BRE - Handling - AHS Executive EDDW / BRE" at bounding box center [759, 358] width 140 height 7
click at [719, 334] on link "EDDW / BRE - Fuel" at bounding box center [714, 336] width 50 height 7
click at [334, 1] on button "Refresh" at bounding box center [323, 8] width 52 height 14
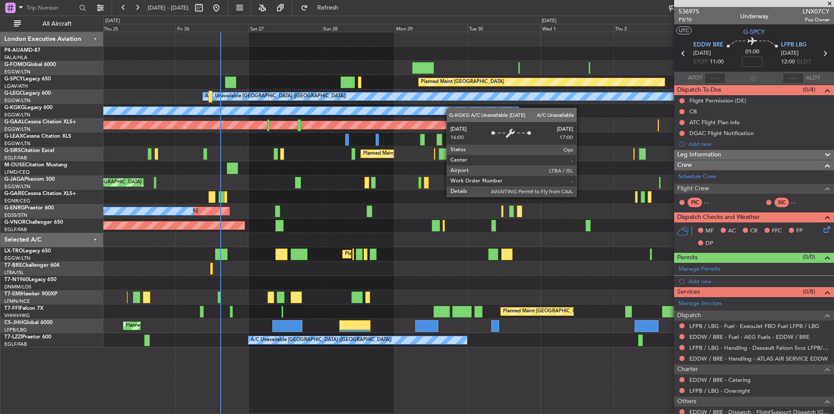
click at [465, 110] on div "Planned Maint London (Luton) Planned Maint Bremen A/C Unavailable London (Luton…" at bounding box center [468, 189] width 730 height 315
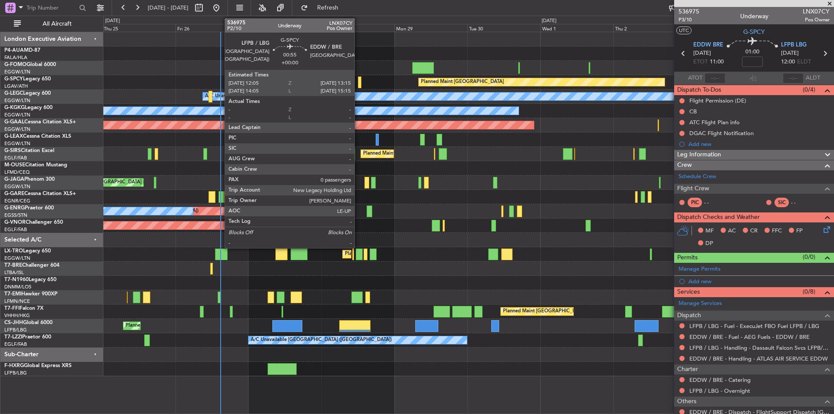
click at [358, 83] on div at bounding box center [360, 82] width 4 height 12
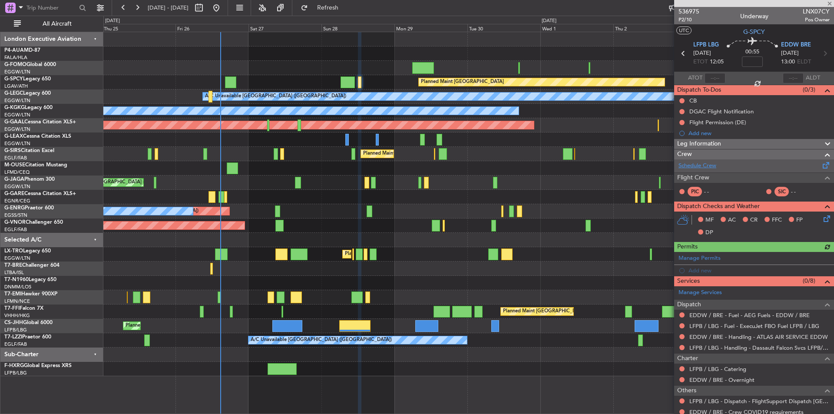
click at [699, 167] on link "Schedule Crew" at bounding box center [698, 166] width 38 height 9
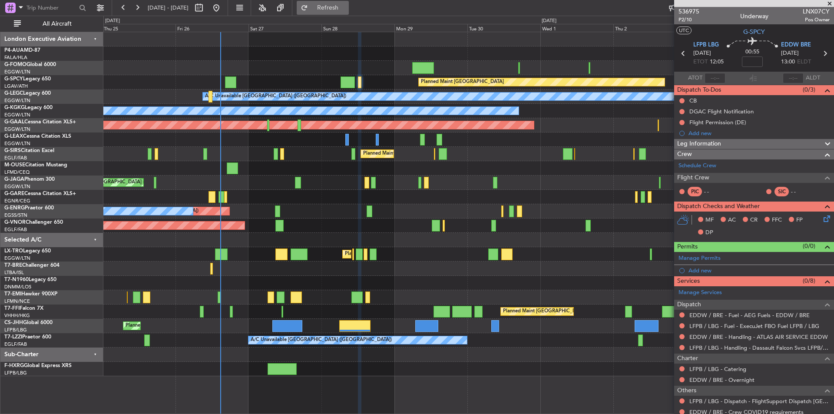
click at [331, 2] on button "Refresh" at bounding box center [323, 8] width 52 height 14
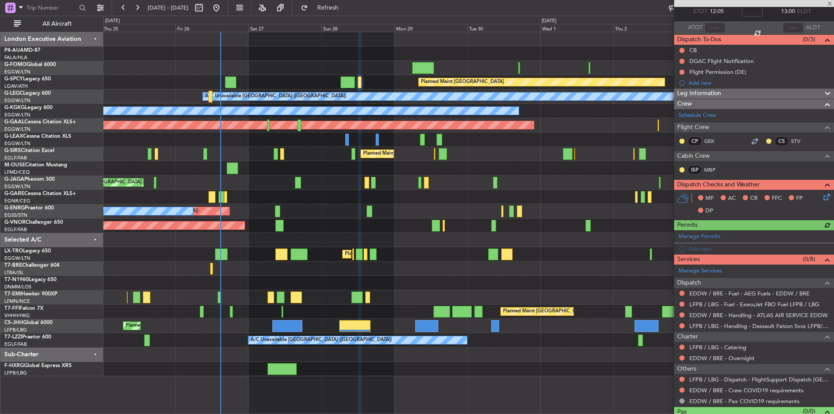
scroll to position [67, 0]
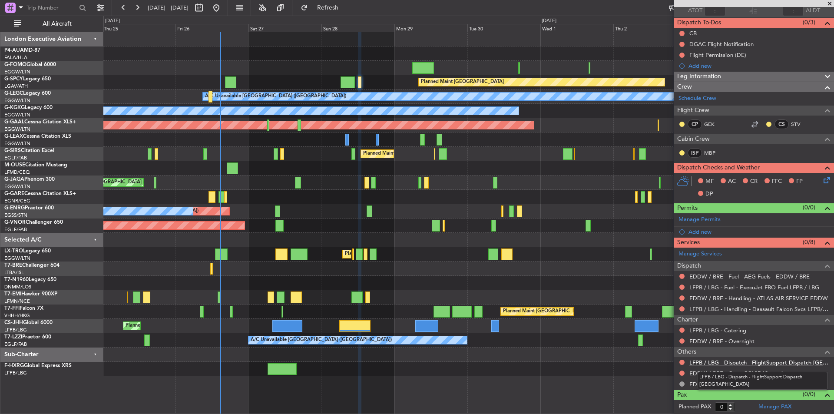
click at [742, 360] on link "LFPB / LBG - Dispatch - FlightSupport Dispatch UK" at bounding box center [759, 362] width 140 height 7
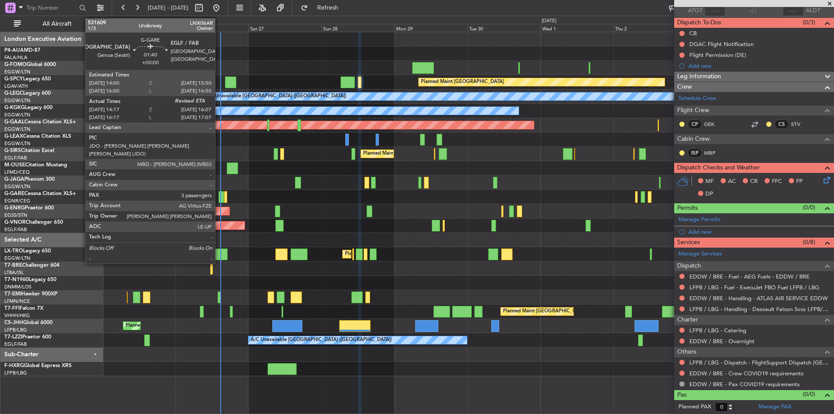
click at [219, 198] on div at bounding box center [222, 197] width 6 height 12
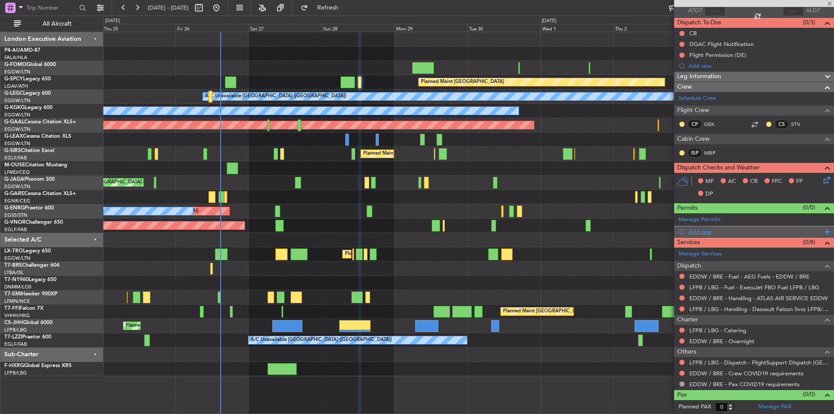
type input "14:17"
type input "3"
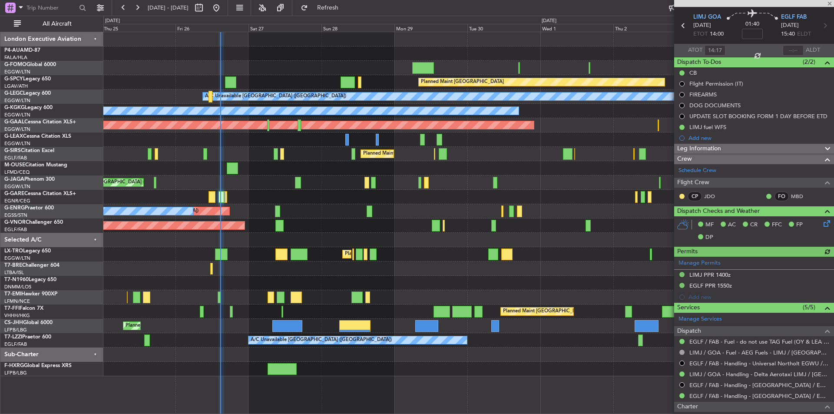
scroll to position [173, 0]
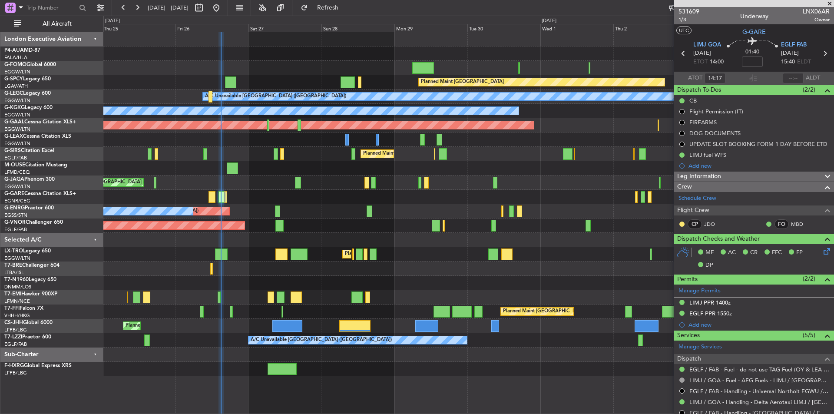
scroll to position [173, 0]
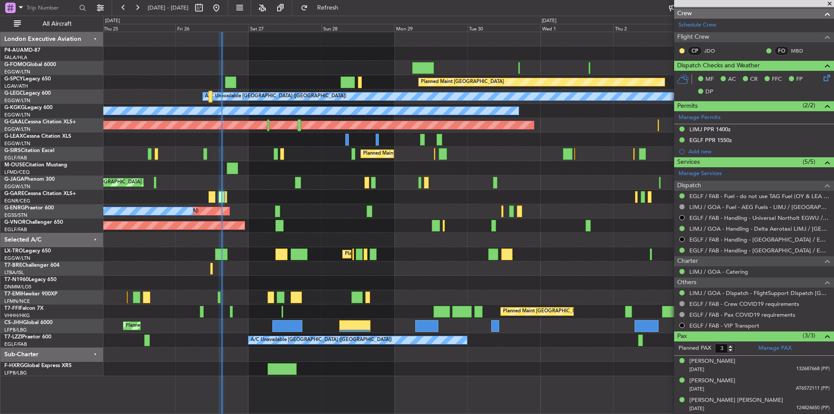
click at [828, 4] on span at bounding box center [829, 4] width 9 height 8
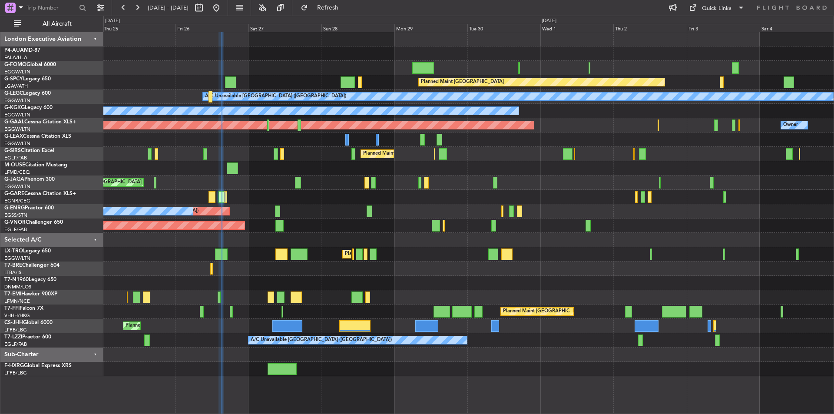
type input "0"
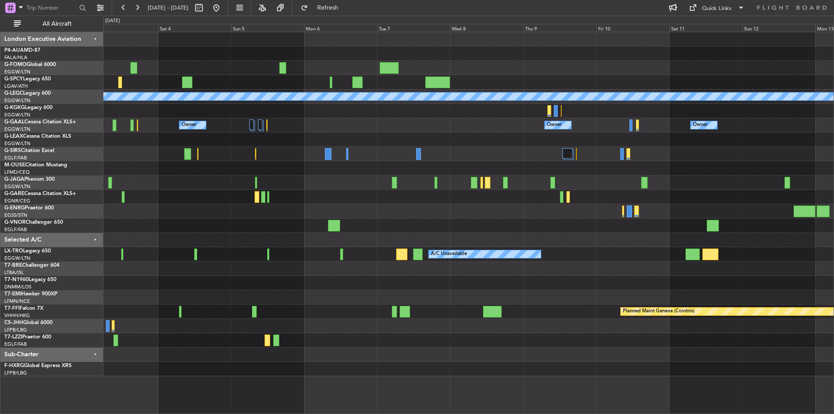
click at [90, 188] on div "Planned Maint Bremen A/C Unavailable London (Luton) Owner Owner Owner Owner Pla…" at bounding box center [417, 215] width 834 height 398
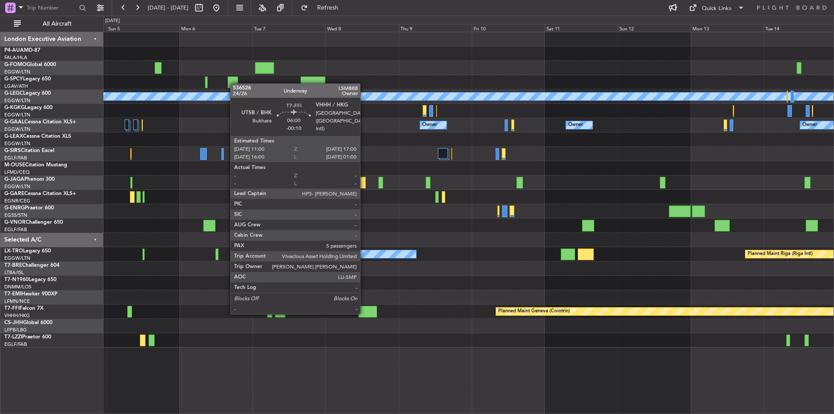
click at [364, 313] on div at bounding box center [367, 312] width 19 height 12
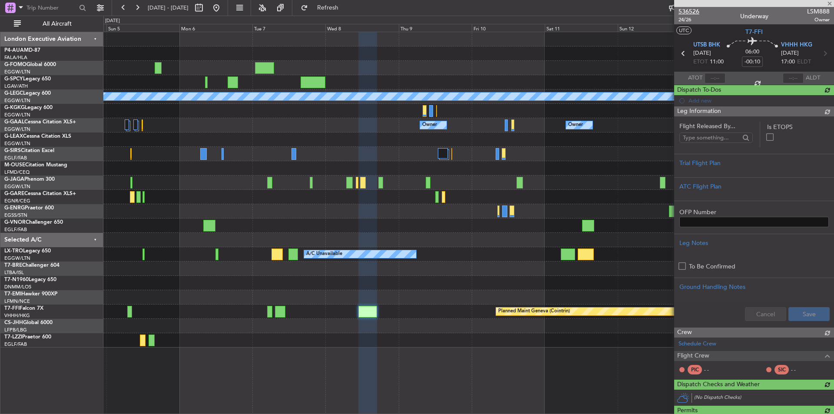
click at [693, 11] on span "536526" at bounding box center [689, 11] width 21 height 9
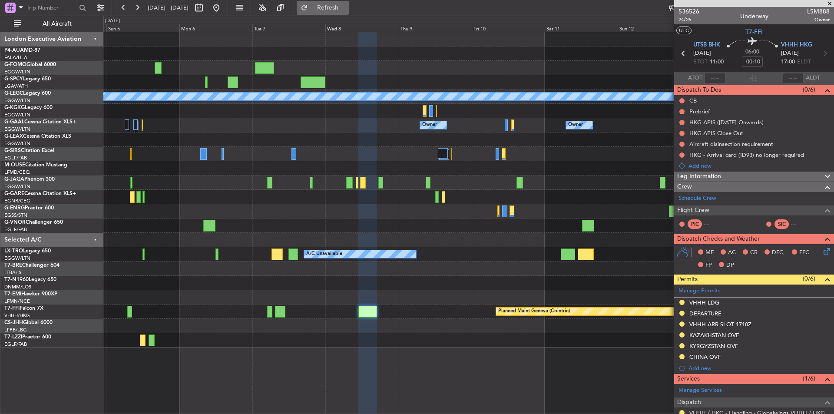
click at [346, 10] on span "Refresh" at bounding box center [328, 8] width 36 height 6
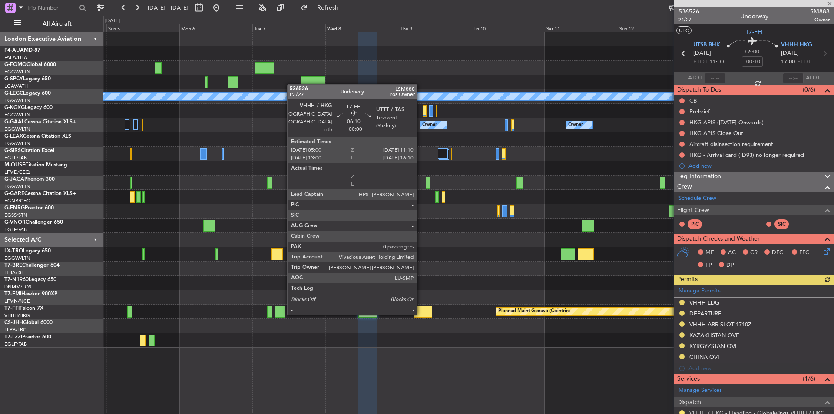
click at [421, 314] on div at bounding box center [423, 312] width 19 height 12
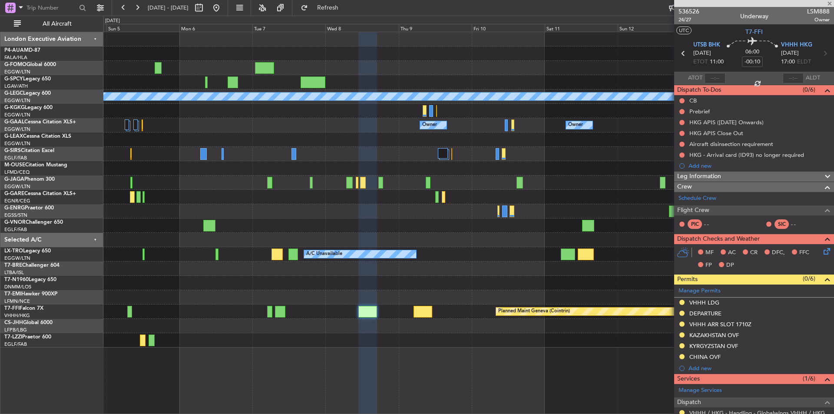
type input "0"
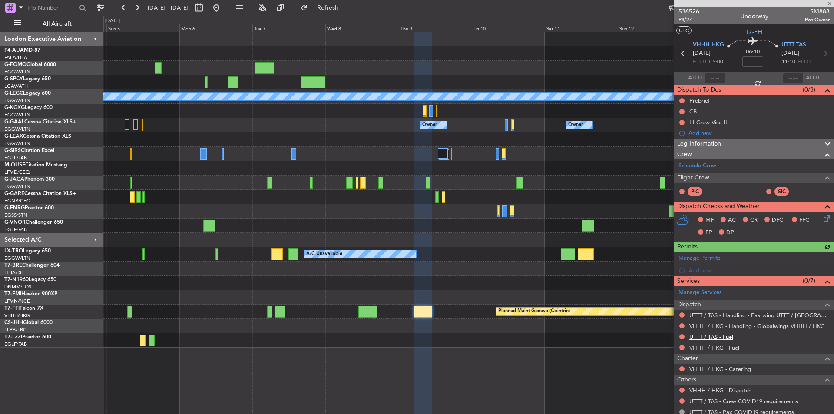
click at [704, 335] on link "UTTT / TAS - Fuel" at bounding box center [711, 336] width 44 height 7
click at [732, 350] on link "VHHH / HKG - Fuel" at bounding box center [714, 347] width 50 height 7
click at [340, 4] on button "Refresh" at bounding box center [323, 8] width 52 height 14
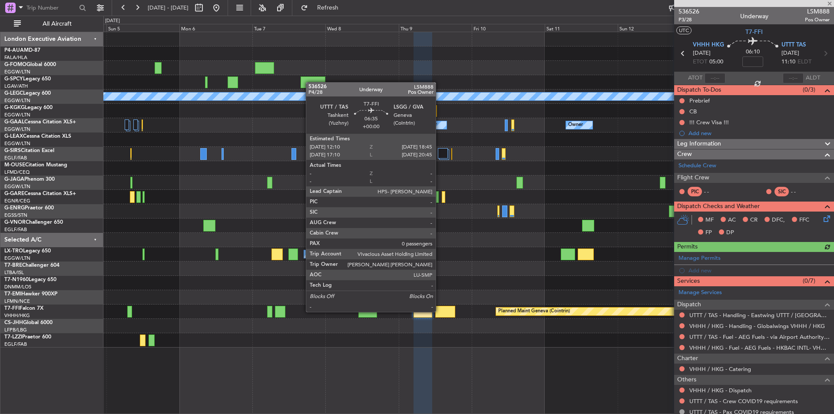
click at [440, 311] on div at bounding box center [445, 312] width 20 height 12
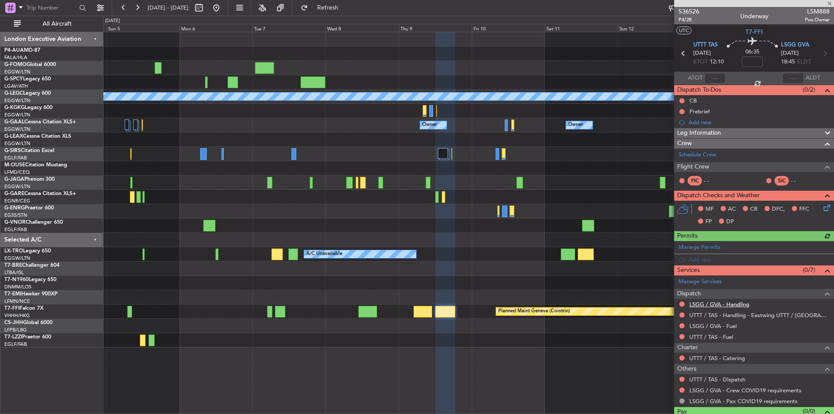
click at [721, 306] on link "LSGG / GVA - Handling" at bounding box center [719, 304] width 60 height 7
click at [722, 326] on link "LSGG / GVA - Fuel" at bounding box center [712, 325] width 47 height 7
click at [712, 335] on link "UTTT / TAS - Fuel" at bounding box center [711, 336] width 44 height 7
click at [346, 10] on span "Refresh" at bounding box center [328, 8] width 36 height 6
click at [722, 382] on mat-tooltip-component "LSGG / GVA - Pax COVID19 requirements" at bounding box center [743, 385] width 107 height 23
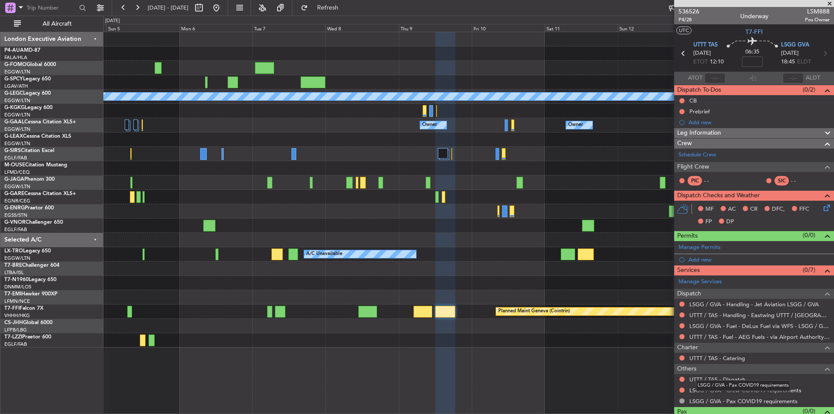
click at [721, 377] on mat-tooltip-component "LSGG / GVA - Pax COVID19 requirements" at bounding box center [743, 385] width 107 height 23
click at [700, 380] on link "UTTT / TAS - Dispatch" at bounding box center [717, 379] width 56 height 7
click at [832, 3] on span at bounding box center [829, 4] width 9 height 8
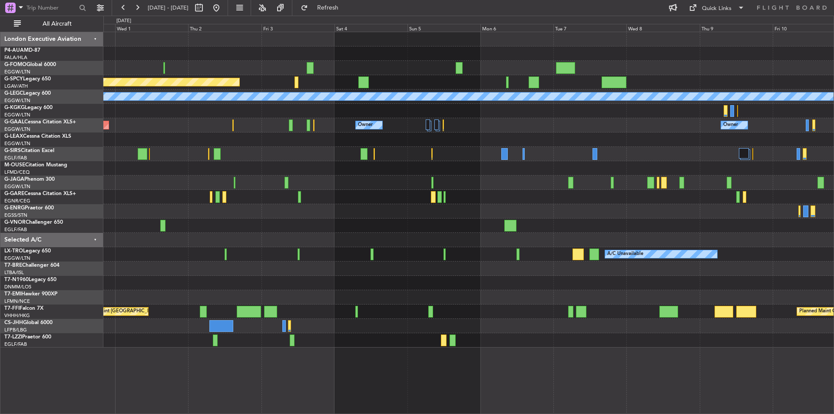
click at [524, 160] on div "Planned Maint Bremen A/C Unavailable London (Luton) A/C Unavailable Istanbul (A…" at bounding box center [468, 189] width 730 height 315
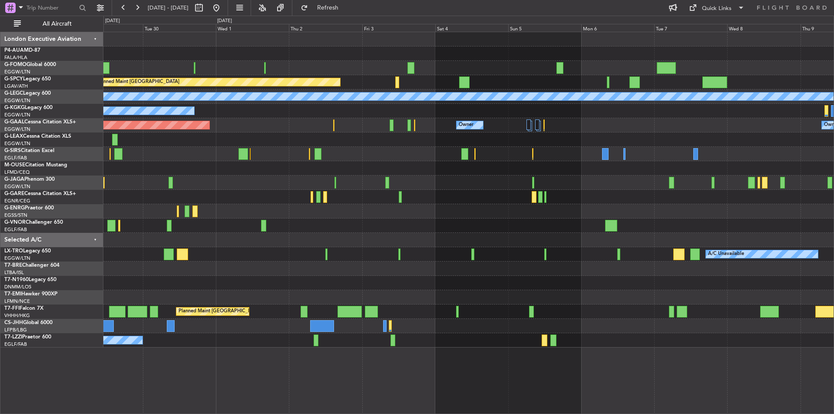
click at [352, 159] on div "Planned Maint [GEOGRAPHIC_DATA] ([GEOGRAPHIC_DATA])" at bounding box center [468, 154] width 730 height 14
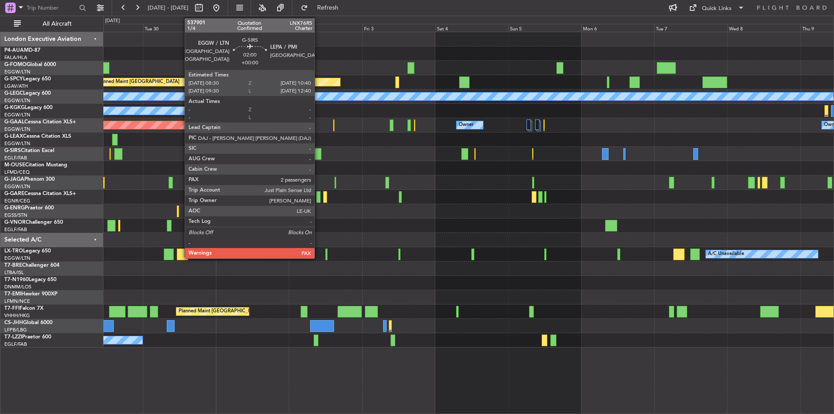
click at [318, 153] on div at bounding box center [318, 154] width 7 height 12
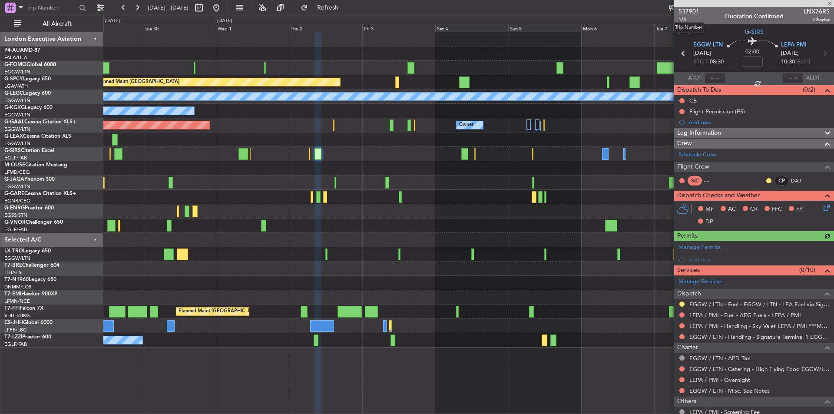
click at [689, 13] on span "537901" at bounding box center [689, 11] width 21 height 9
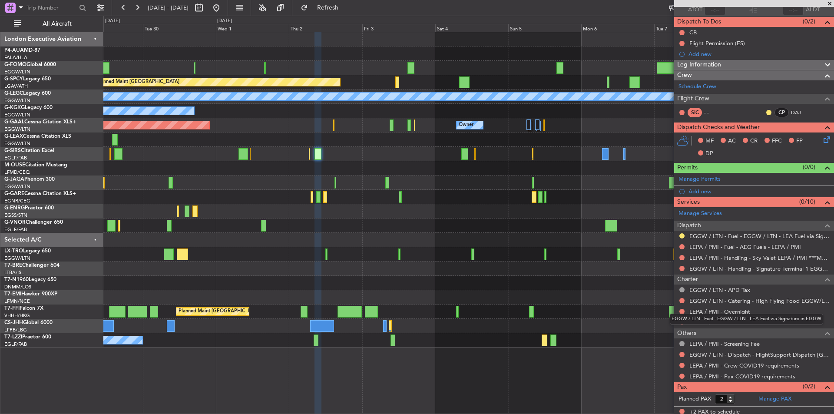
scroll to position [71, 0]
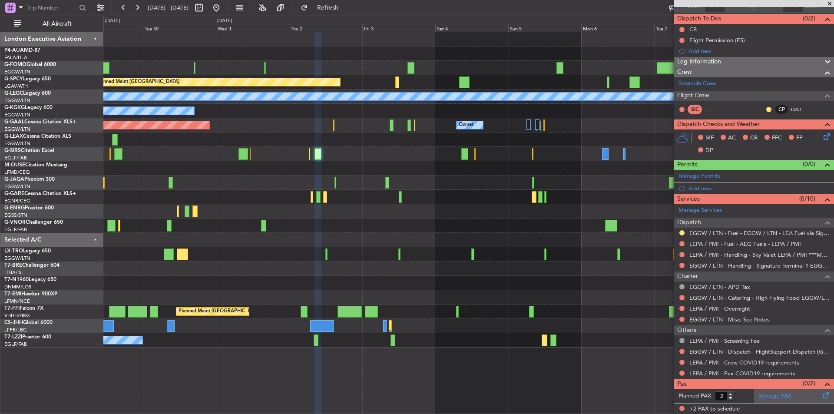
click at [766, 392] on link "Manage PAX" at bounding box center [774, 396] width 33 height 9
click at [346, 5] on span "Refresh" at bounding box center [328, 8] width 36 height 6
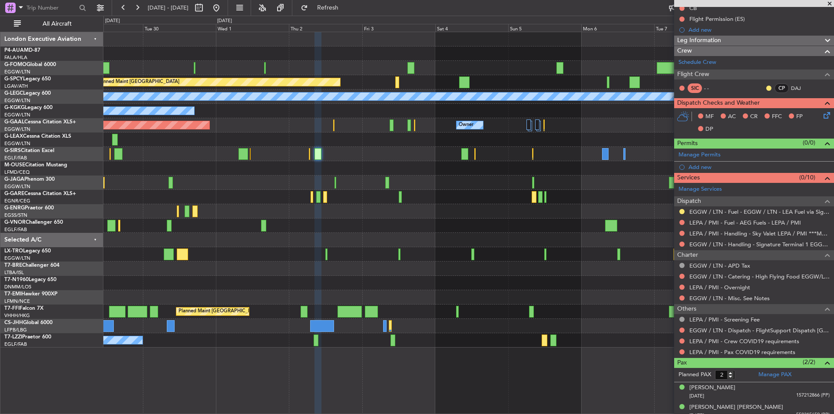
scroll to position [99, 0]
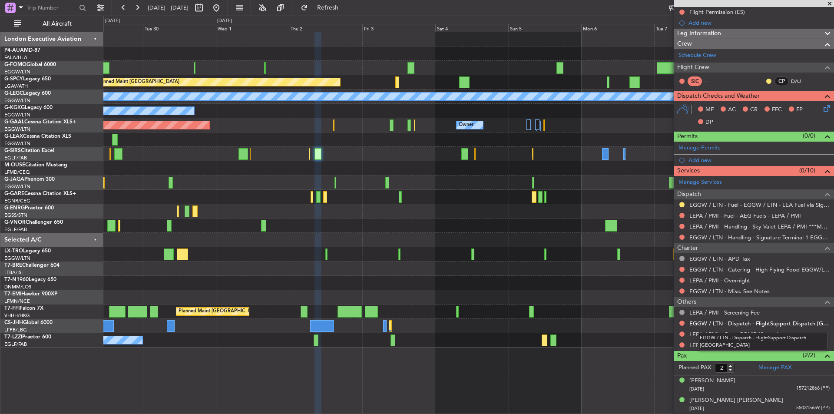
click at [740, 325] on link "EGGW / LTN - Dispatch - FlightSupport Dispatch UK" at bounding box center [759, 323] width 140 height 7
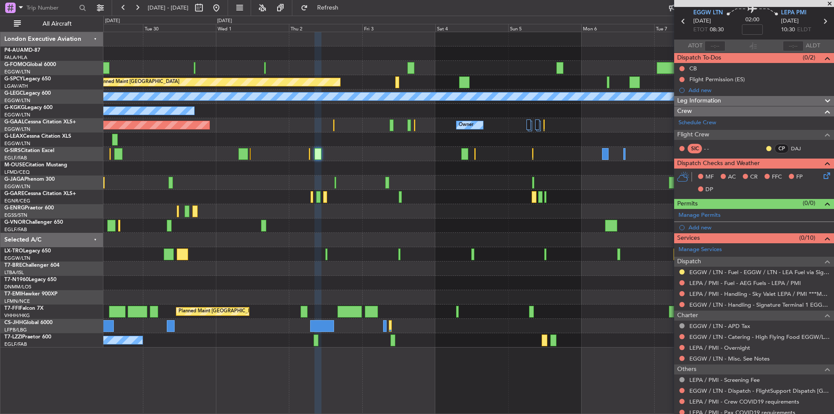
scroll to position [0, 0]
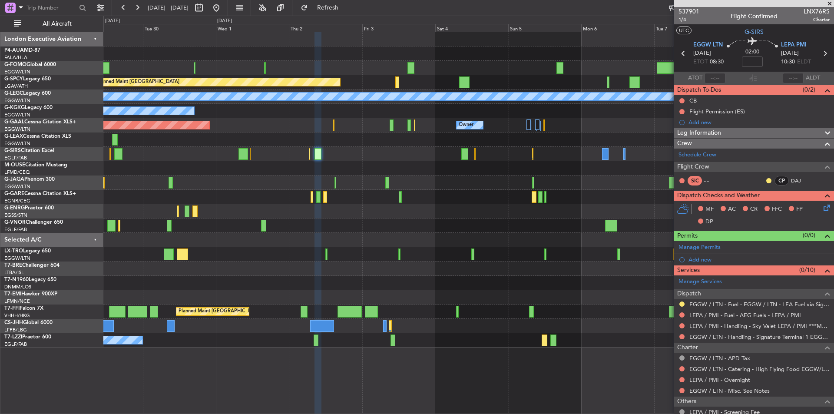
click at [830, 6] on span at bounding box center [829, 4] width 9 height 8
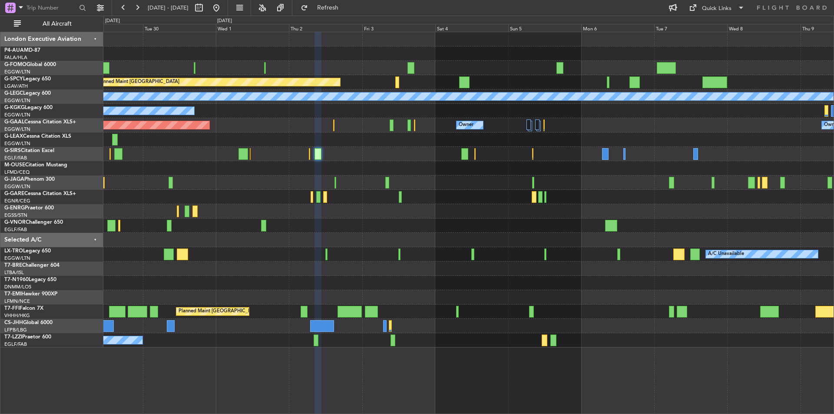
type input "0"
click at [223, 4] on button at bounding box center [216, 8] width 14 height 14
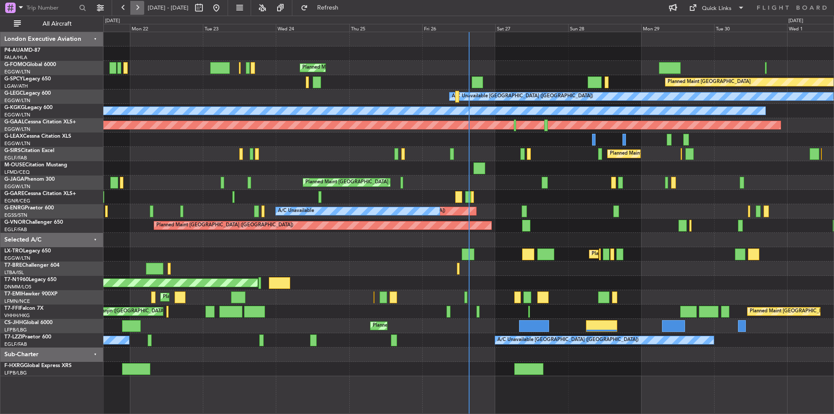
click at [132, 8] on button at bounding box center [137, 8] width 14 height 14
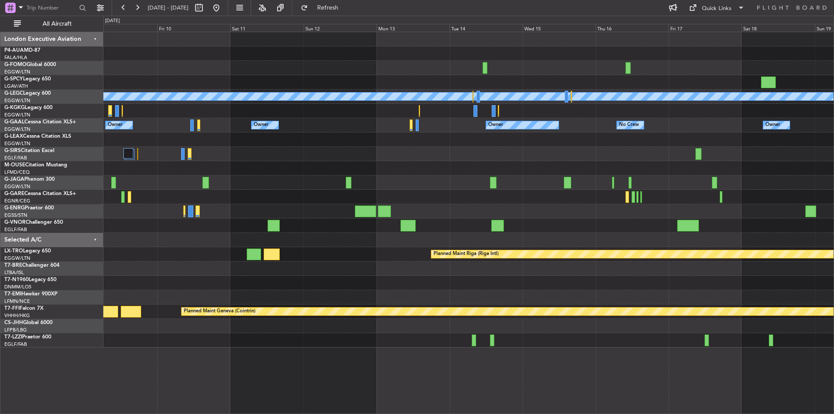
click at [4, 222] on div "A/C Unavailable London (Luton) Owner Owner Owner Owner No Crew Owner Planned Ma…" at bounding box center [417, 215] width 834 height 398
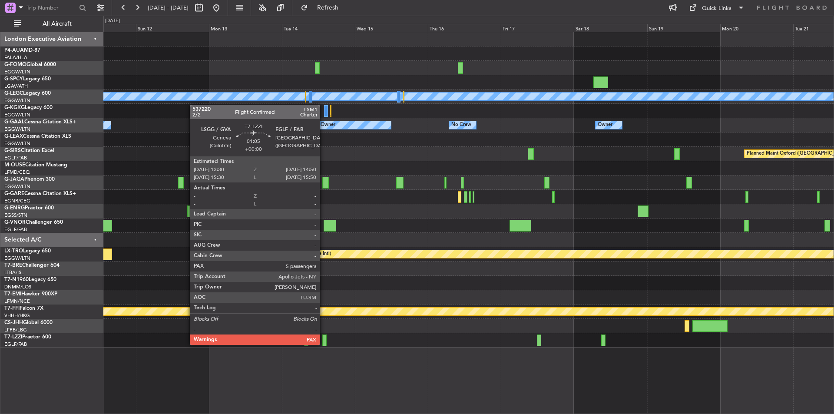
click at [324, 344] on div at bounding box center [324, 340] width 4 height 12
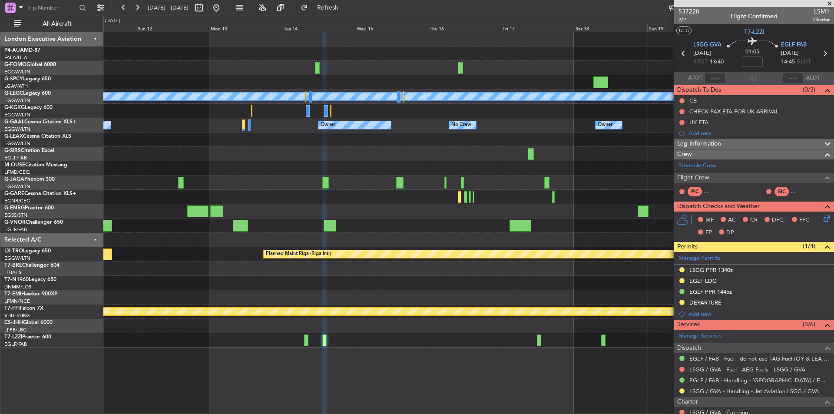
click at [691, 10] on span "537220" at bounding box center [689, 11] width 21 height 9
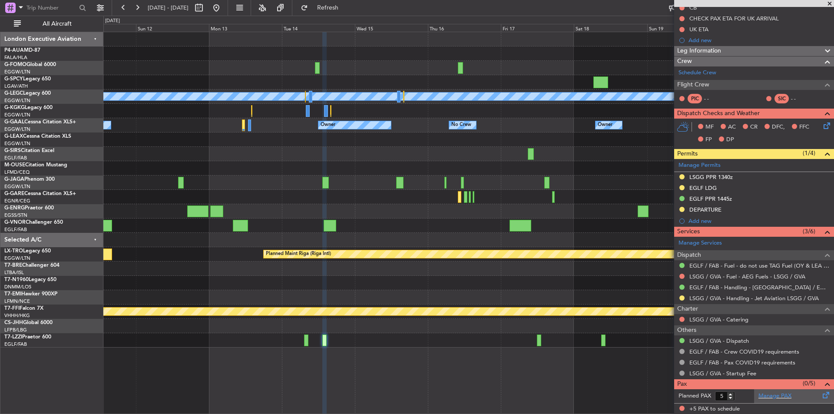
click at [792, 395] on div "Manage PAX" at bounding box center [794, 396] width 80 height 14
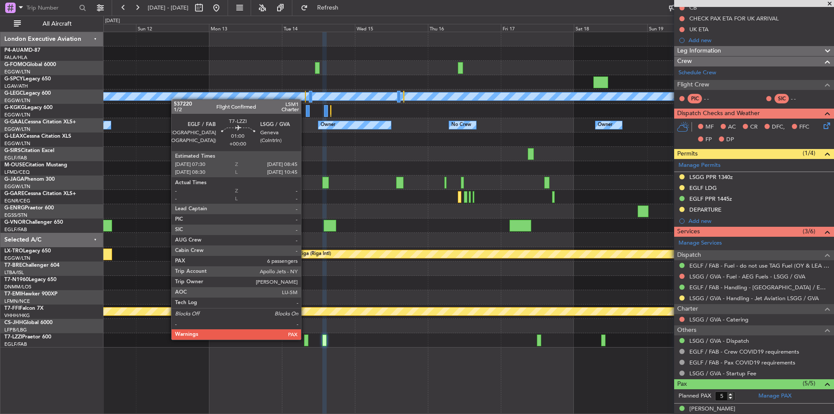
click at [305, 339] on div at bounding box center [306, 340] width 4 height 12
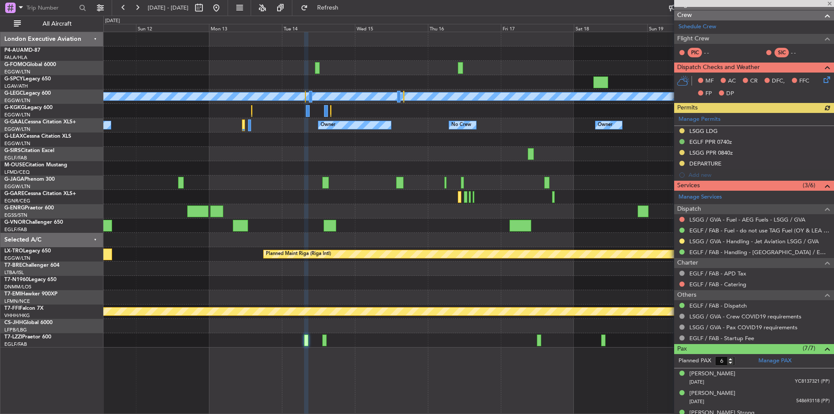
scroll to position [130, 0]
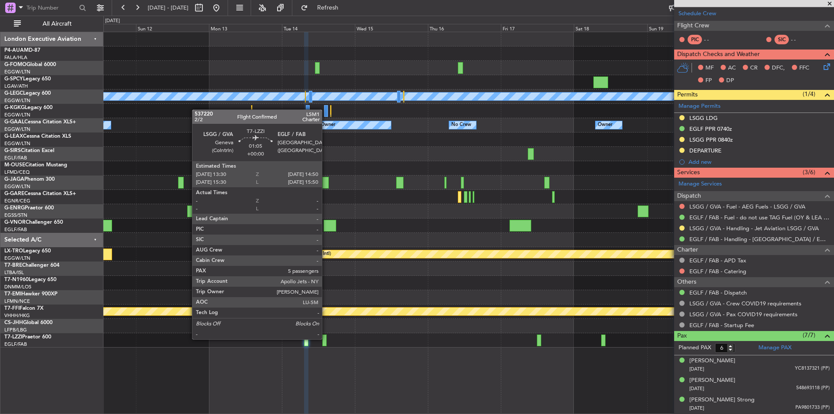
click at [326, 338] on div at bounding box center [324, 340] width 4 height 12
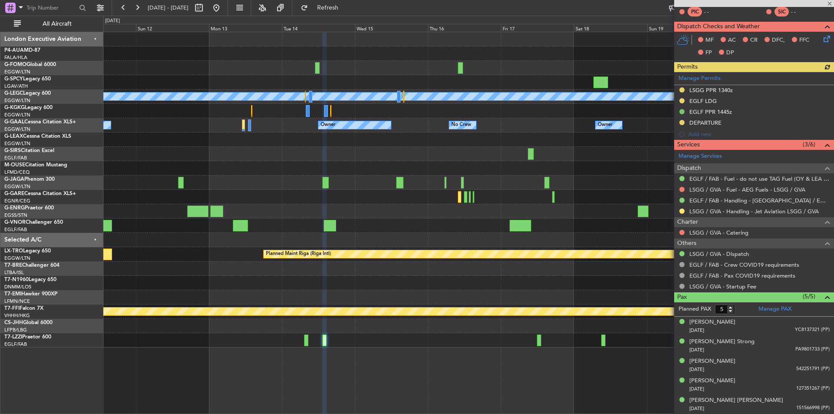
scroll to position [0, 0]
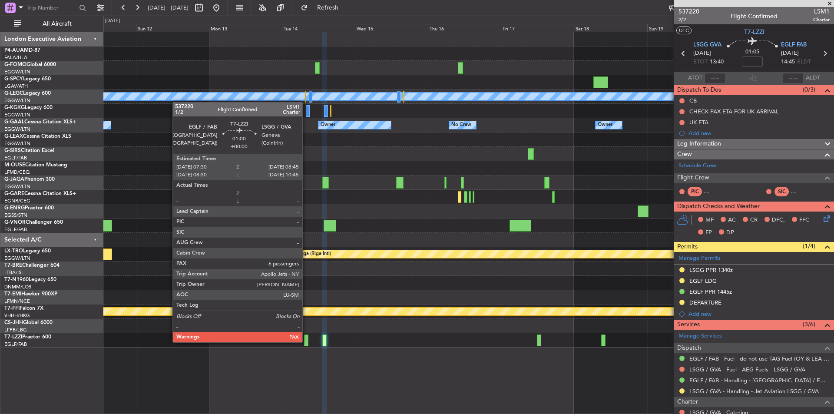
click at [306, 341] on div at bounding box center [306, 340] width 4 height 12
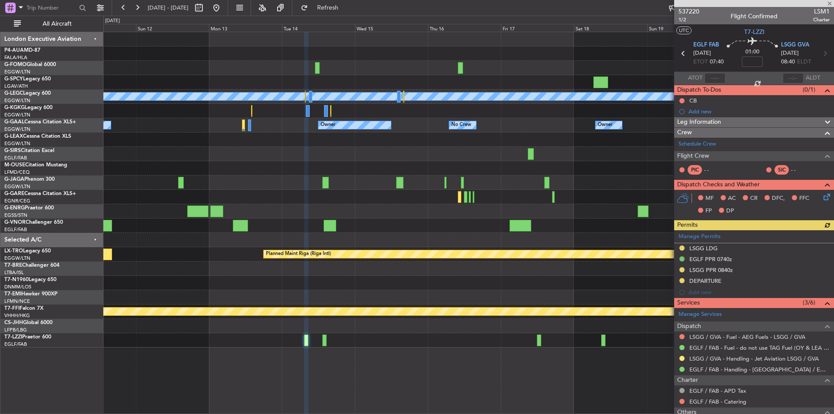
scroll to position [208, 0]
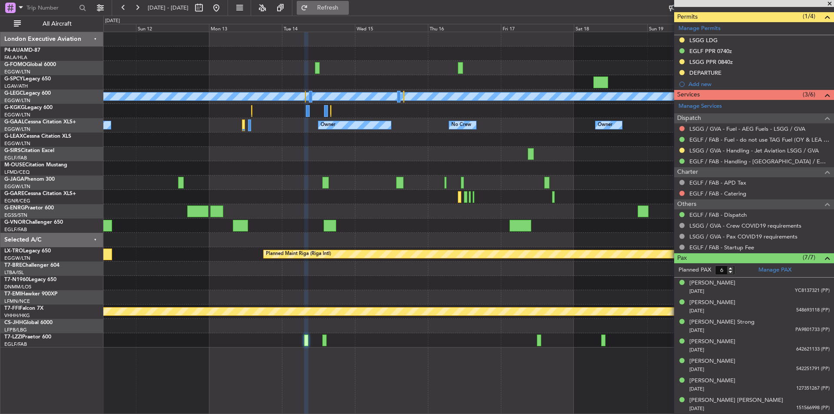
click at [349, 12] on button "Refresh" at bounding box center [323, 8] width 52 height 14
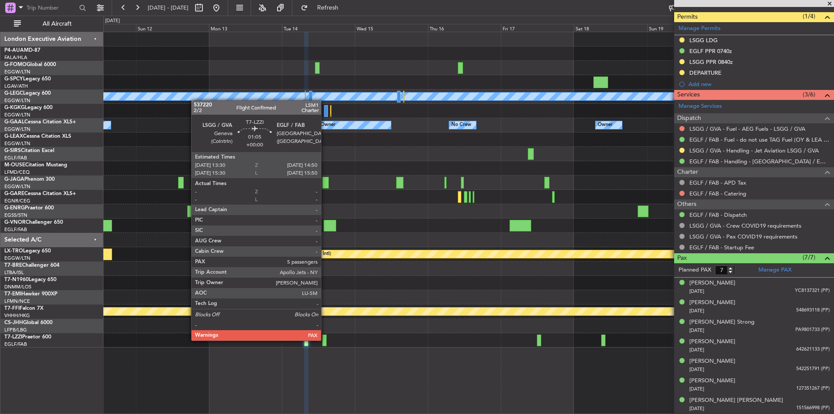
click at [325, 340] on div at bounding box center [324, 340] width 4 height 12
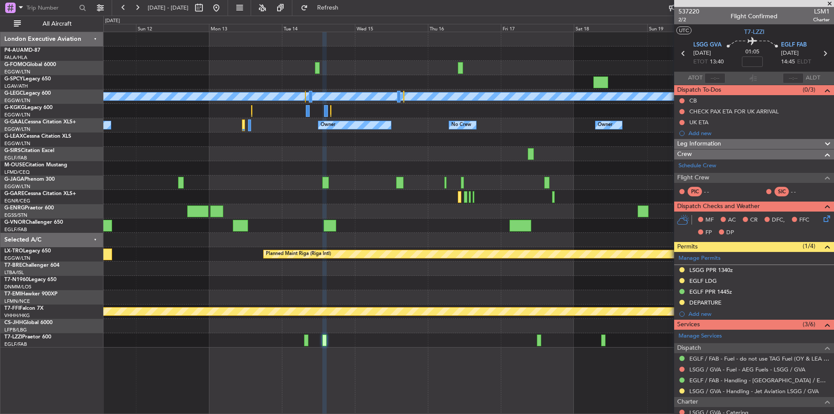
scroll to position [191, 0]
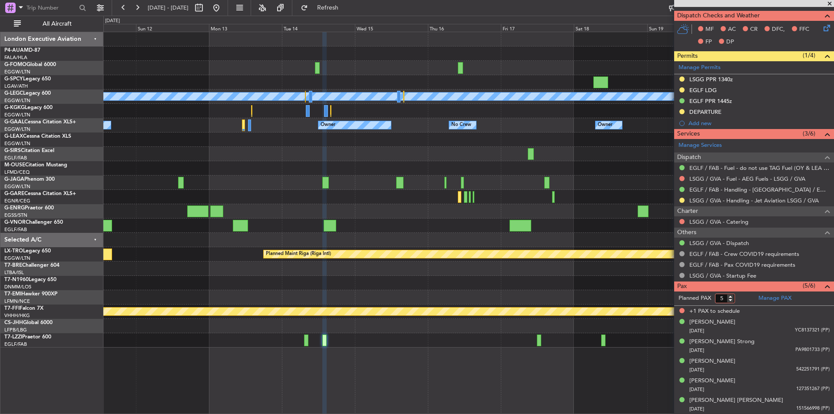
type input "5"
click at [732, 299] on input "5" at bounding box center [725, 299] width 20 height 10
click at [745, 297] on form "Planned PAX 5" at bounding box center [714, 298] width 80 height 14
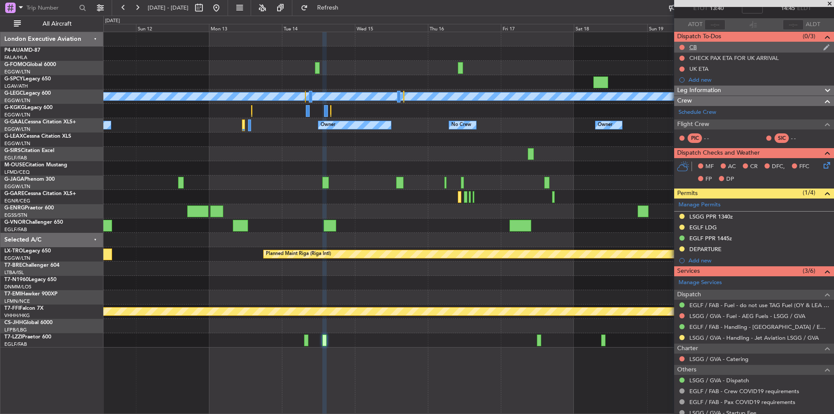
scroll to position [0, 0]
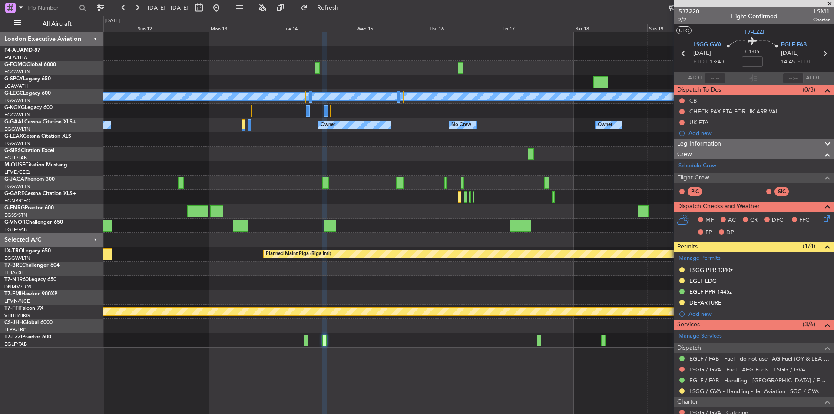
click at [683, 13] on span "537220" at bounding box center [689, 11] width 21 height 9
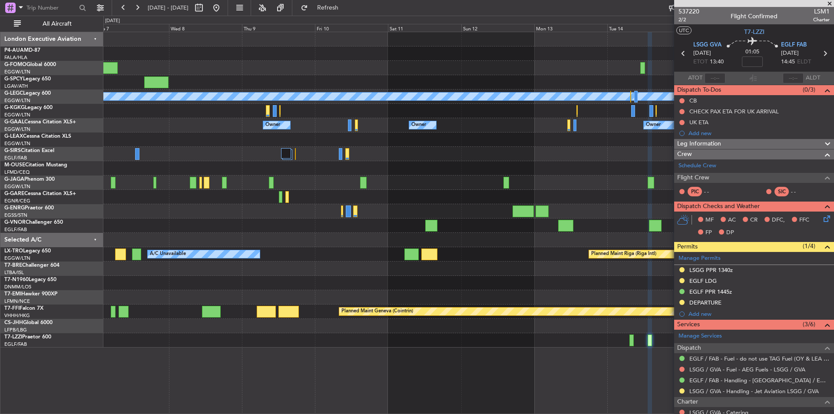
click at [604, 219] on div "A/C Unavailable London (Luton) Owner Owner No Crew Owner Owner Owner Owner Plan…" at bounding box center [468, 189] width 730 height 315
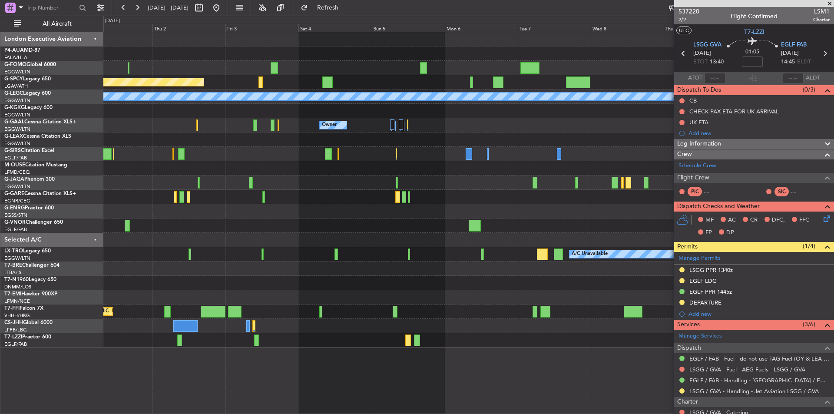
click at [558, 216] on div "Planned Maint Bremen A/C Unavailable London (Luton) A/C Unavailable Istanbul (A…" at bounding box center [468, 189] width 730 height 315
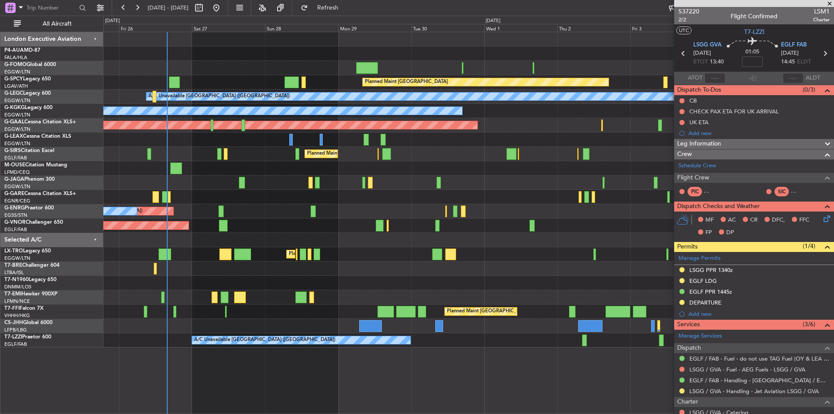
click at [605, 240] on div "Planned Maint London (Luton) Planned Maint Bremen A/C Unavailable London (Luton…" at bounding box center [468, 189] width 730 height 315
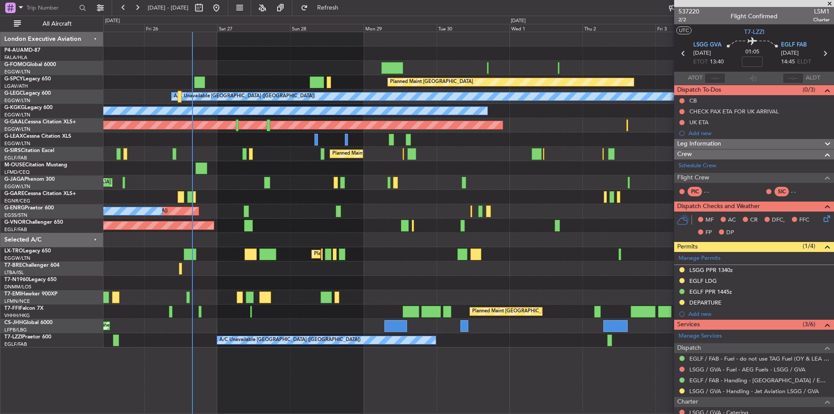
click at [277, 236] on div "Planned Maint London (Luton) Planned Maint Bremen A/C Unavailable London (Luton…" at bounding box center [468, 189] width 730 height 315
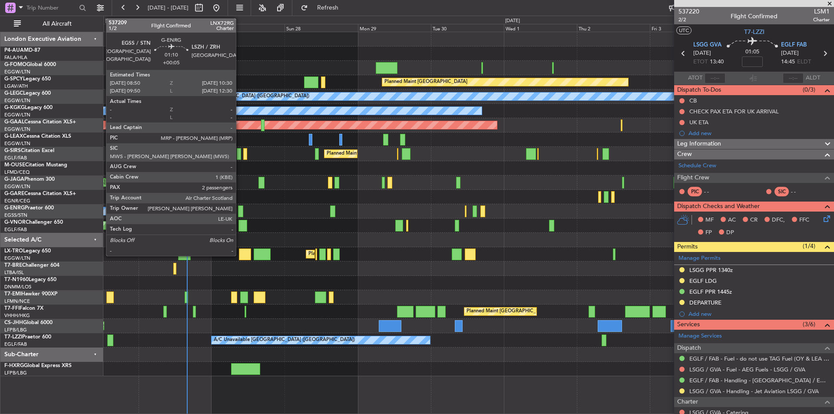
click at [240, 208] on div at bounding box center [240, 211] width 5 height 12
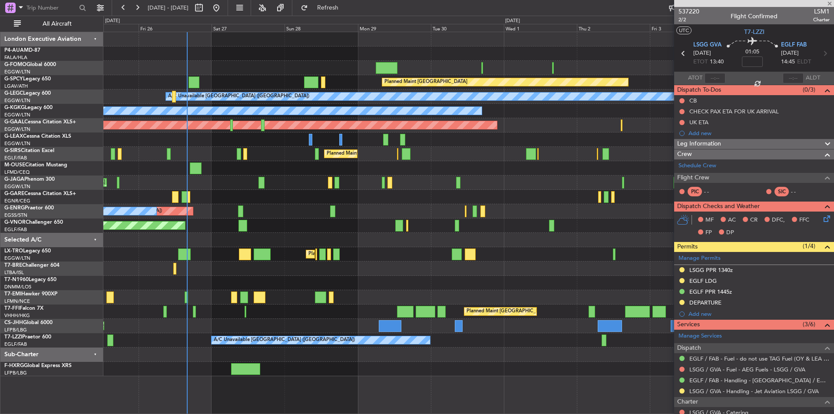
type input "+00:05"
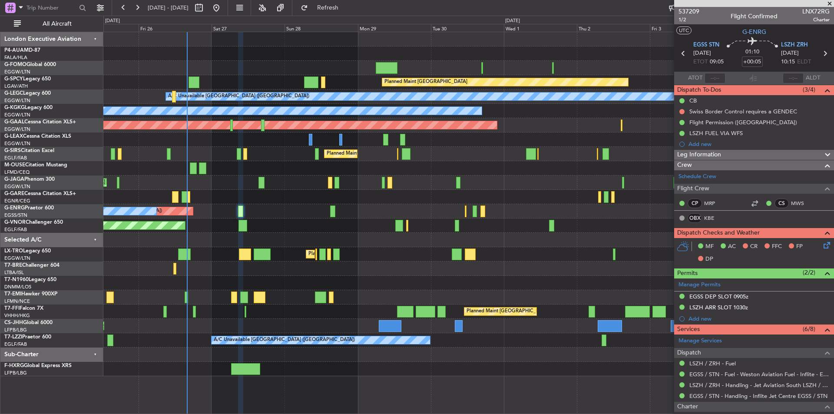
click at [829, 3] on span at bounding box center [829, 4] width 9 height 8
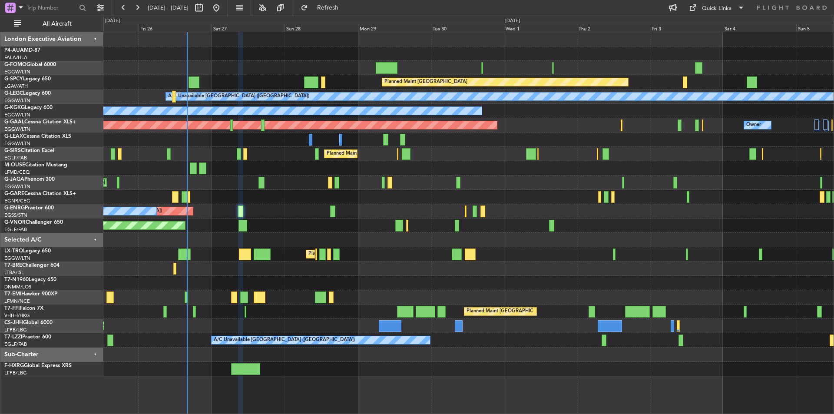
type input "0"
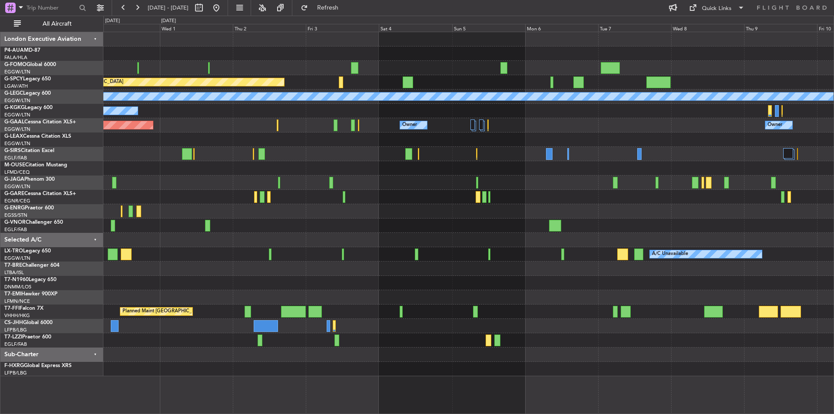
click at [312, 181] on div "Planned Maint Bremen A/C Unavailable London (Luton) A/C Unavailable Istanbul (A…" at bounding box center [468, 204] width 730 height 344
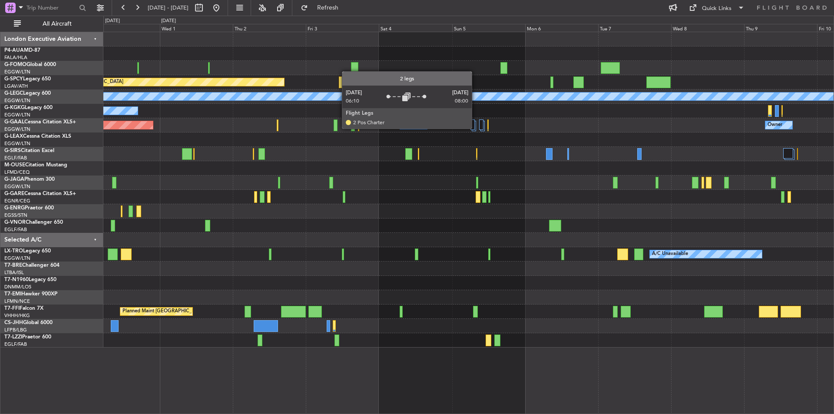
click at [476, 128] on div at bounding box center [474, 126] width 4 height 10
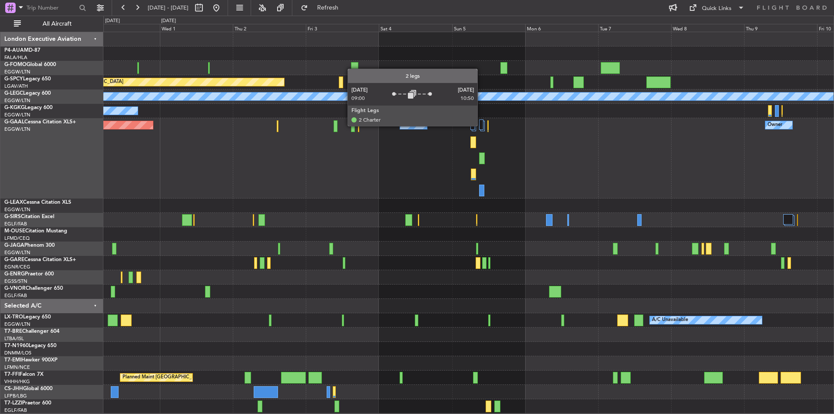
click at [481, 126] on div at bounding box center [481, 124] width 4 height 10
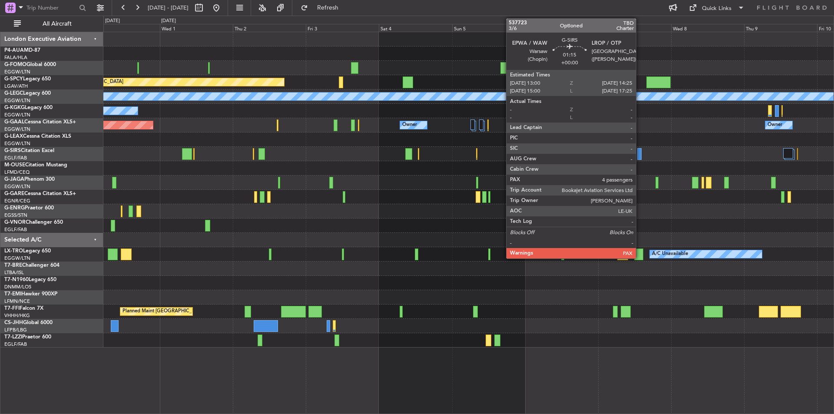
click at [640, 155] on div at bounding box center [639, 154] width 4 height 12
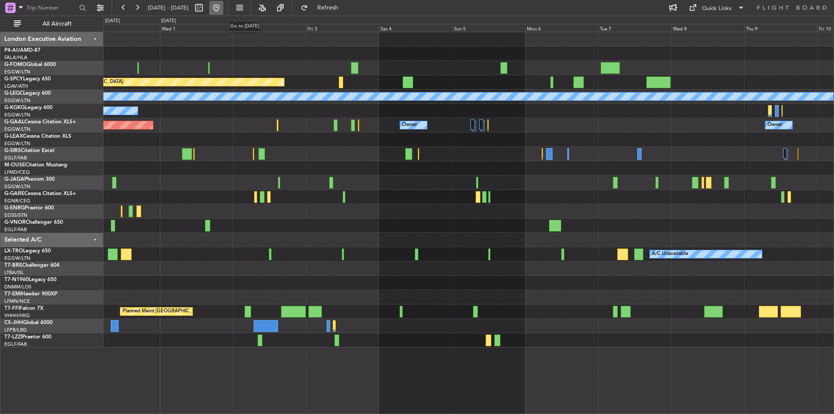
click at [223, 7] on button at bounding box center [216, 8] width 14 height 14
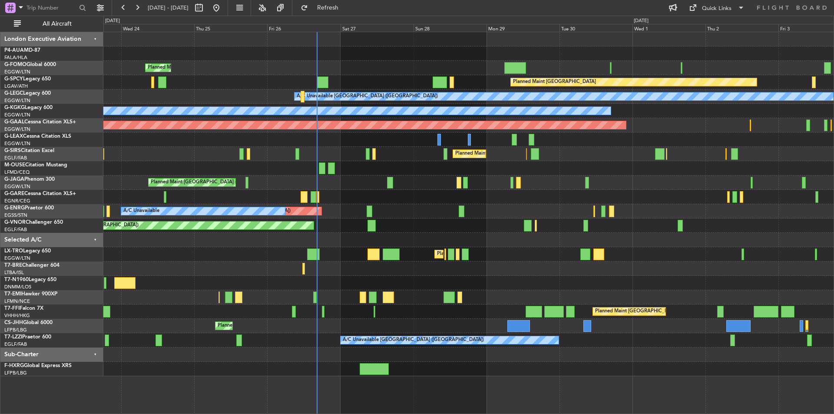
click at [441, 184] on div "Planned Maint [GEOGRAPHIC_DATA] ([GEOGRAPHIC_DATA])" at bounding box center [468, 182] width 730 height 14
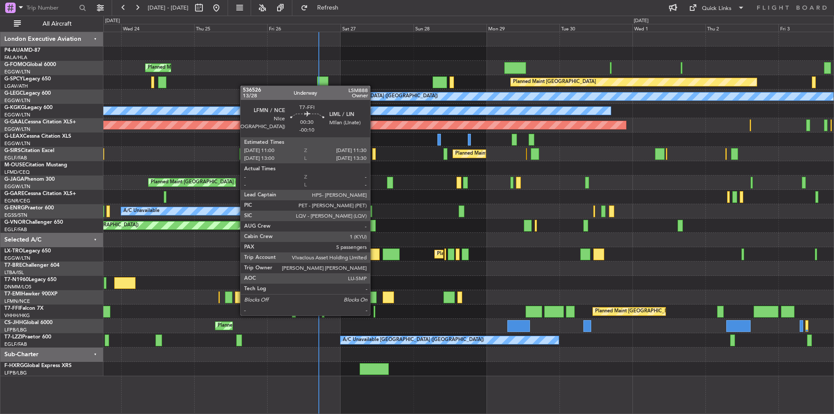
click at [374, 315] on div at bounding box center [375, 312] width 2 height 12
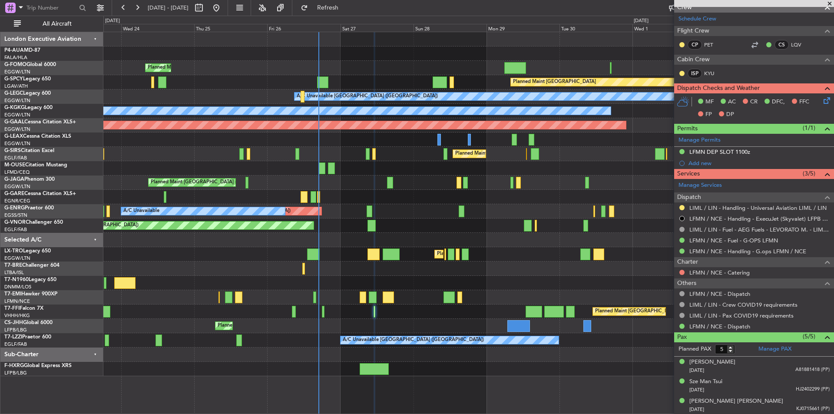
scroll to position [241, 0]
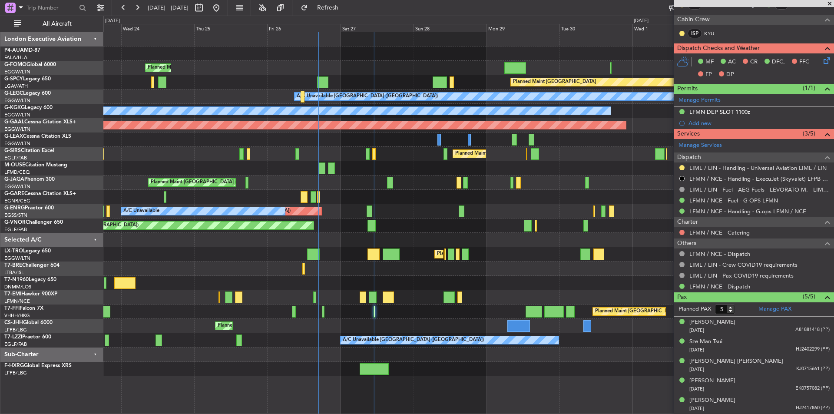
click at [728, 172] on div "LIML / LIN - Handling - Universal Aviation LIML / LIN" at bounding box center [754, 167] width 160 height 11
click at [730, 168] on link "LIML / LIN - Handling - Universal Aviation LIML / LIN" at bounding box center [757, 167] width 137 height 7
click at [829, 3] on span at bounding box center [829, 4] width 9 height 8
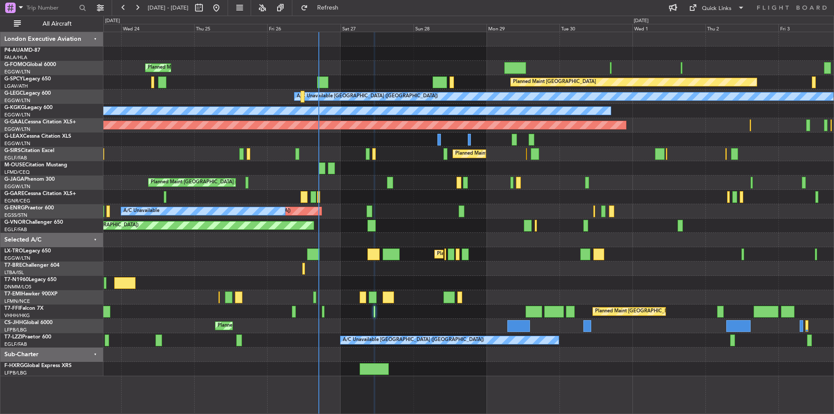
type input "0"
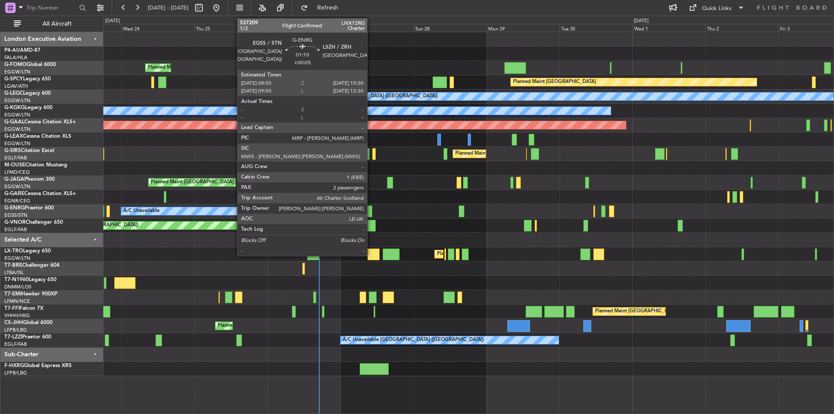
click at [371, 209] on div at bounding box center [369, 211] width 5 height 12
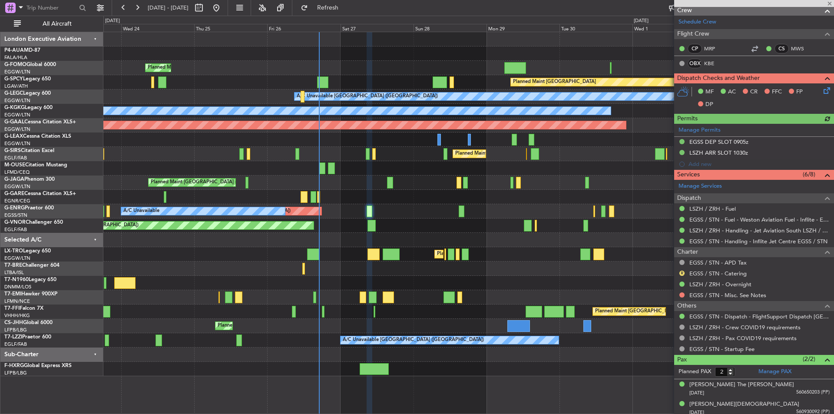
scroll to position [159, 0]
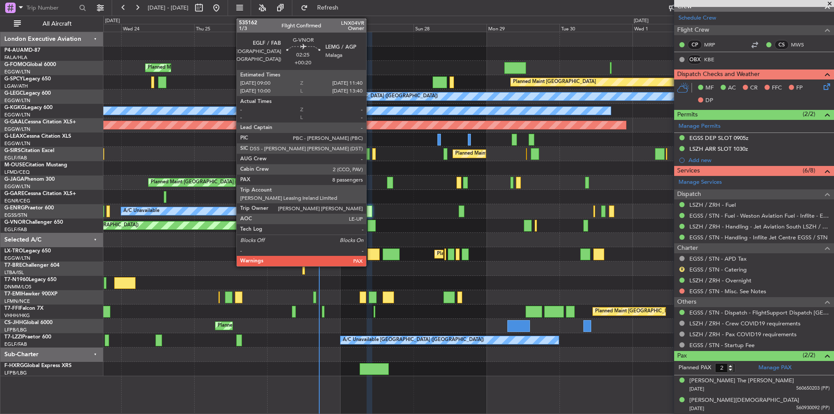
click at [370, 224] on div at bounding box center [372, 226] width 8 height 12
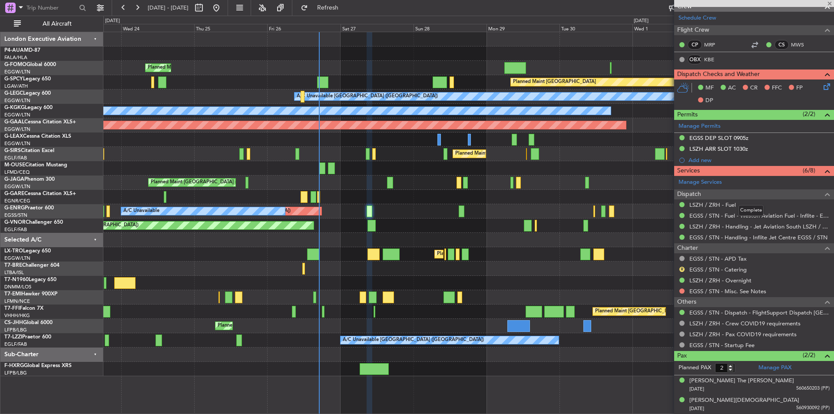
type input "+00:20"
type input "8"
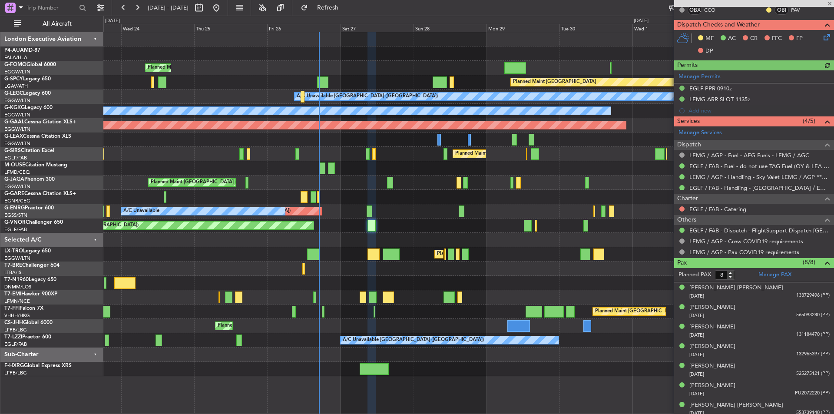
scroll to position [211, 0]
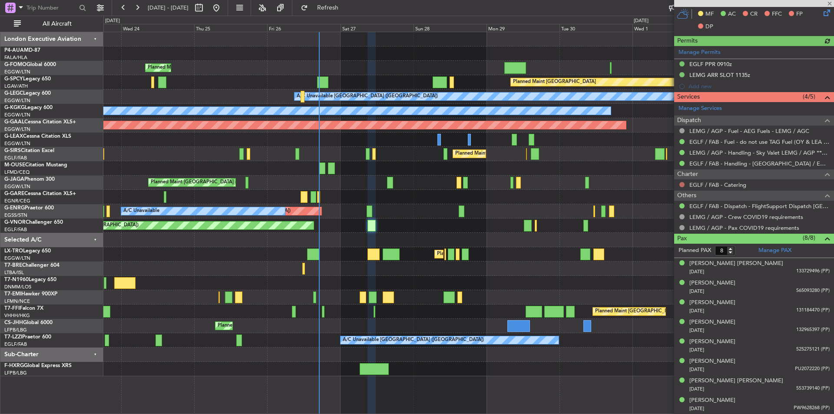
click at [682, 184] on button at bounding box center [681, 184] width 5 height 5
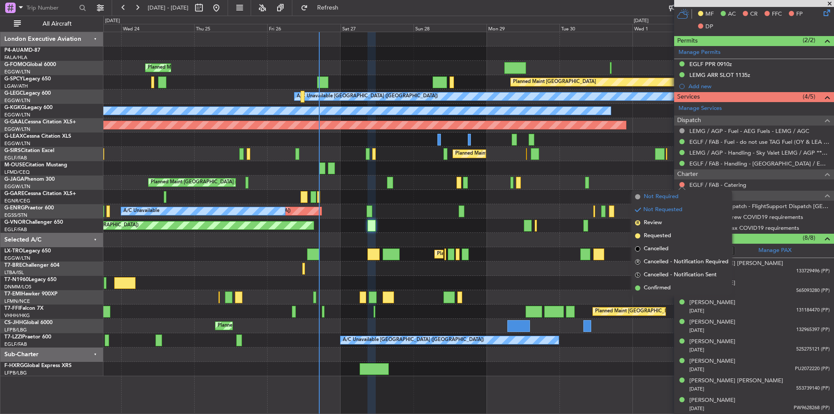
click at [660, 197] on span "Not Required" at bounding box center [661, 196] width 35 height 9
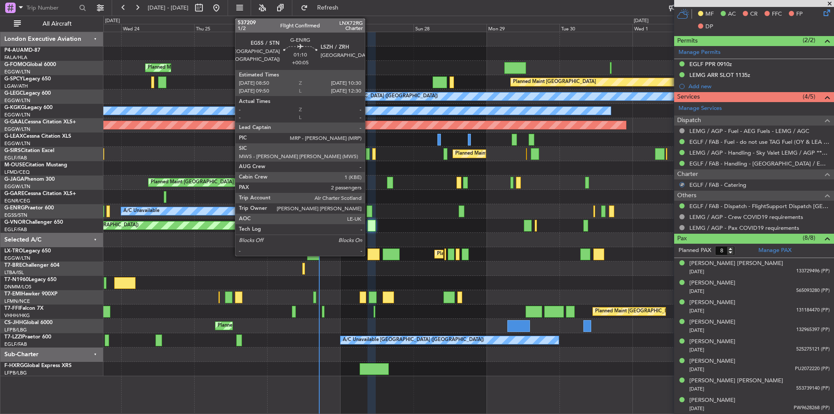
click at [369, 211] on div at bounding box center [369, 211] width 5 height 12
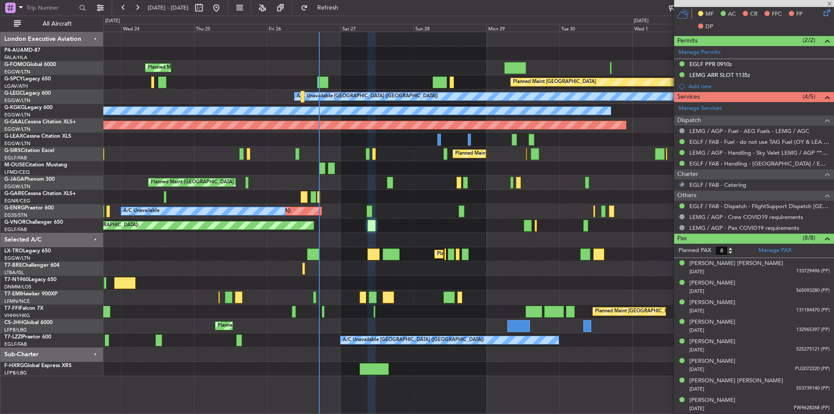
type input "+00:05"
type input "2"
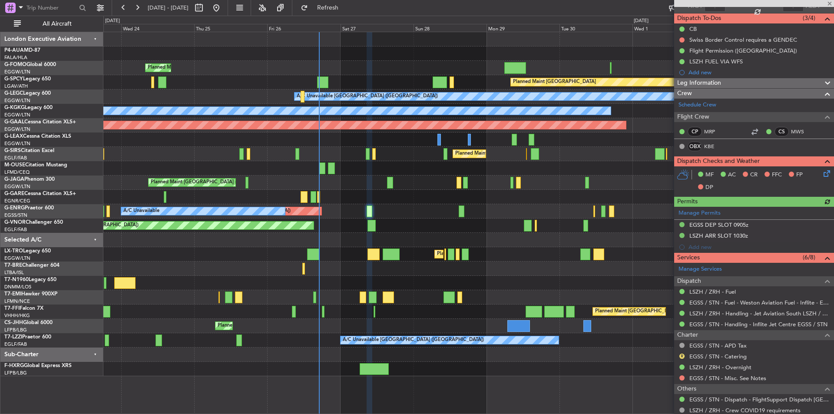
scroll to position [159, 0]
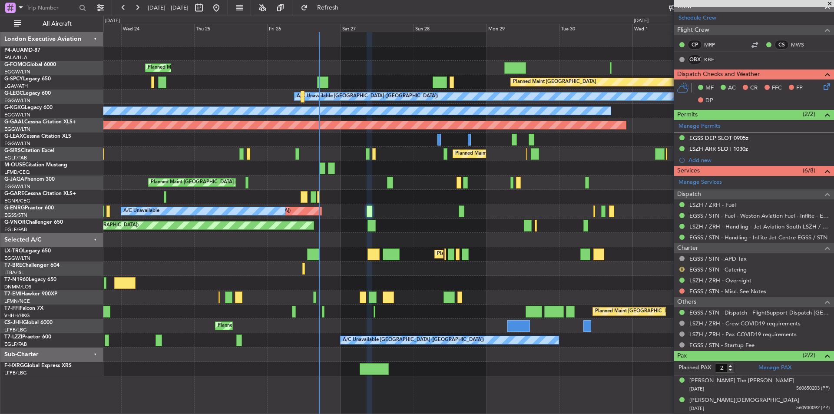
click at [683, 268] on button "R" at bounding box center [681, 269] width 5 height 5
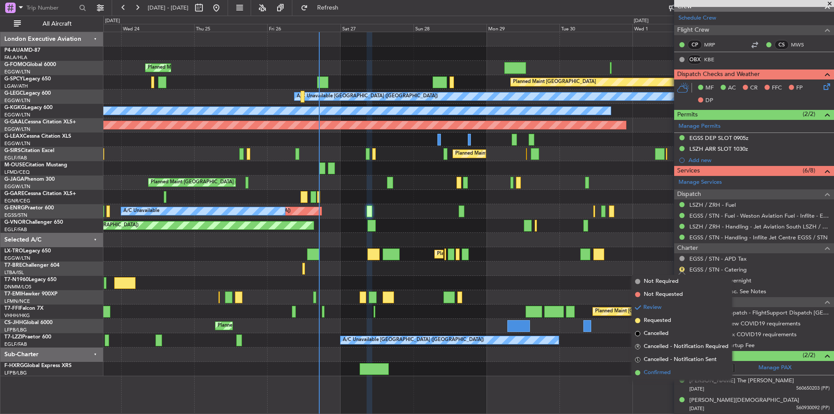
click at [658, 368] on li "Confirmed" at bounding box center [682, 372] width 100 height 13
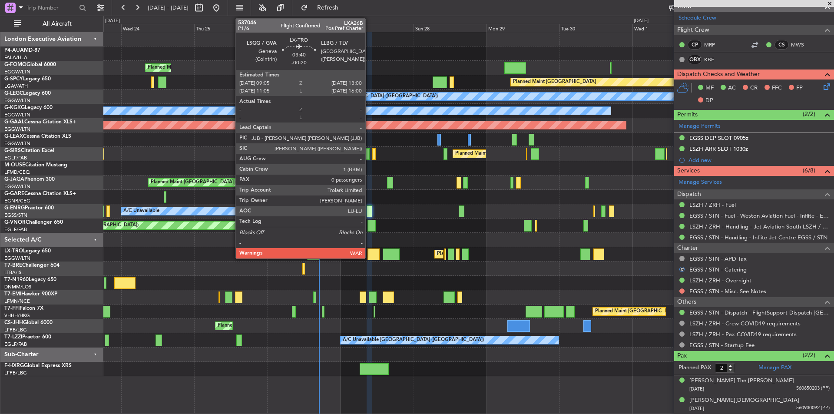
click at [369, 256] on div at bounding box center [374, 254] width 12 height 12
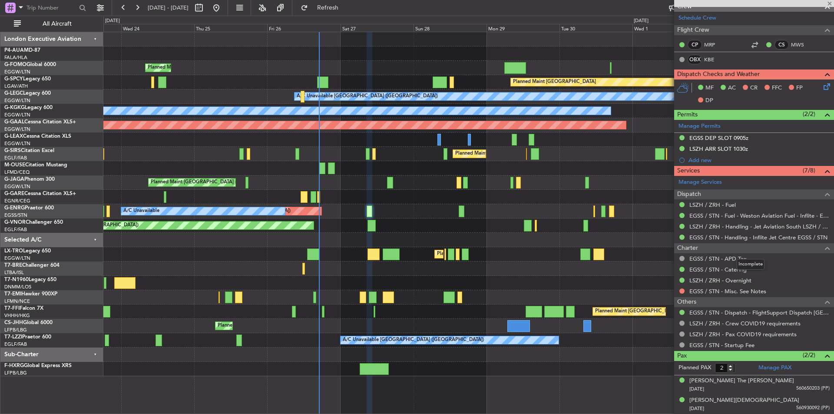
type input "-00:20"
type input "0"
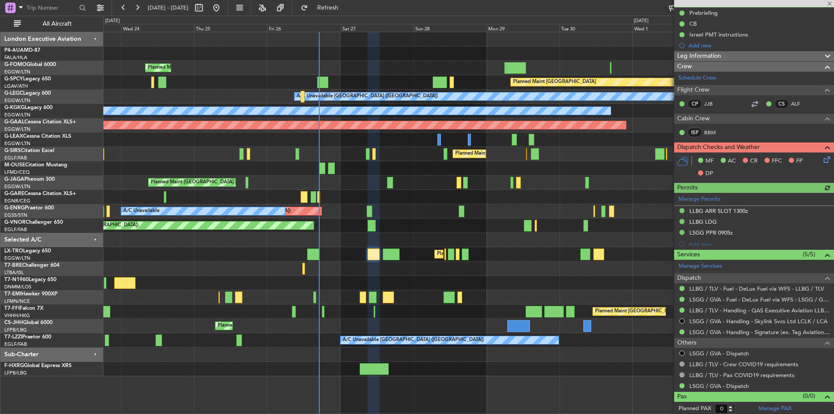
scroll to position [89, 0]
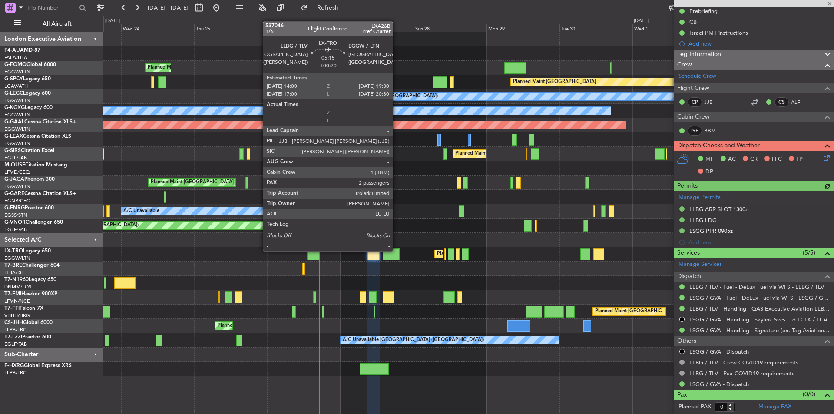
click at [397, 250] on div at bounding box center [391, 254] width 17 height 12
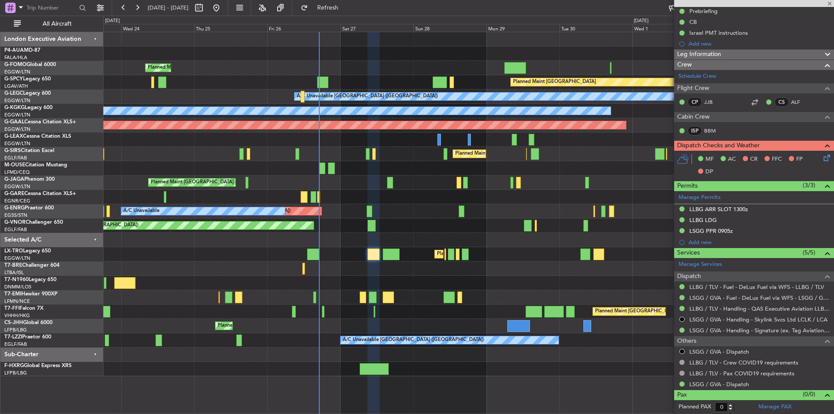
type input "+00:20"
type input "2"
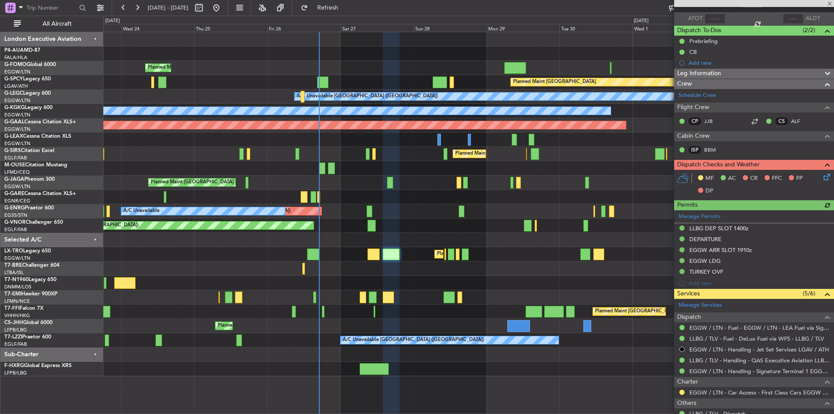
scroll to position [150, 0]
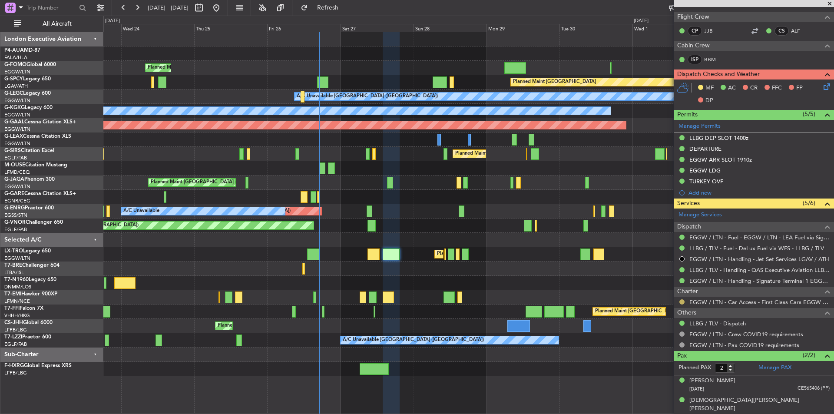
click at [680, 300] on button at bounding box center [681, 301] width 5 height 5
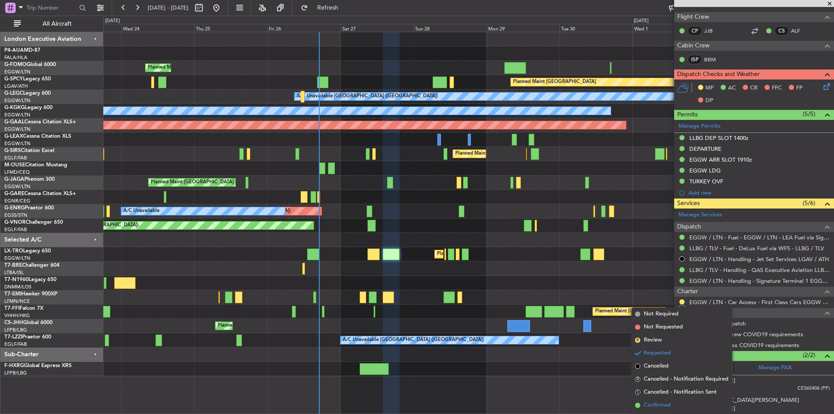
click at [668, 401] on span "Confirmed" at bounding box center [657, 405] width 27 height 9
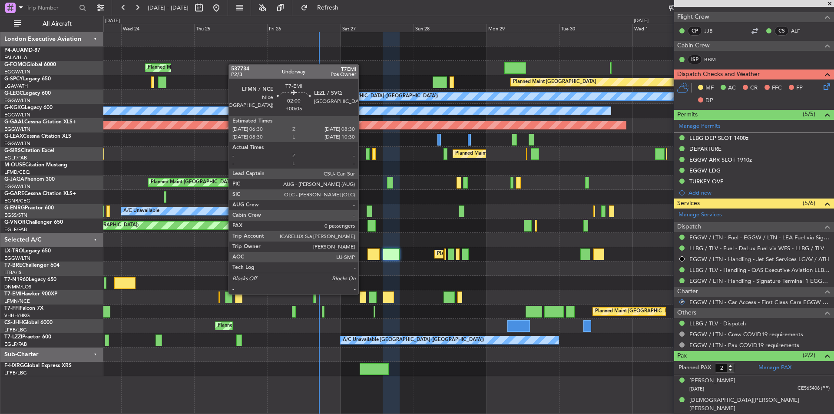
click at [362, 293] on div at bounding box center [363, 297] width 7 height 12
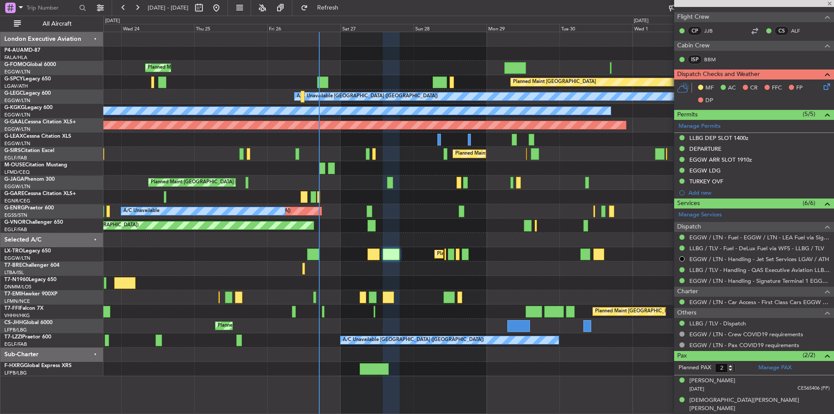
type input "+00:05"
type input "0"
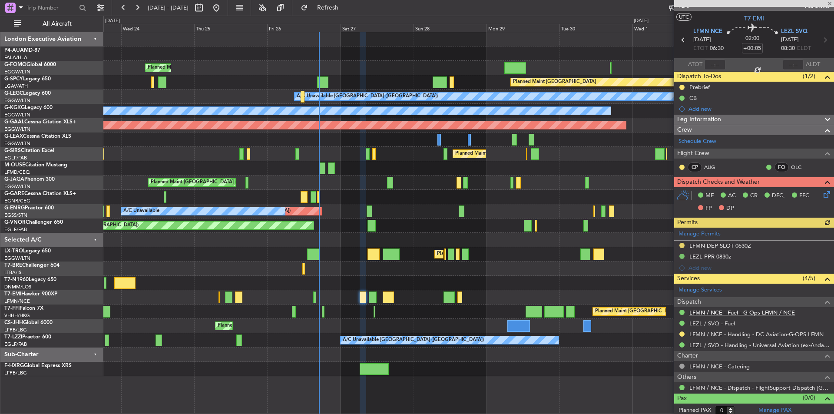
scroll to position [17, 0]
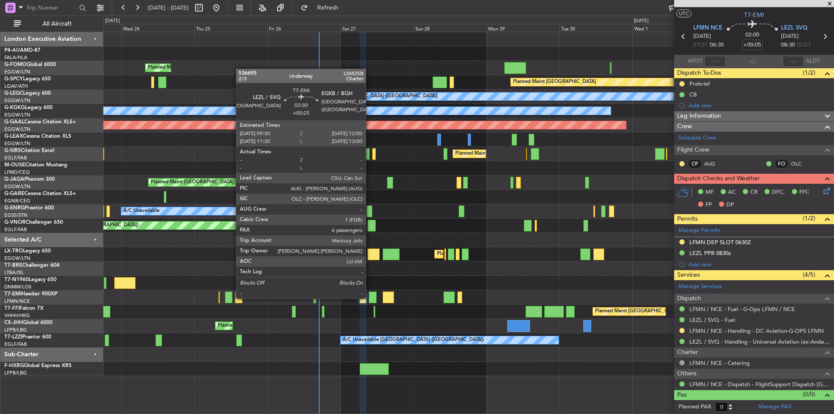
click at [370, 298] on div at bounding box center [373, 297] width 8 height 12
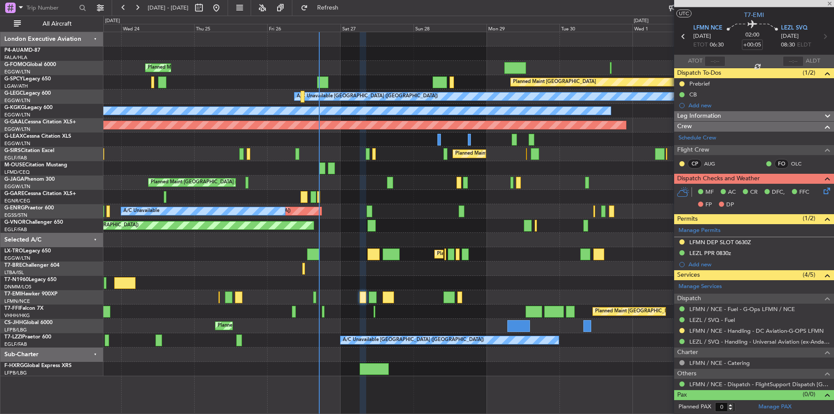
type input "+00:25"
type input "6"
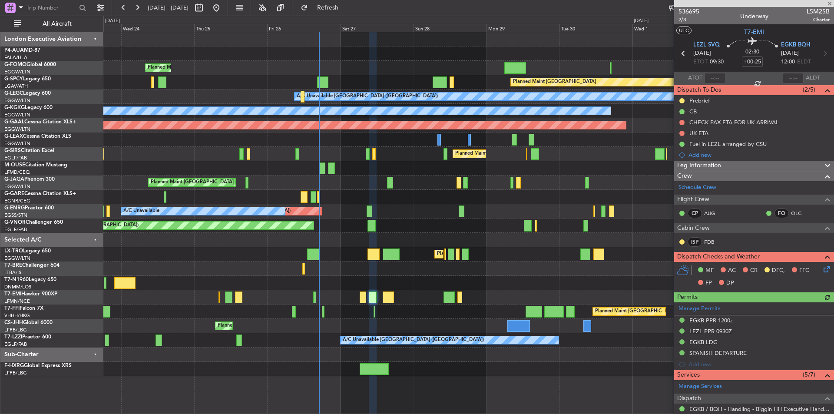
scroll to position [217, 0]
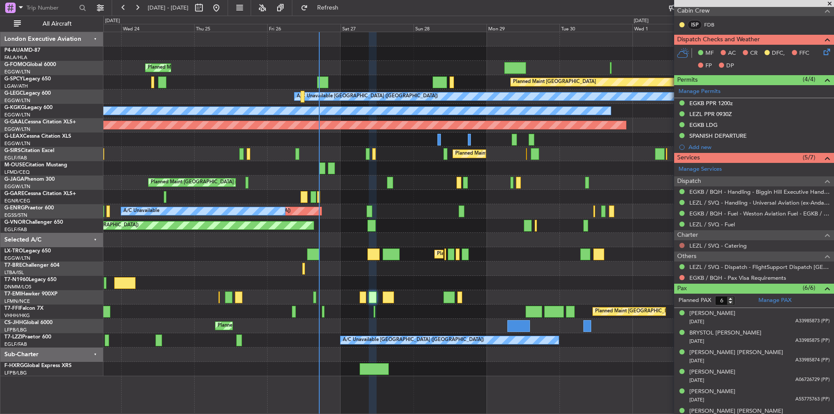
click at [682, 245] on button at bounding box center [681, 245] width 5 height 5
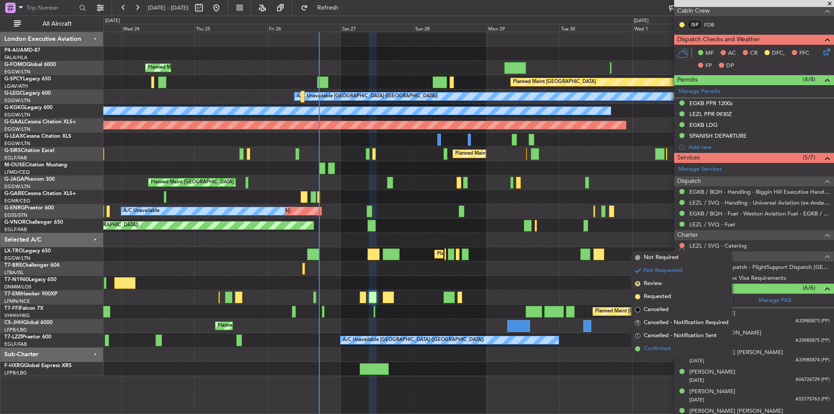
click at [653, 344] on li "Confirmed" at bounding box center [682, 348] width 100 height 13
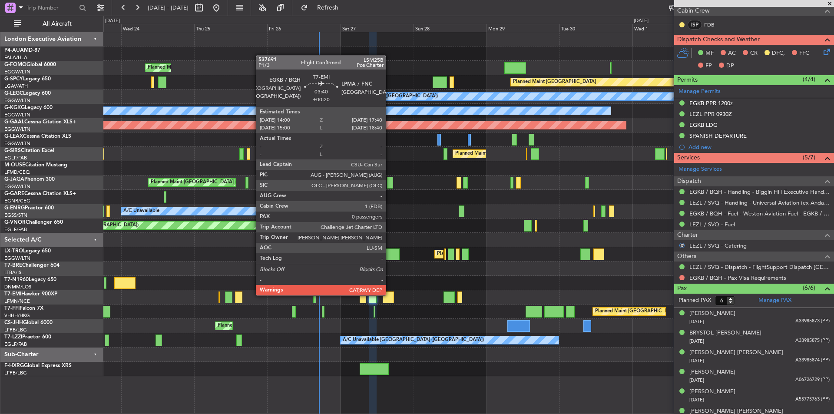
click at [390, 295] on div at bounding box center [388, 297] width 11 height 12
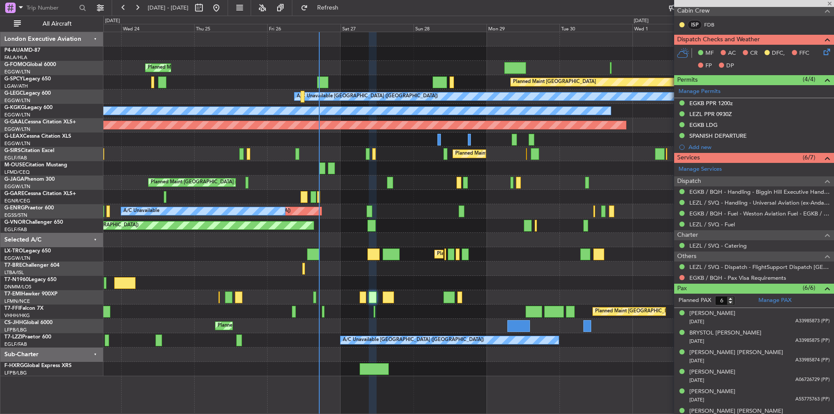
type input "+00:20"
type input "0"
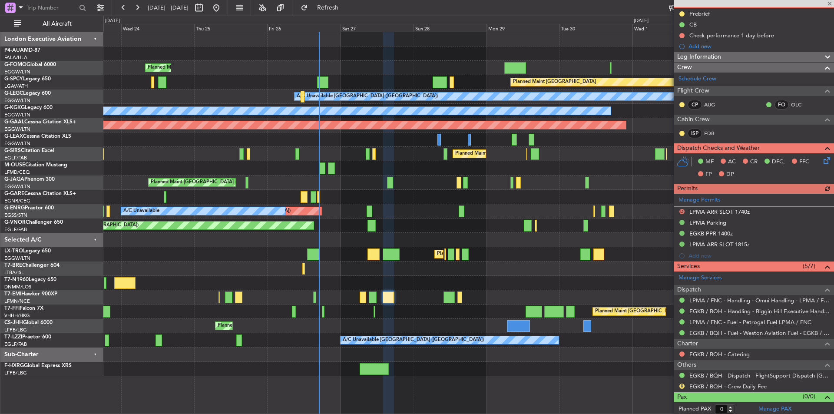
scroll to position [89, 0]
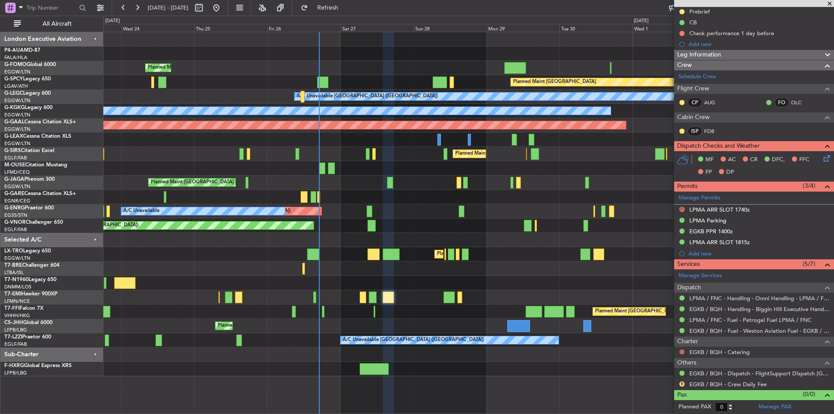
click at [682, 351] on button at bounding box center [681, 351] width 5 height 5
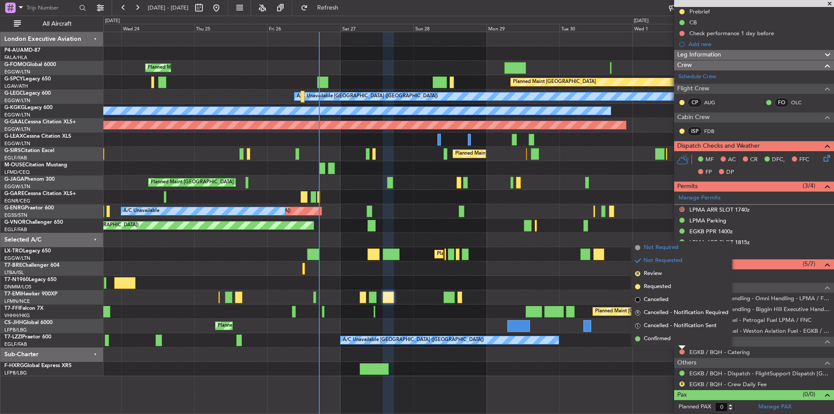
click at [667, 248] on span "Not Required" at bounding box center [661, 247] width 35 height 9
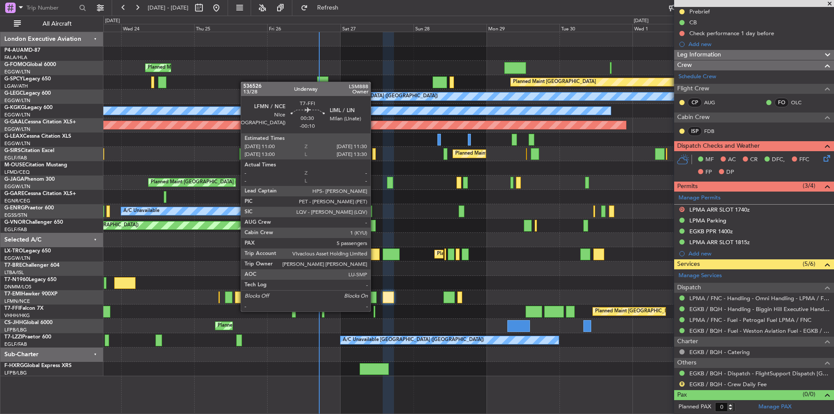
click at [374, 311] on div at bounding box center [375, 312] width 2 height 12
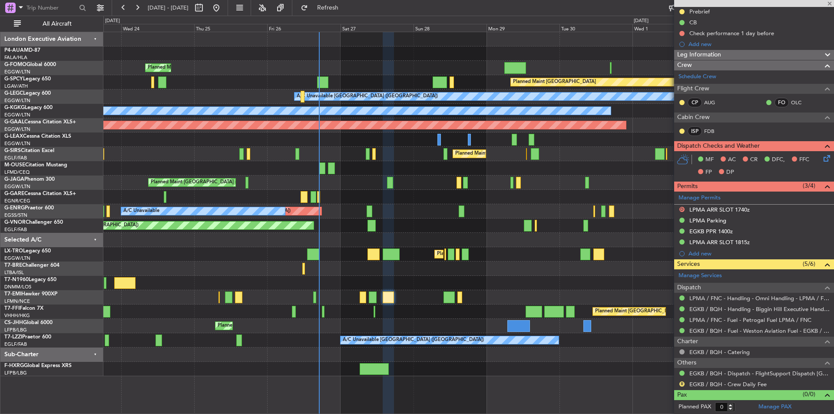
type input "-00:10"
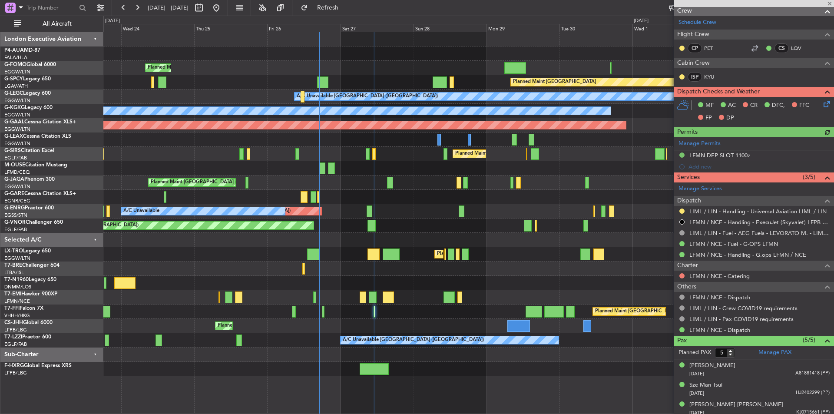
scroll to position [217, 0]
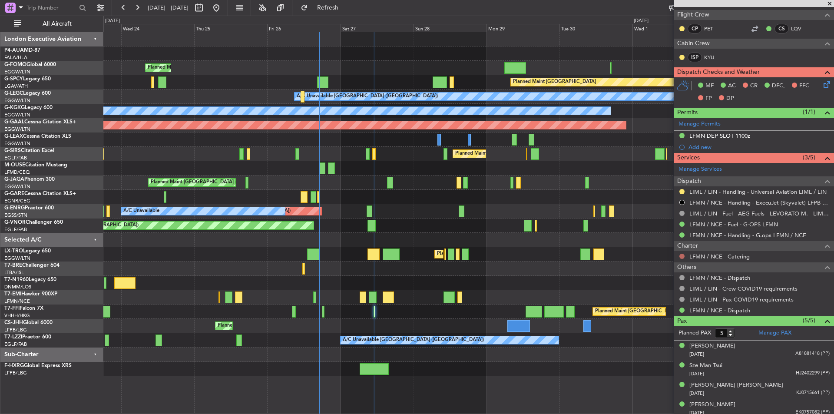
click at [682, 257] on button at bounding box center [681, 256] width 5 height 5
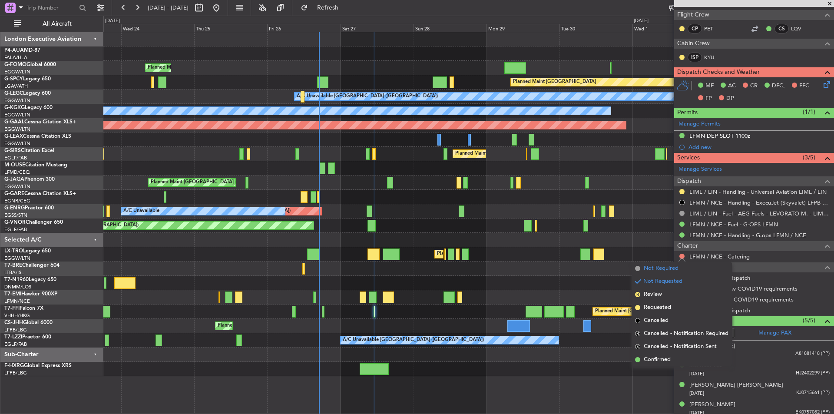
click at [662, 265] on span "Not Required" at bounding box center [661, 268] width 35 height 9
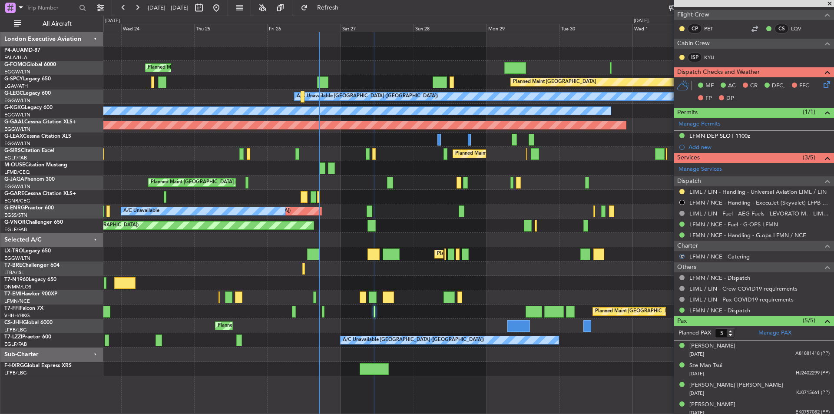
click at [828, 3] on span at bounding box center [829, 4] width 9 height 8
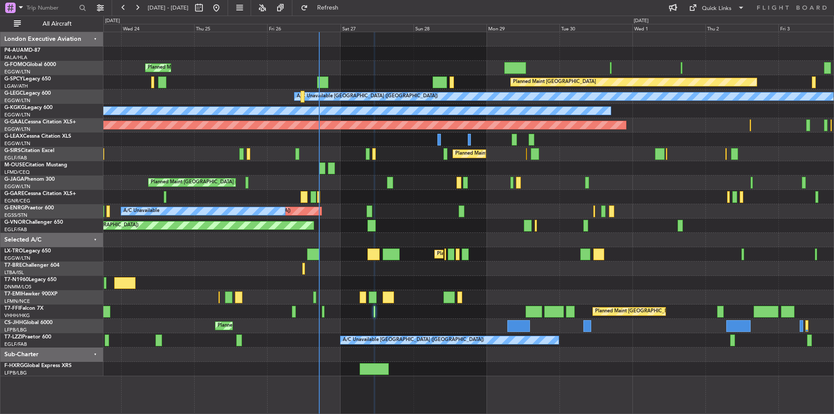
type input "0"
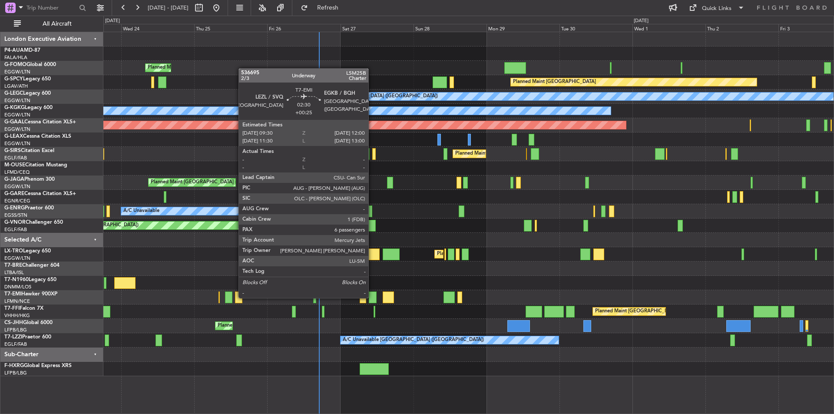
click at [372, 297] on div at bounding box center [373, 297] width 8 height 12
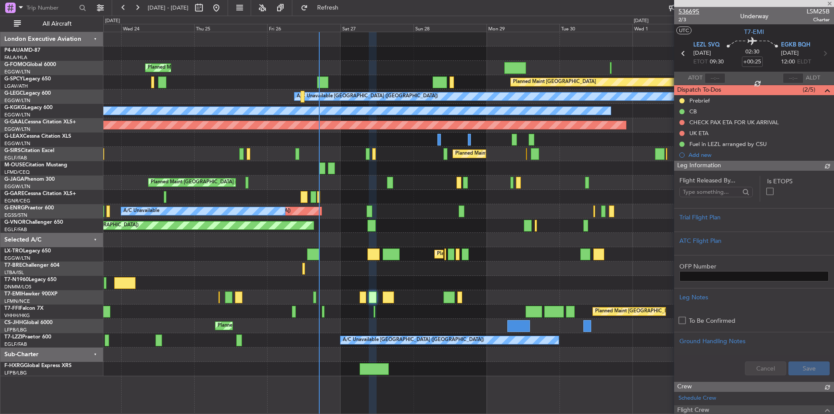
click at [688, 13] on span "536695" at bounding box center [689, 11] width 21 height 9
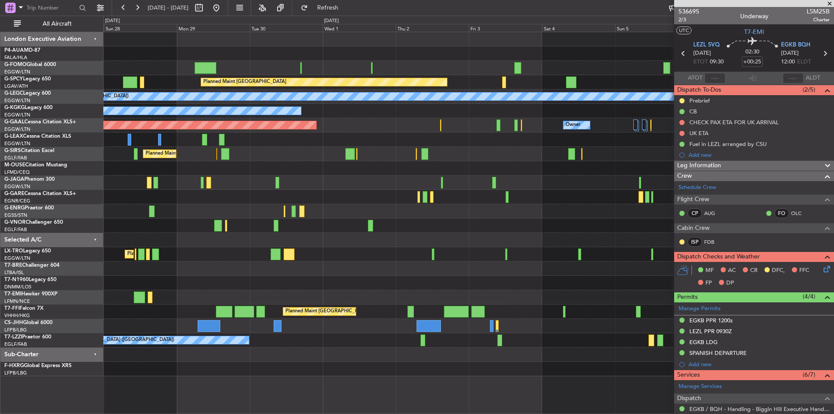
click at [243, 193] on div at bounding box center [468, 197] width 730 height 14
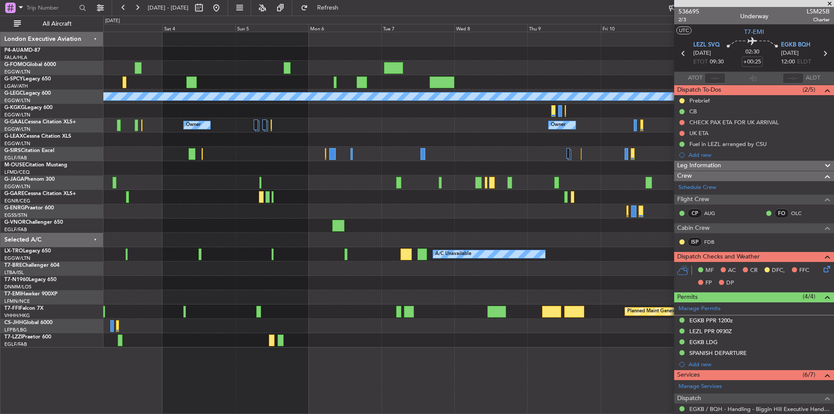
click at [118, 194] on div "Planned Maint [GEOGRAPHIC_DATA] A/C Unavailable [GEOGRAPHIC_DATA] ([GEOGRAPHIC_…" at bounding box center [468, 189] width 730 height 315
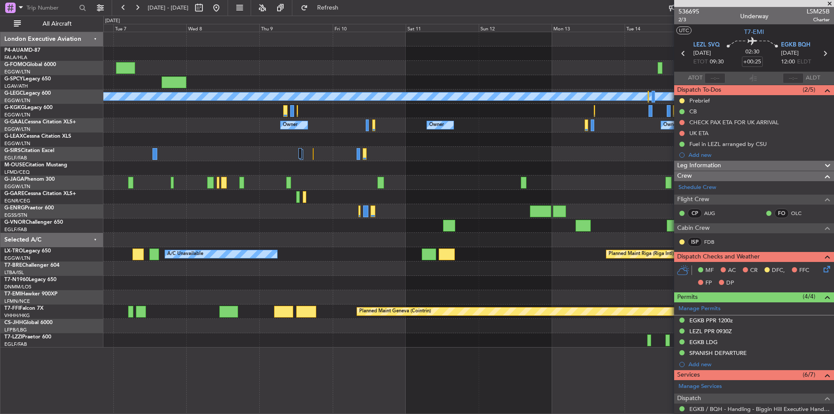
click at [196, 241] on div at bounding box center [468, 240] width 730 height 14
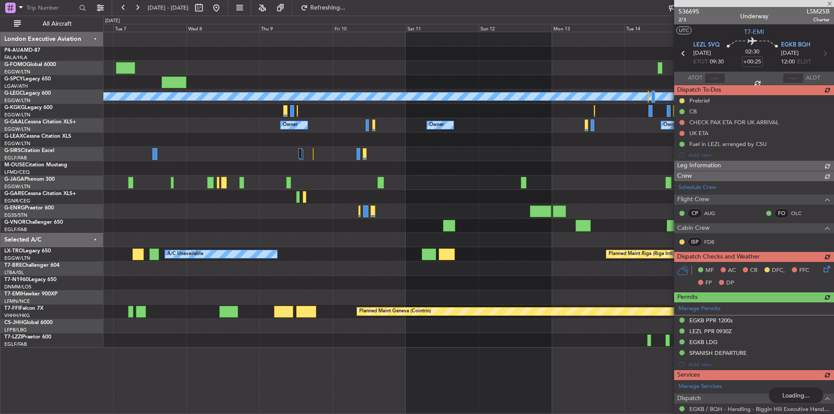
click at [829, 7] on div at bounding box center [754, 3] width 160 height 7
click at [832, 3] on div at bounding box center [754, 3] width 160 height 7
click at [830, 5] on div at bounding box center [754, 3] width 160 height 7
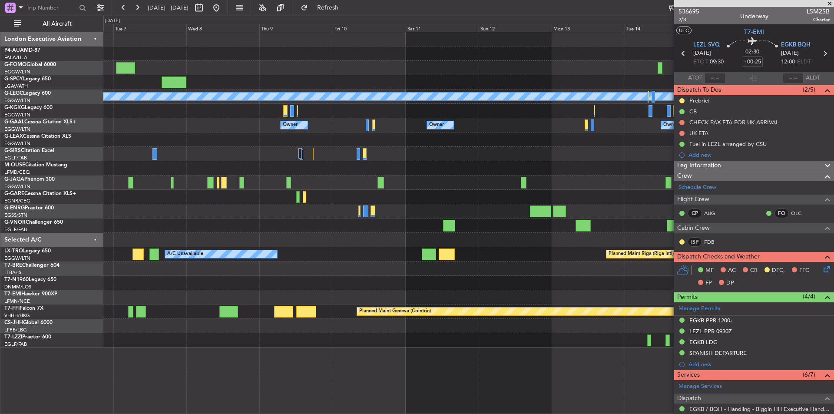
click at [829, 5] on span at bounding box center [829, 4] width 9 height 8
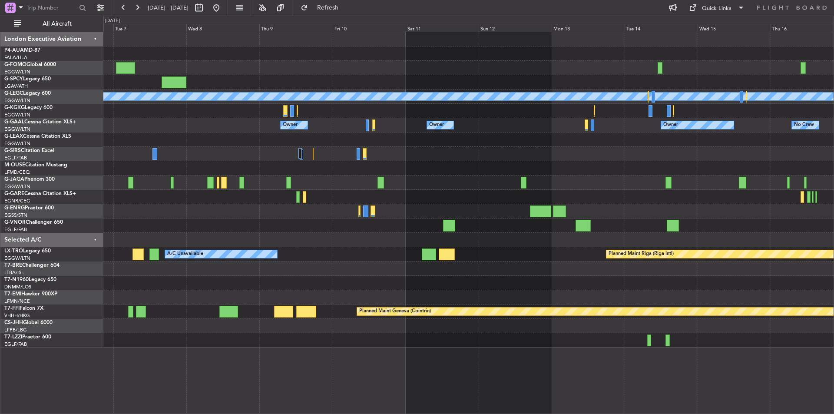
type input "0"
click at [223, 8] on button at bounding box center [216, 8] width 14 height 14
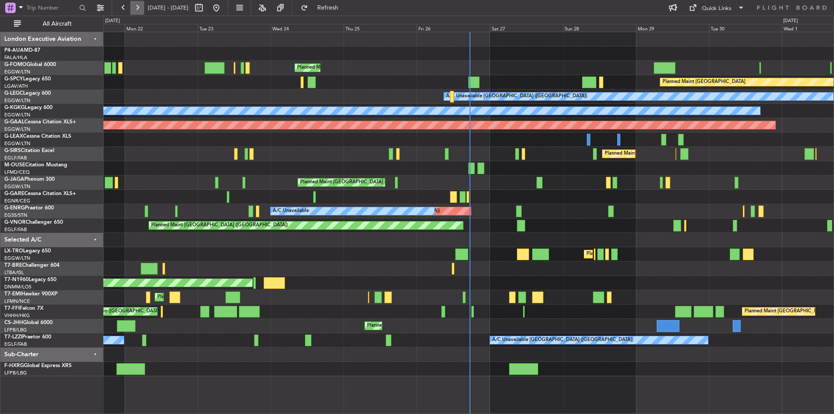
click at [139, 5] on button at bounding box center [137, 8] width 14 height 14
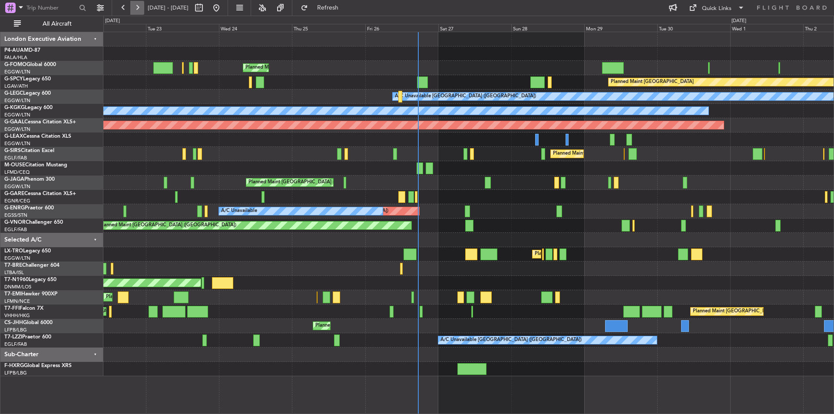
click at [139, 5] on button at bounding box center [137, 8] width 14 height 14
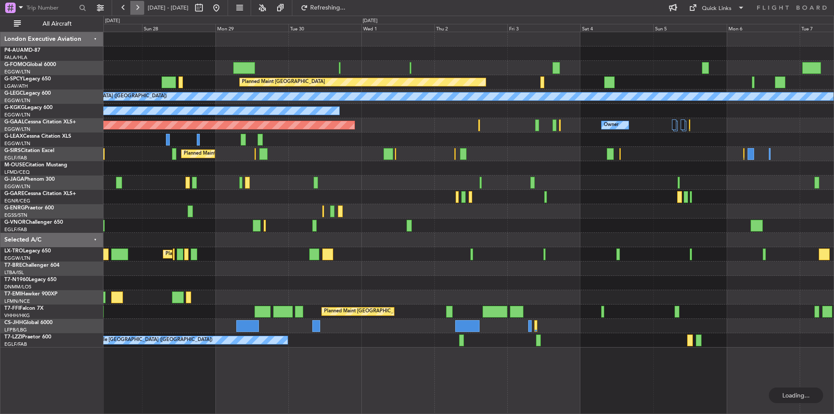
click at [139, 5] on button at bounding box center [137, 8] width 14 height 14
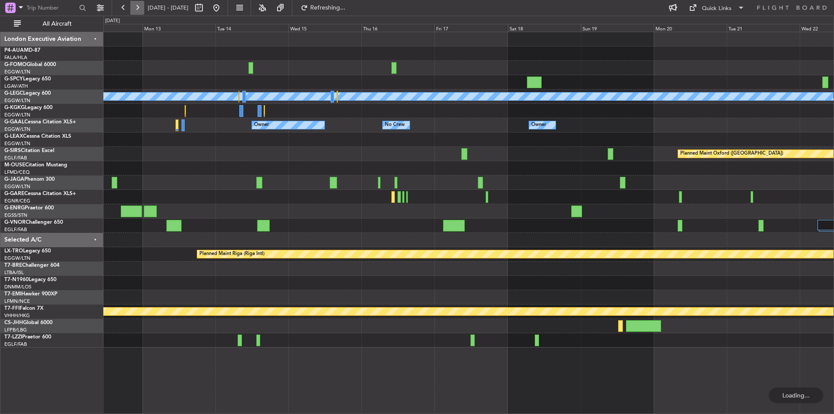
click at [139, 5] on button at bounding box center [137, 8] width 14 height 14
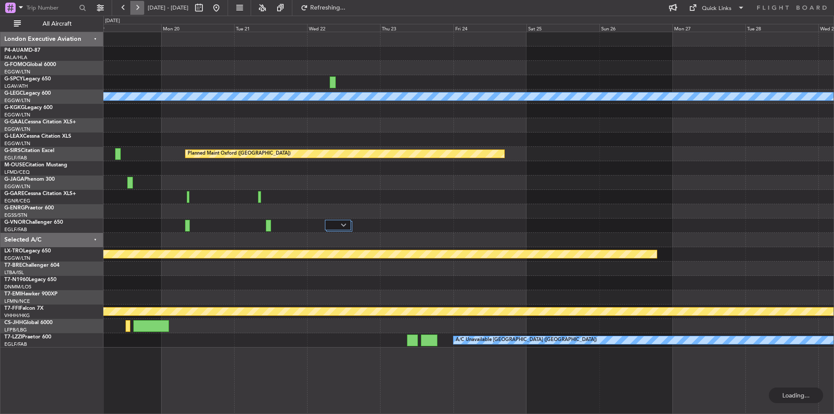
click at [139, 5] on button at bounding box center [137, 8] width 14 height 14
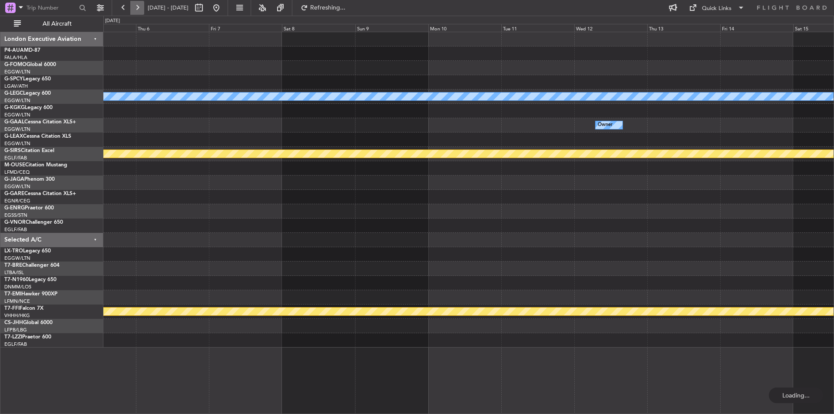
click at [139, 5] on button at bounding box center [137, 8] width 14 height 14
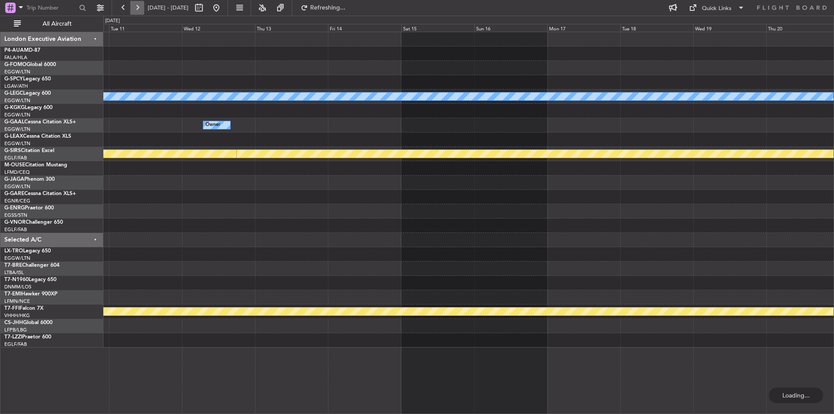
click at [139, 5] on button at bounding box center [137, 8] width 14 height 14
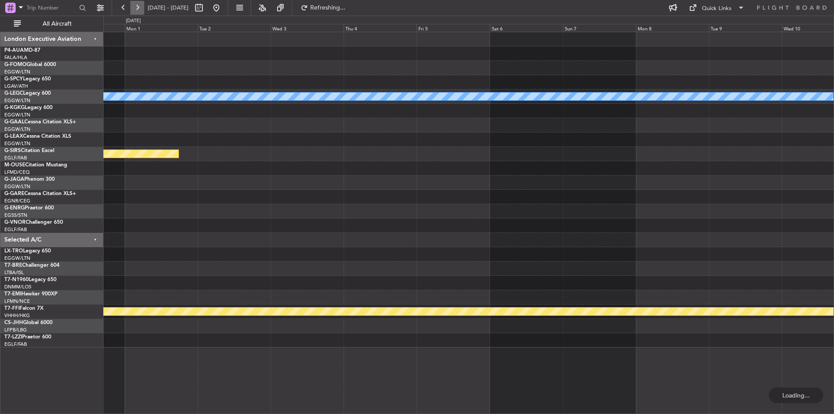
click at [139, 5] on button at bounding box center [137, 8] width 14 height 14
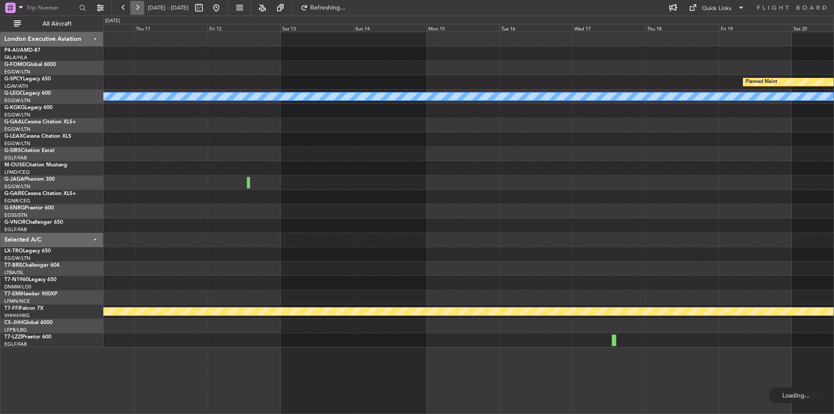
click at [139, 5] on button at bounding box center [137, 8] width 14 height 14
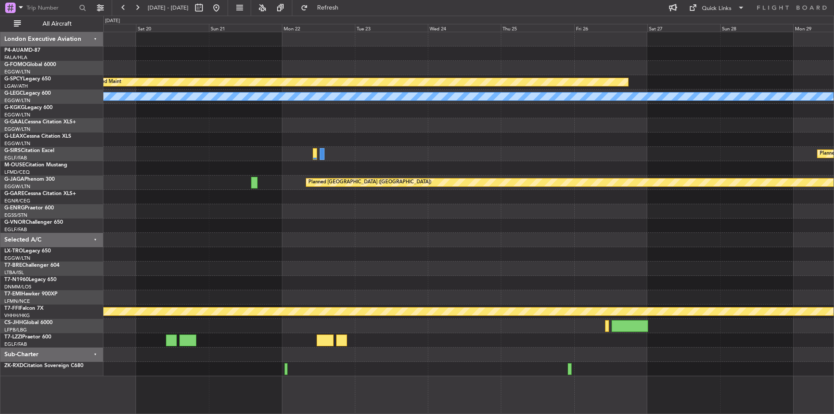
click at [238, 214] on div at bounding box center [468, 211] width 730 height 14
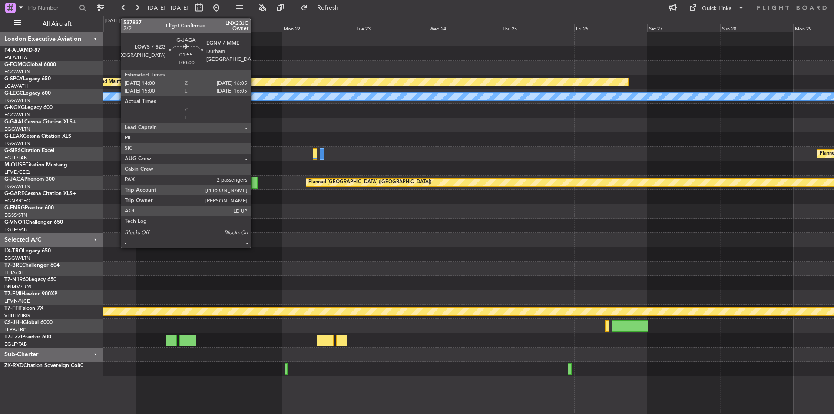
click at [255, 182] on div at bounding box center [254, 183] width 7 height 12
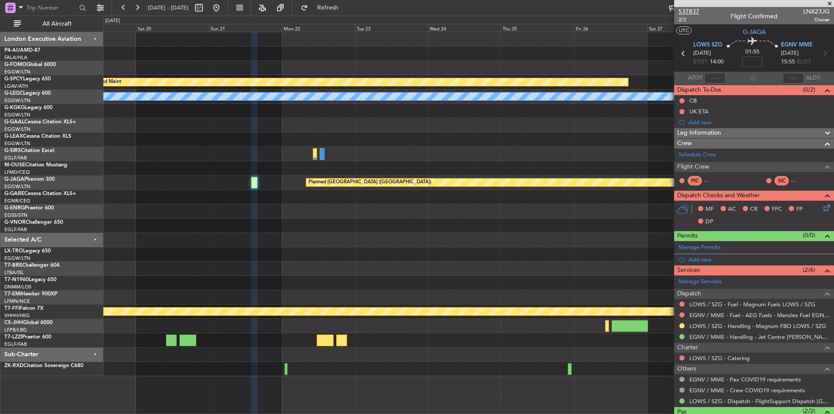
click at [694, 10] on span "537837" at bounding box center [689, 11] width 21 height 9
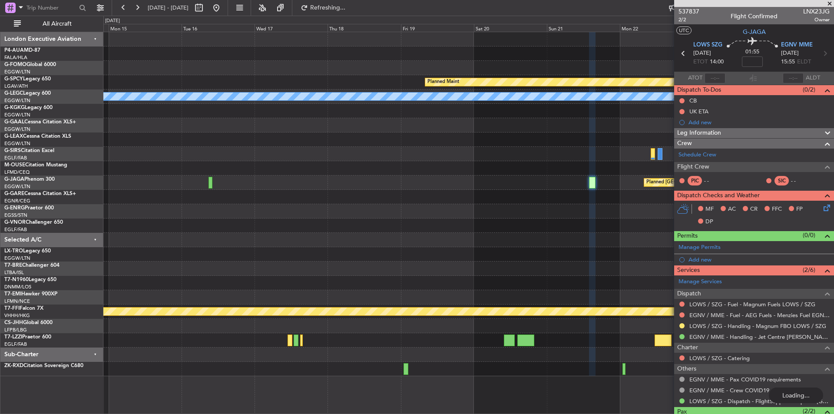
click at [503, 189] on div "Planned Maint A/C Unavailable [GEOGRAPHIC_DATA] ([GEOGRAPHIC_DATA]) [GEOGRAPHIC…" at bounding box center [468, 204] width 730 height 344
click at [830, 3] on div at bounding box center [754, 3] width 160 height 7
click at [223, 7] on button at bounding box center [216, 8] width 14 height 14
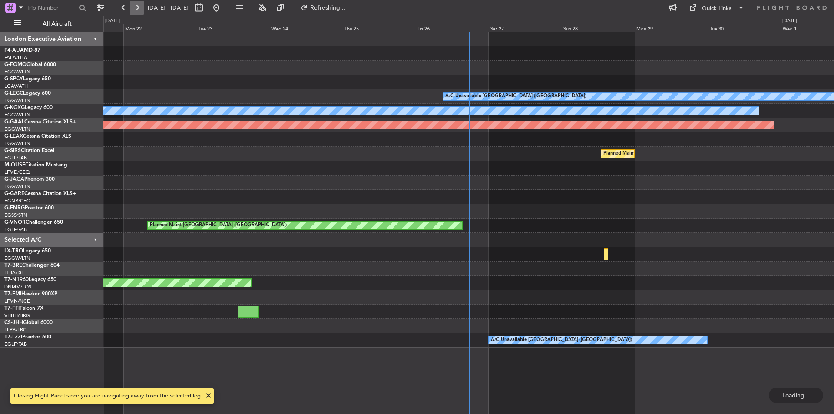
click at [134, 7] on button at bounding box center [137, 8] width 14 height 14
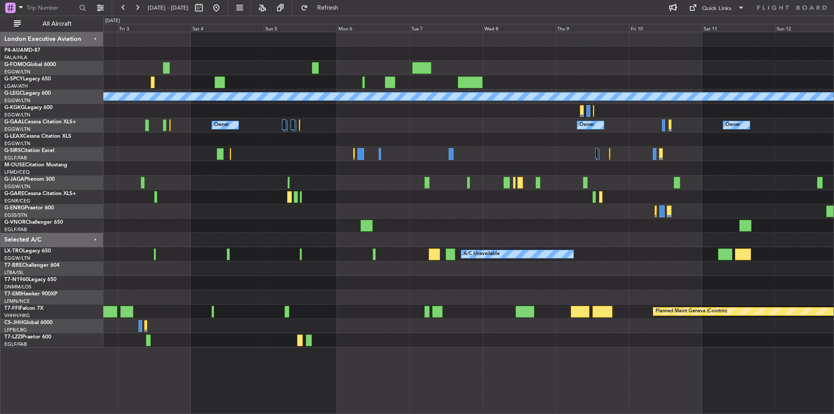
click at [707, 239] on div "Planned Maint [GEOGRAPHIC_DATA] A/C Unavailable [GEOGRAPHIC_DATA] ([GEOGRAPHIC_…" at bounding box center [468, 189] width 730 height 315
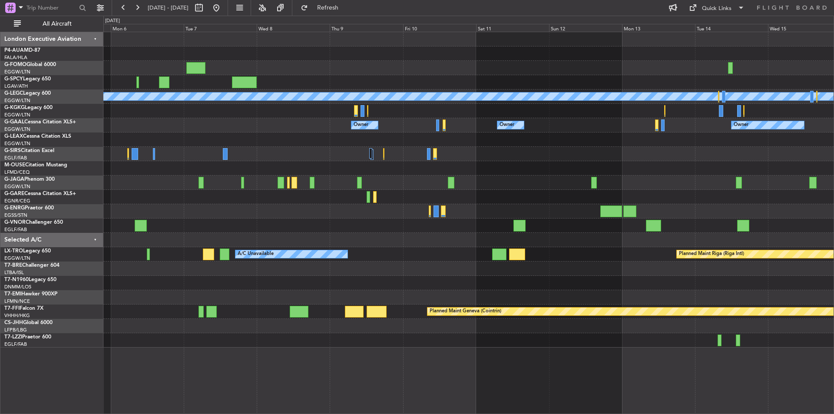
click at [205, 228] on div "A/C Unavailable [GEOGRAPHIC_DATA] ([GEOGRAPHIC_DATA]) Owner Owner Owner Owner O…" at bounding box center [468, 189] width 730 height 315
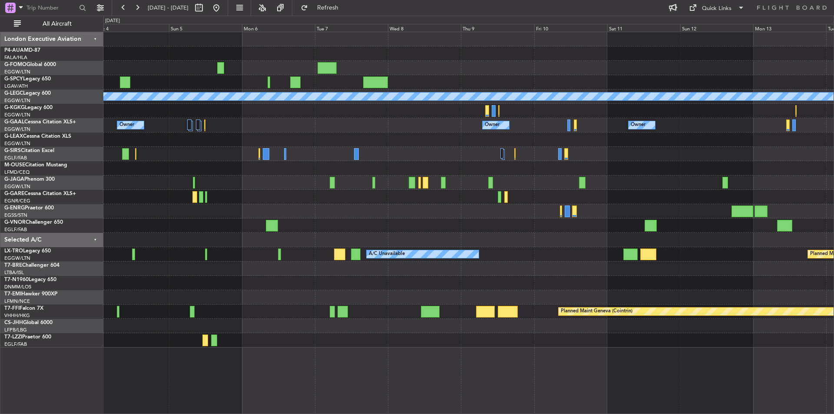
click at [416, 281] on div at bounding box center [468, 283] width 730 height 14
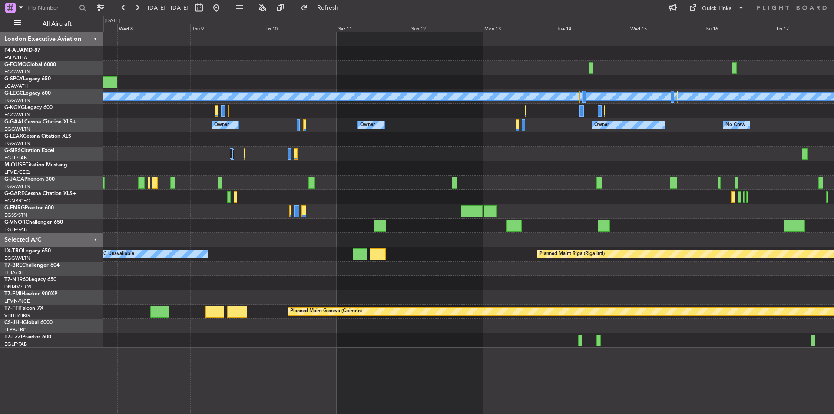
click at [155, 360] on div "A/C Unavailable [GEOGRAPHIC_DATA] ([GEOGRAPHIC_DATA]) Owner Owner Owner Owner N…" at bounding box center [468, 223] width 731 height 382
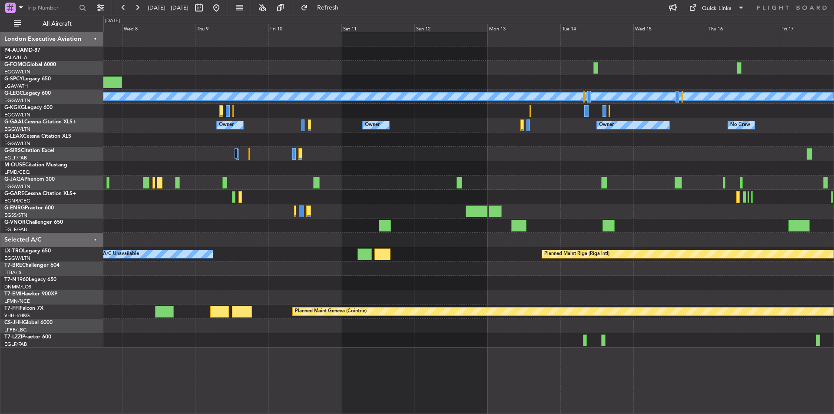
click at [642, 179] on div at bounding box center [468, 182] width 730 height 14
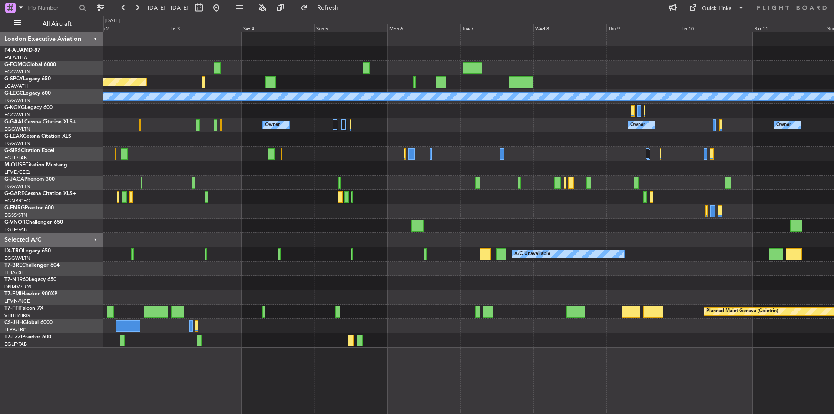
click at [245, 17] on div "0 0 Thu 2 Fri 3 Sat 4 Sun 5 Mon 6 Tue 7 [DATE] Thu 9 Fri 10 Sat 11 Sun 12" at bounding box center [469, 24] width 730 height 16
click at [223, 7] on button at bounding box center [216, 8] width 14 height 14
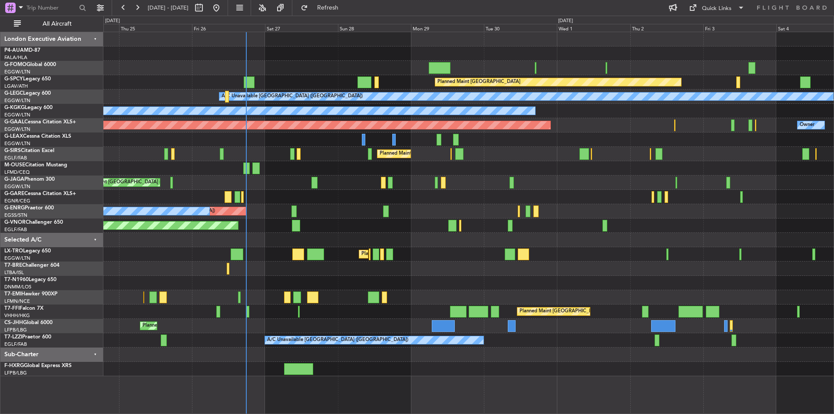
click at [473, 273] on div "Planned Maint [GEOGRAPHIC_DATA] ([GEOGRAPHIC_DATA]) Planned Maint [GEOGRAPHIC_D…" at bounding box center [468, 204] width 730 height 344
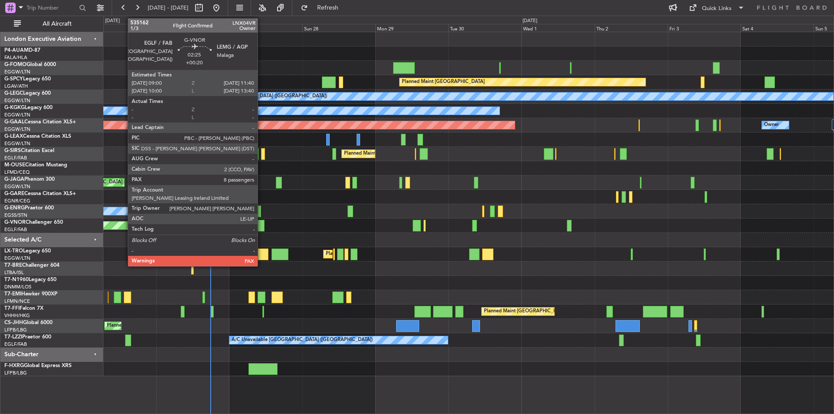
click at [262, 226] on div at bounding box center [260, 226] width 8 height 12
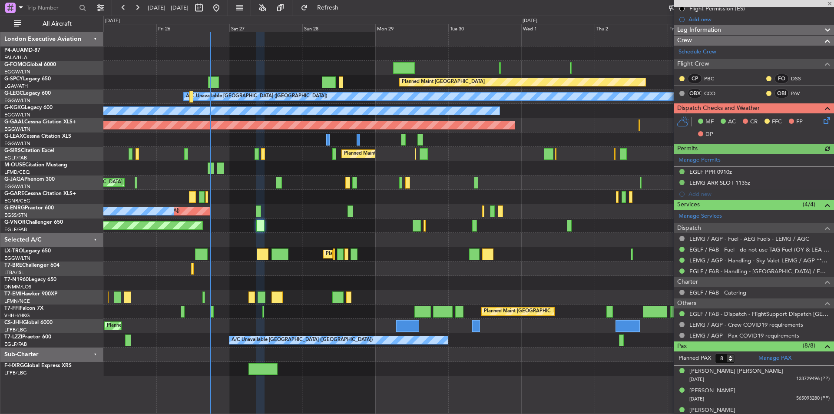
scroll to position [211, 0]
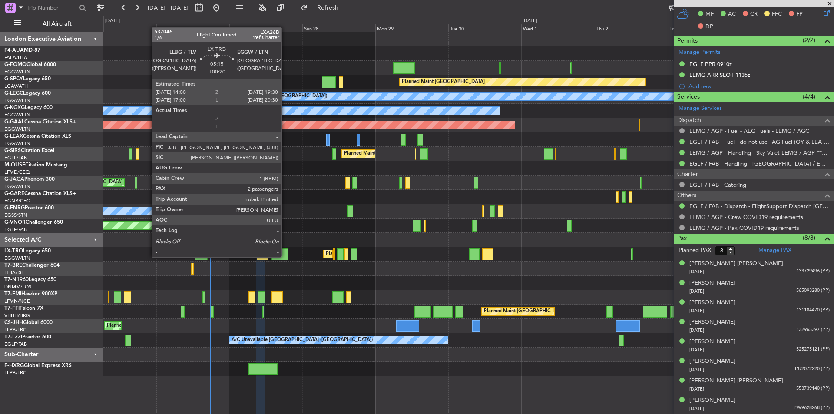
click at [285, 256] on div at bounding box center [280, 254] width 17 height 12
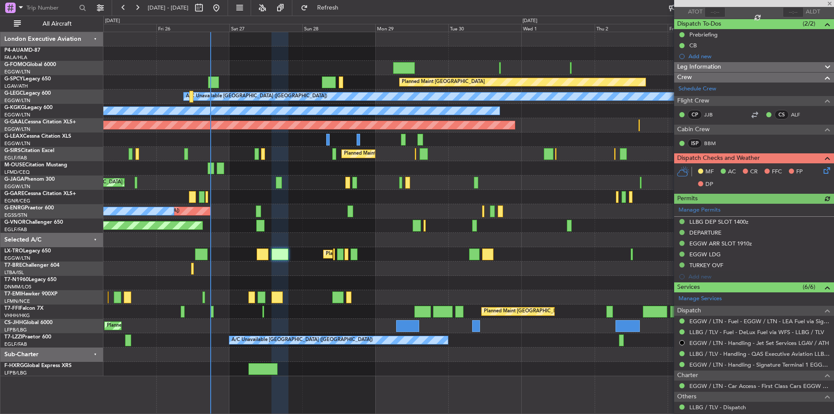
scroll to position [150, 0]
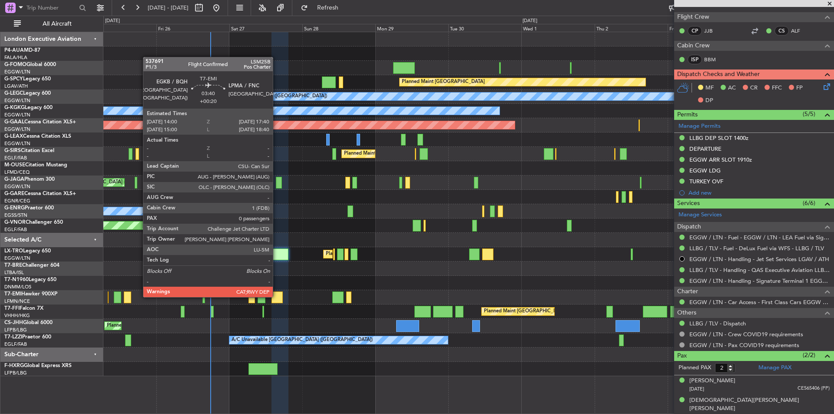
click at [277, 296] on div at bounding box center [277, 297] width 11 height 12
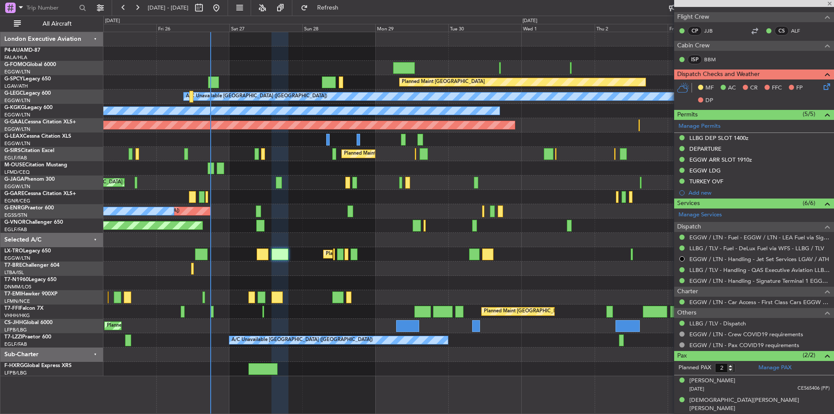
type input "0"
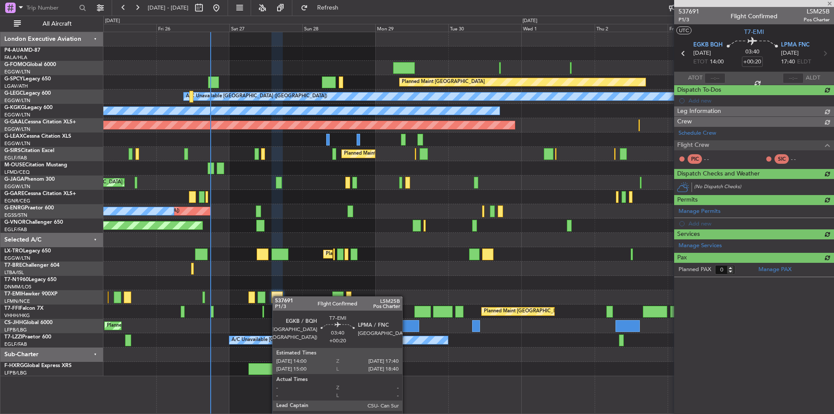
scroll to position [0, 0]
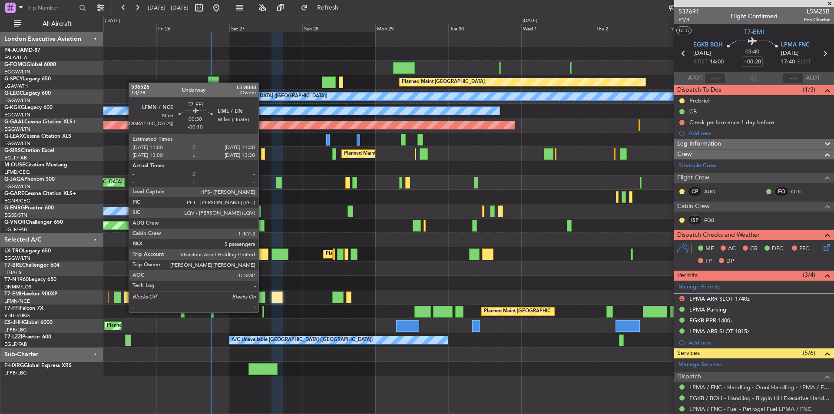
click at [262, 311] on div at bounding box center [263, 312] width 2 height 12
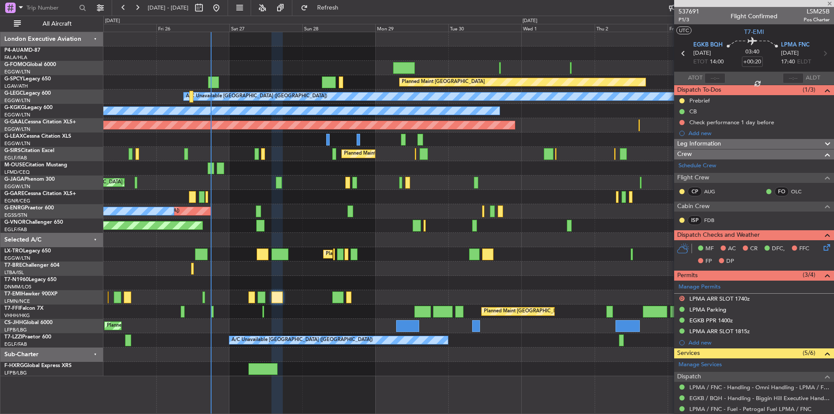
type input "-00:10"
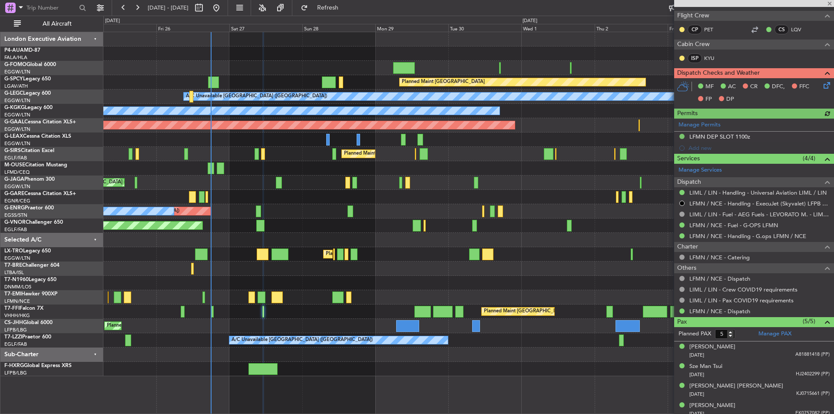
scroll to position [217, 0]
click at [828, 3] on span at bounding box center [829, 4] width 9 height 8
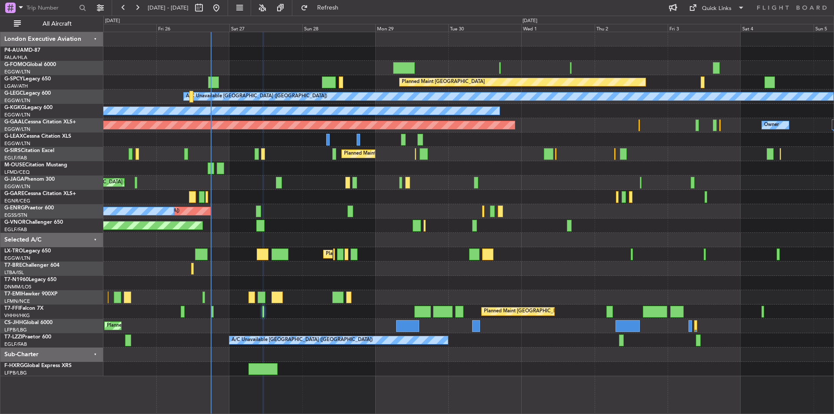
type input "0"
